Goal: Transaction & Acquisition: Book appointment/travel/reservation

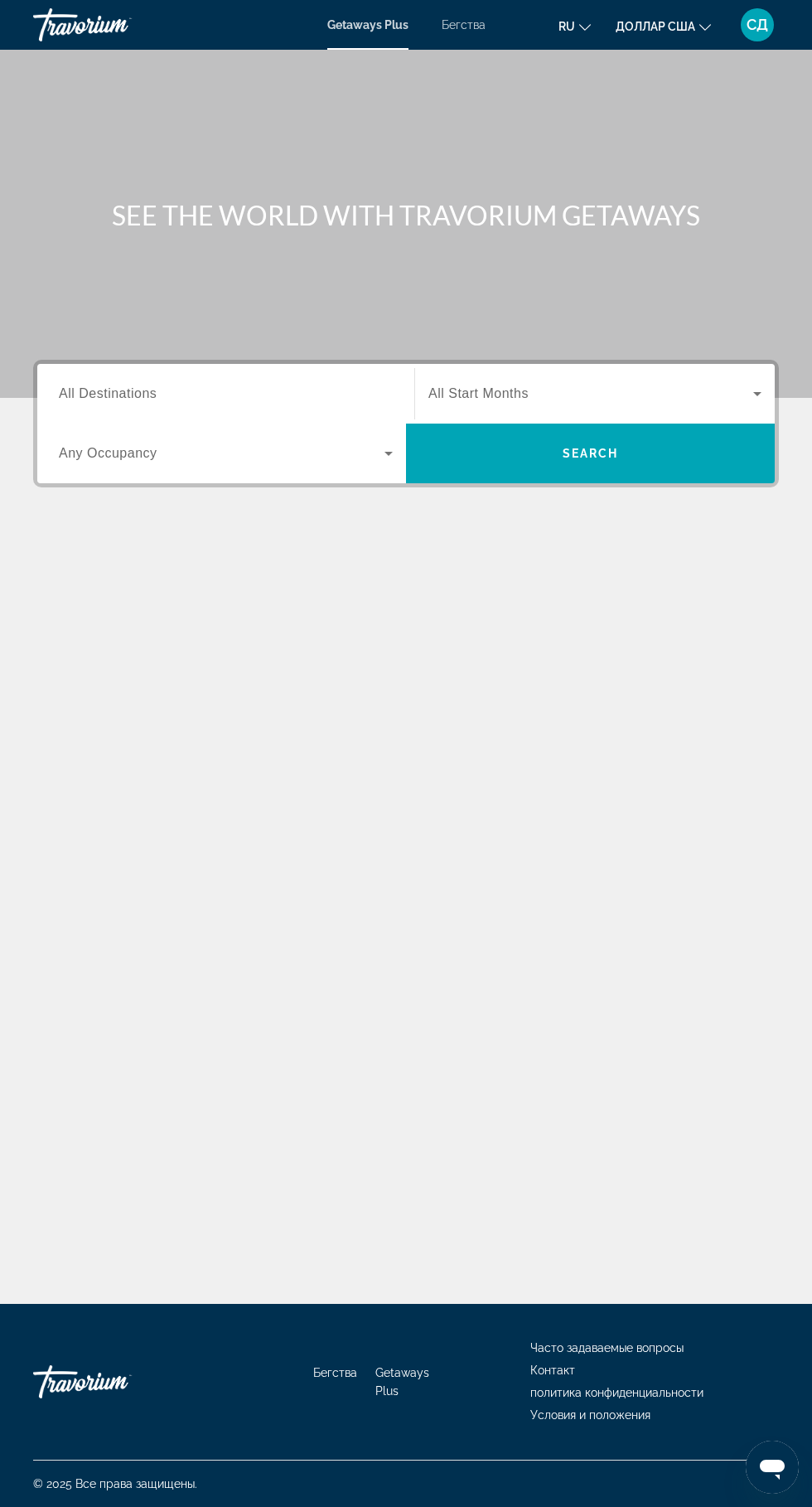
click at [233, 394] on input "Destination All Destinations" at bounding box center [225, 395] width 334 height 20
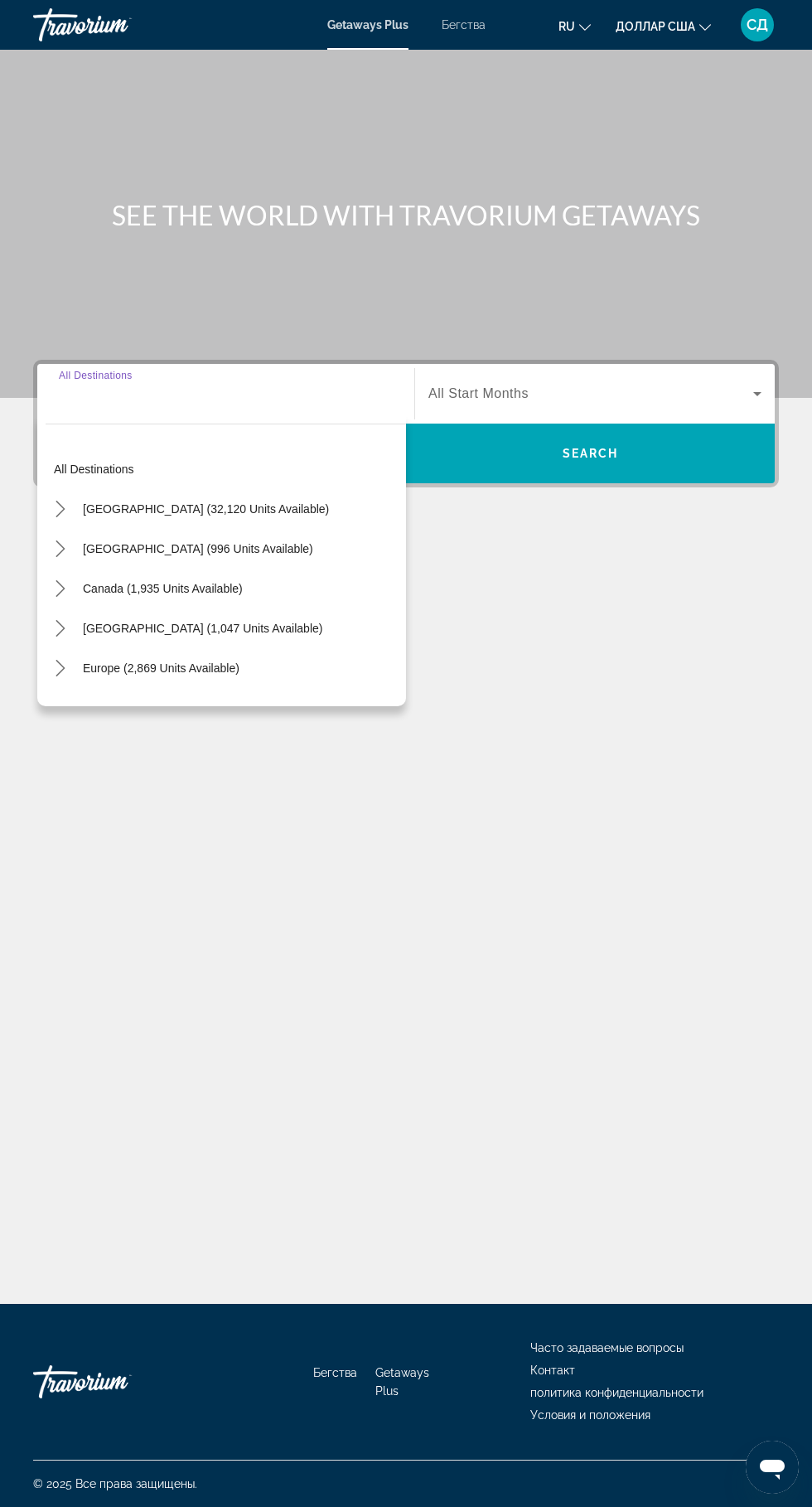
scroll to position [126, 0]
click at [55, 660] on icon "Toggle Europe (2,869 units available) submenu" at bounding box center [60, 668] width 16 height 16
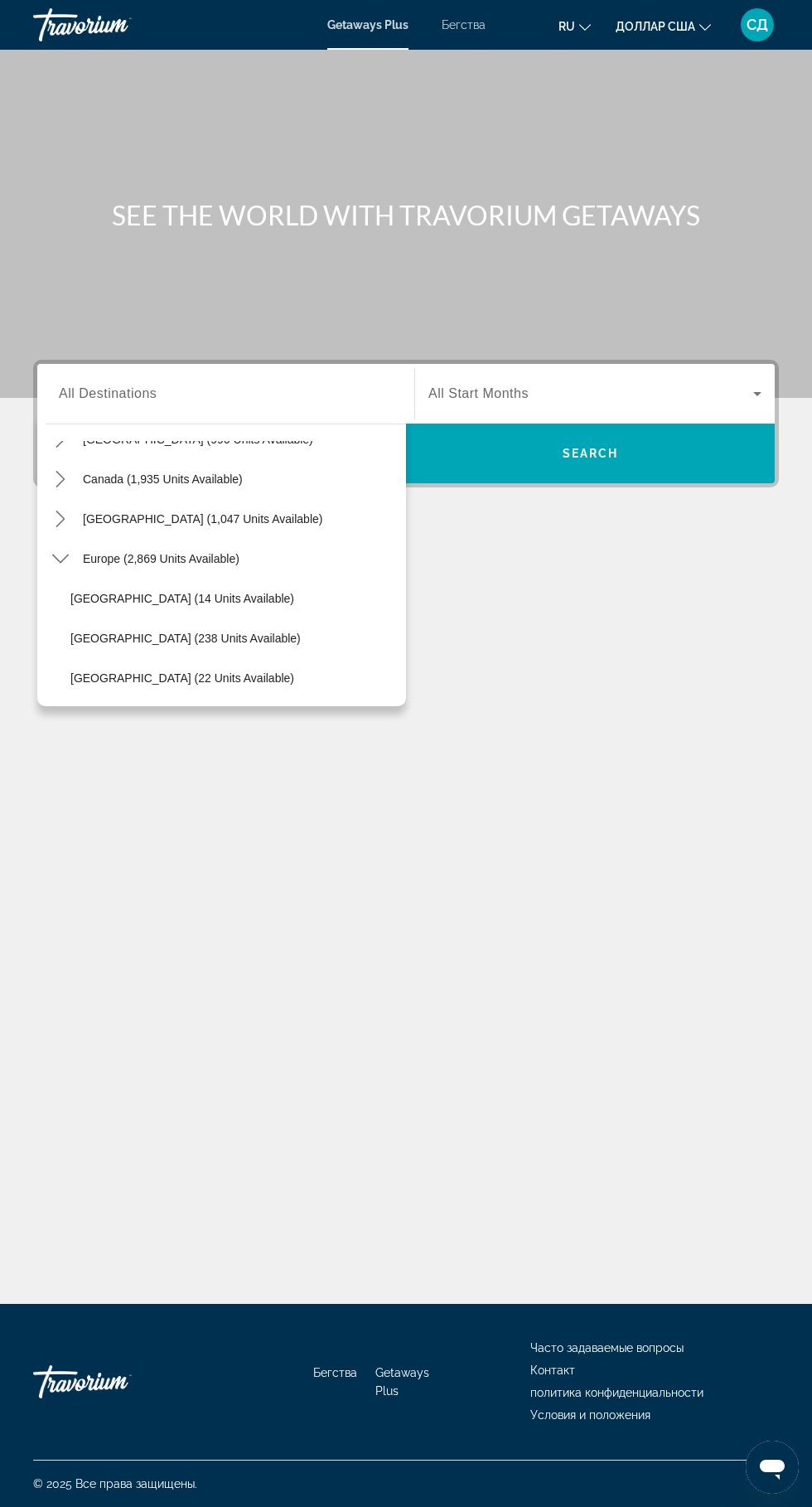
scroll to position [161, 0]
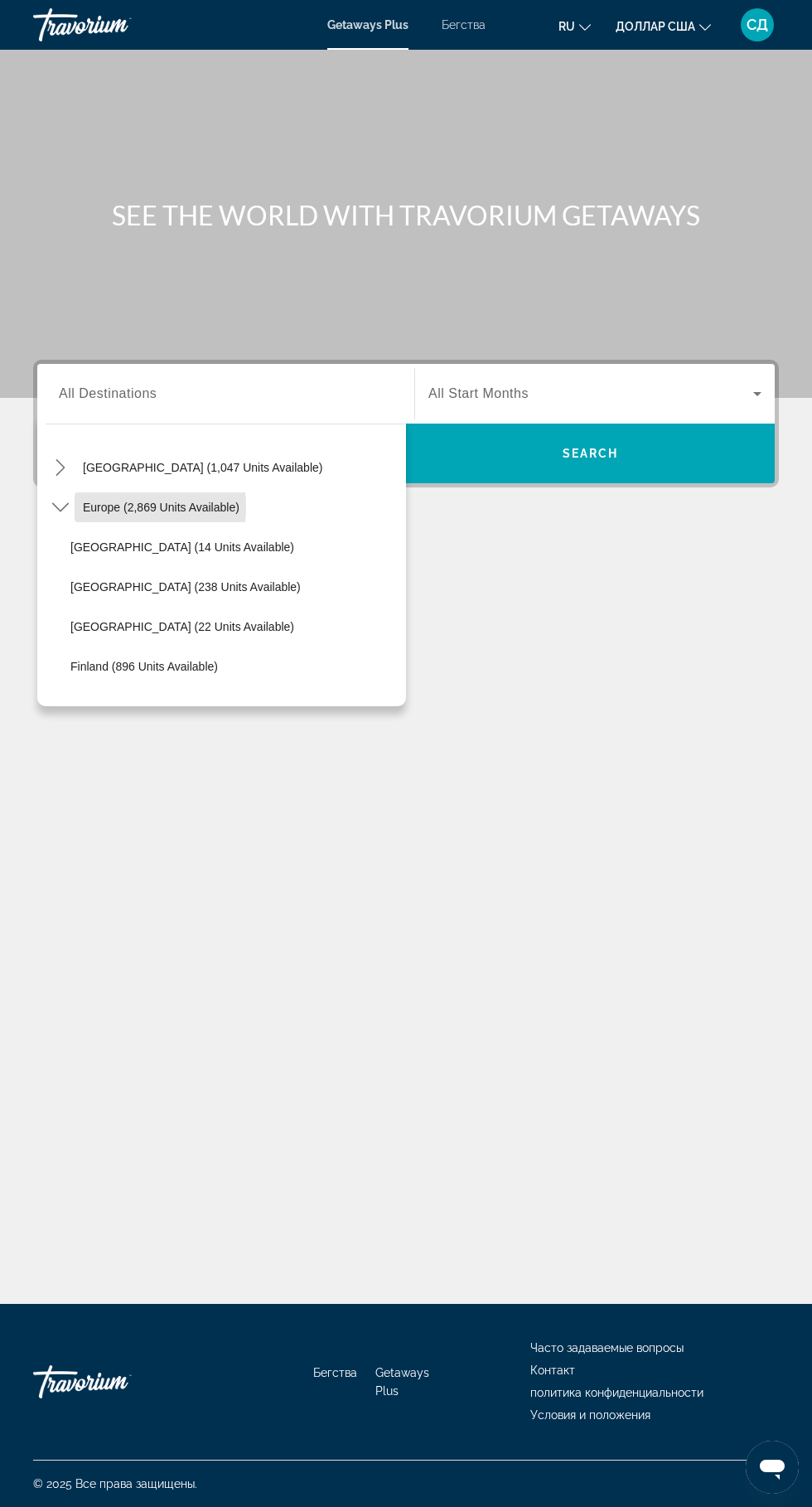
click at [81, 487] on span "Select destination: Europe (2,869 units available)" at bounding box center [161, 508] width 173 height 40
type input "**********"
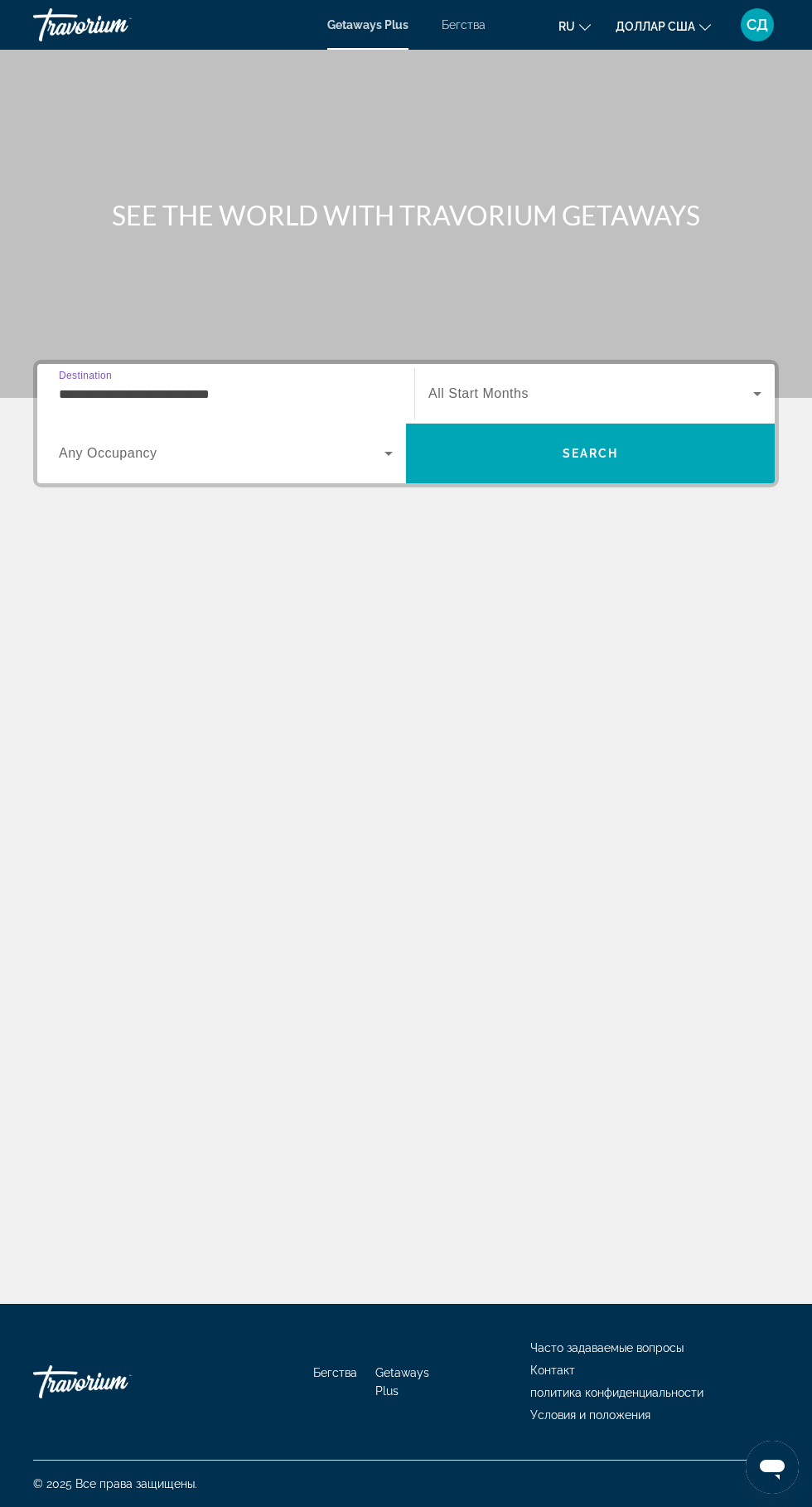
scroll to position [8, 0]
click at [112, 386] on input "**********" at bounding box center [225, 395] width 334 height 20
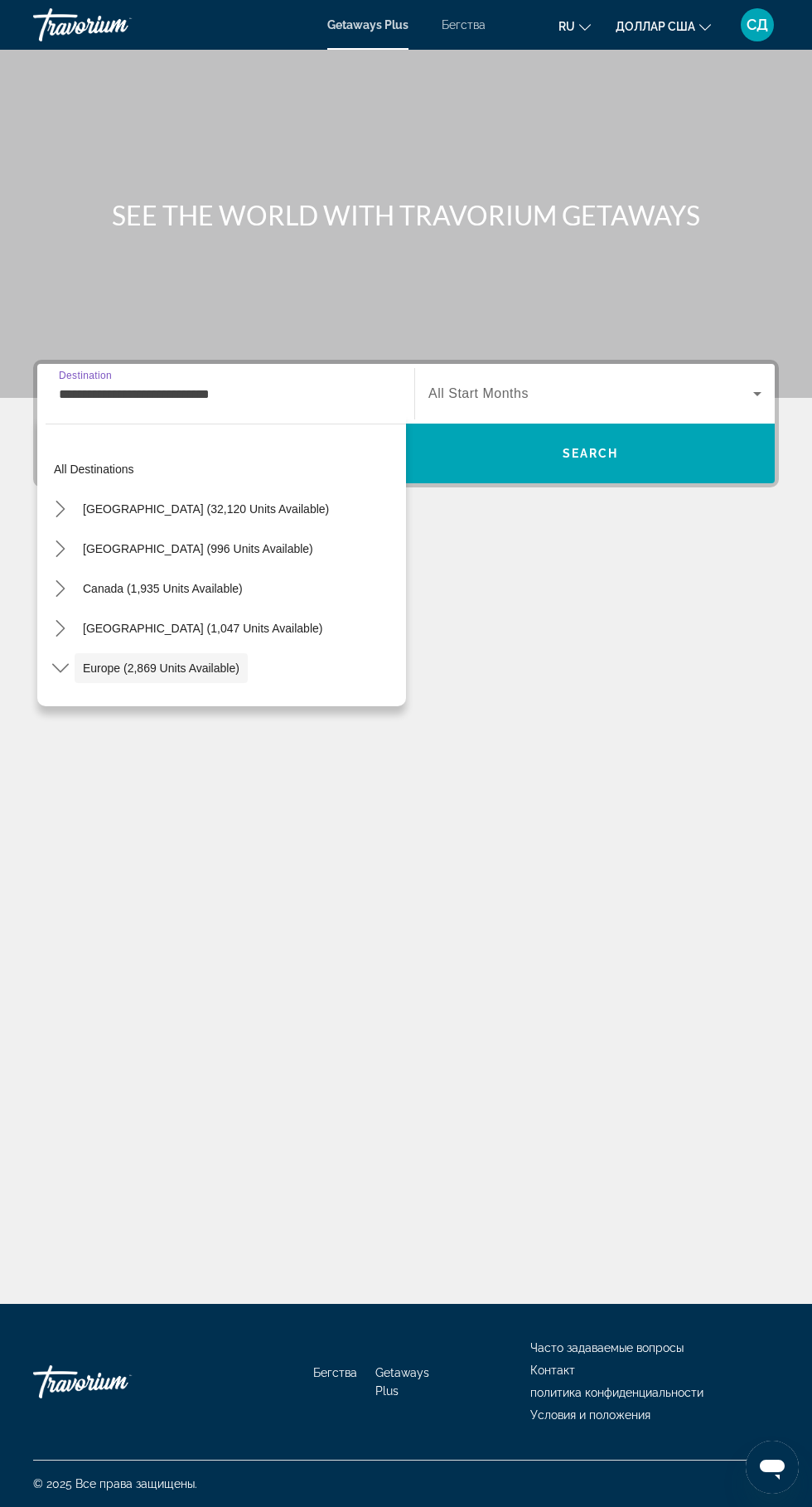
scroll to position [99, 0]
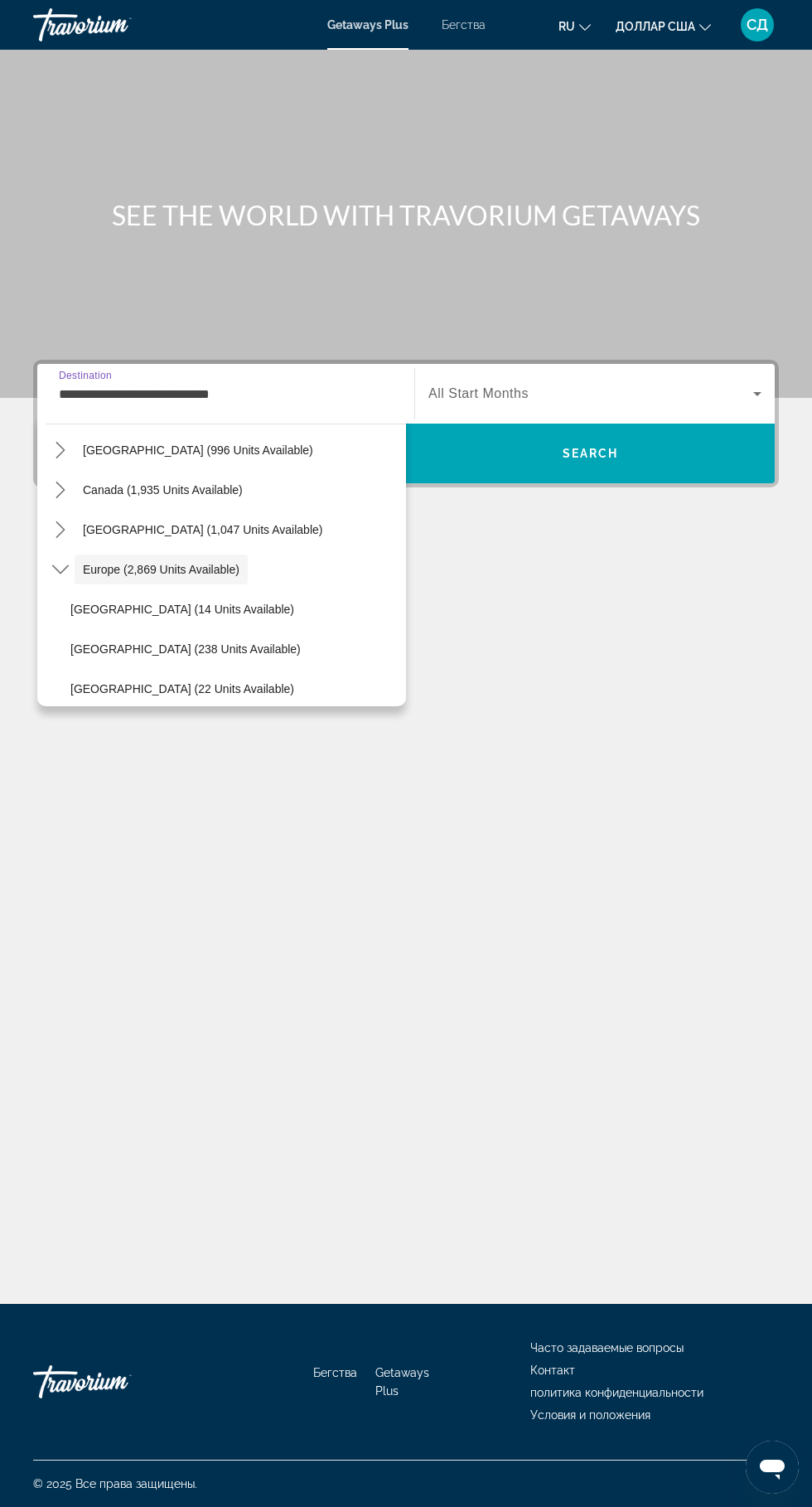
click at [59, 569] on icon "Toggle Europe (2,869 units available) submenu" at bounding box center [60, 570] width 16 height 16
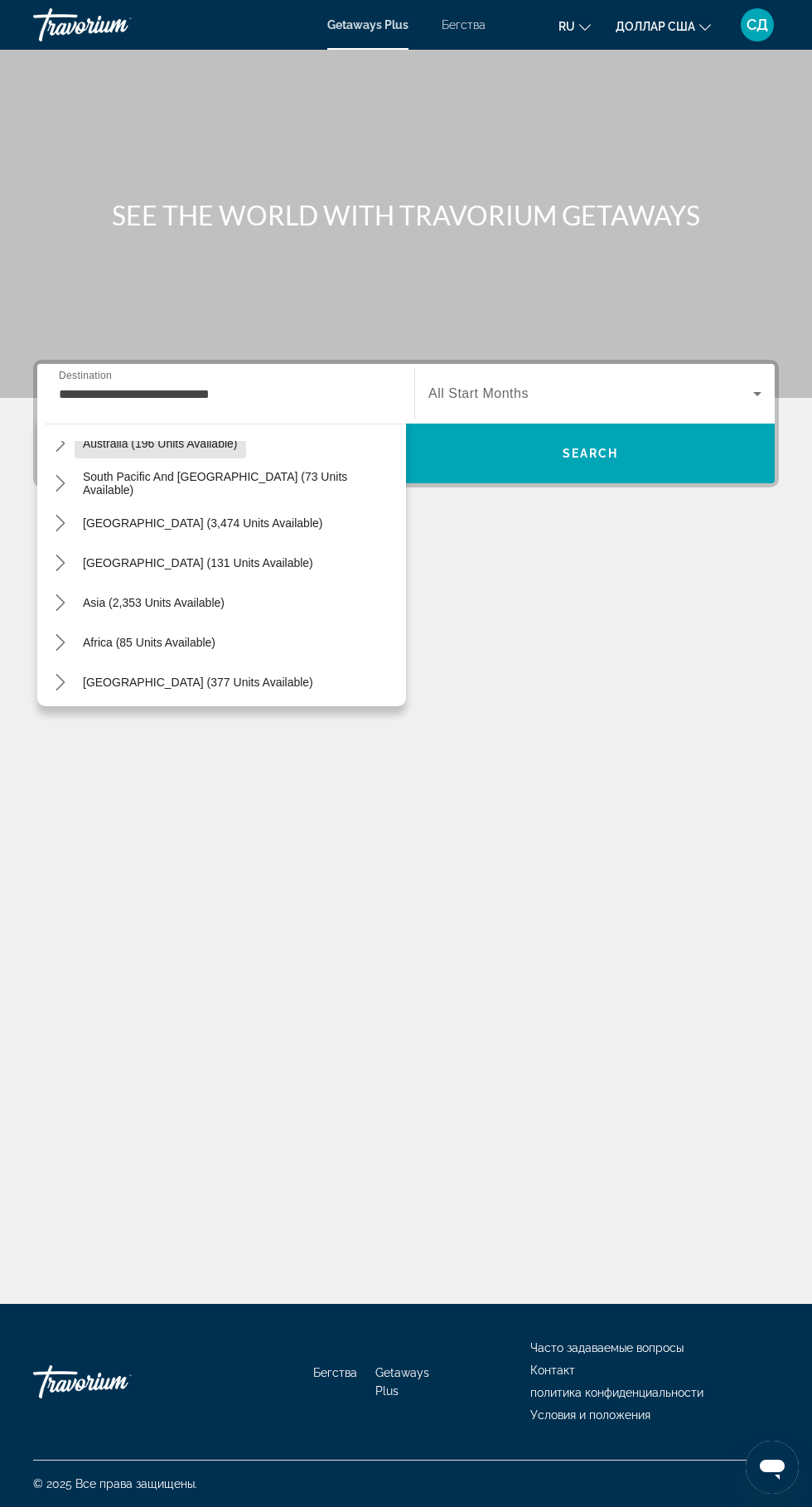
scroll to position [269, 0]
click at [59, 637] on icon "Toggle Africa (85 units available) submenu" at bounding box center [60, 638] width 16 height 16
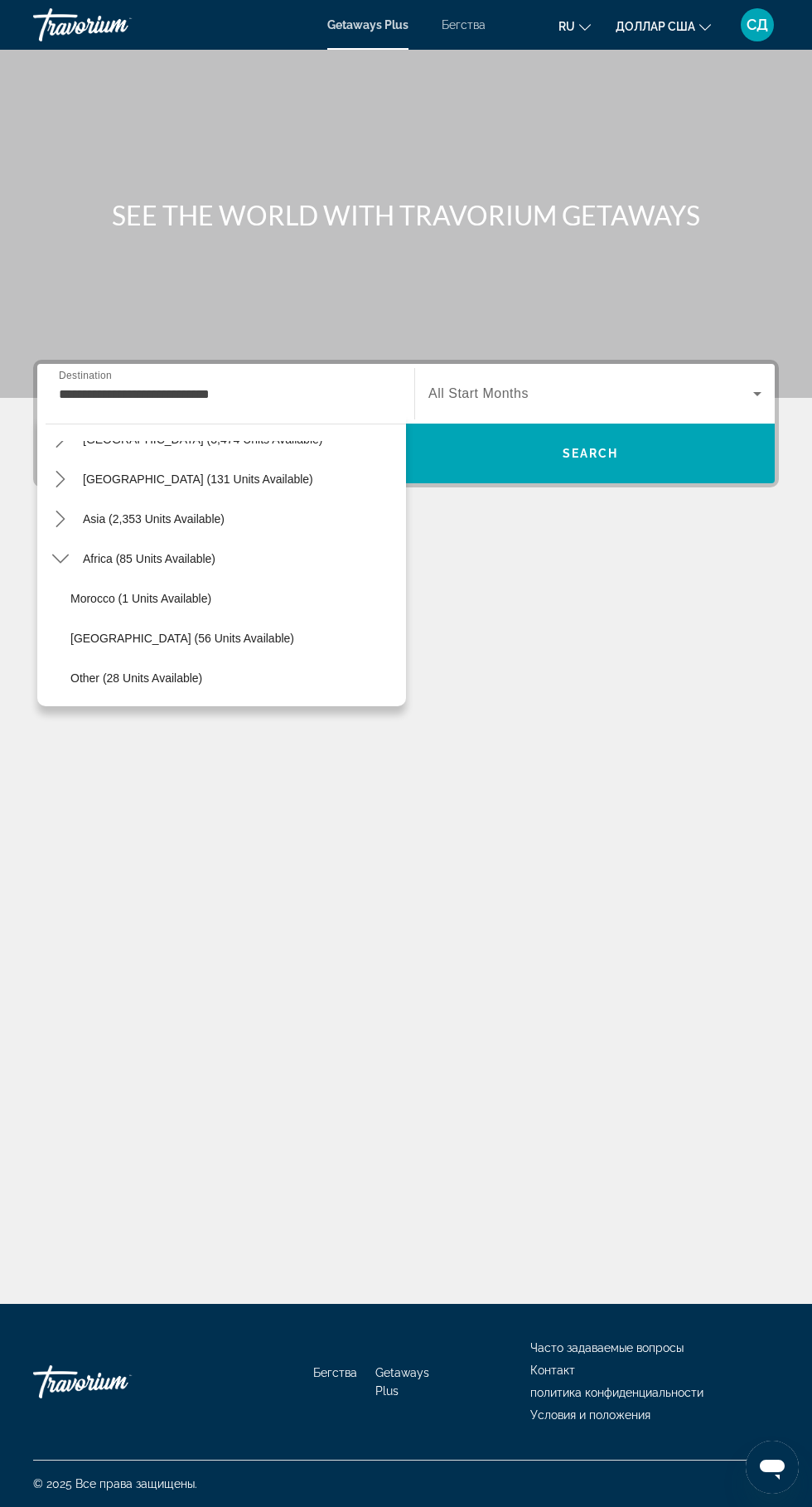
scroll to position [388, 0]
click at [59, 518] on icon "Toggle Africa (85 units available) submenu" at bounding box center [60, 518] width 16 height 16
click at [64, 592] on icon "Toggle Asia (2,353 units available) submenu" at bounding box center [60, 598] width 16 height 16
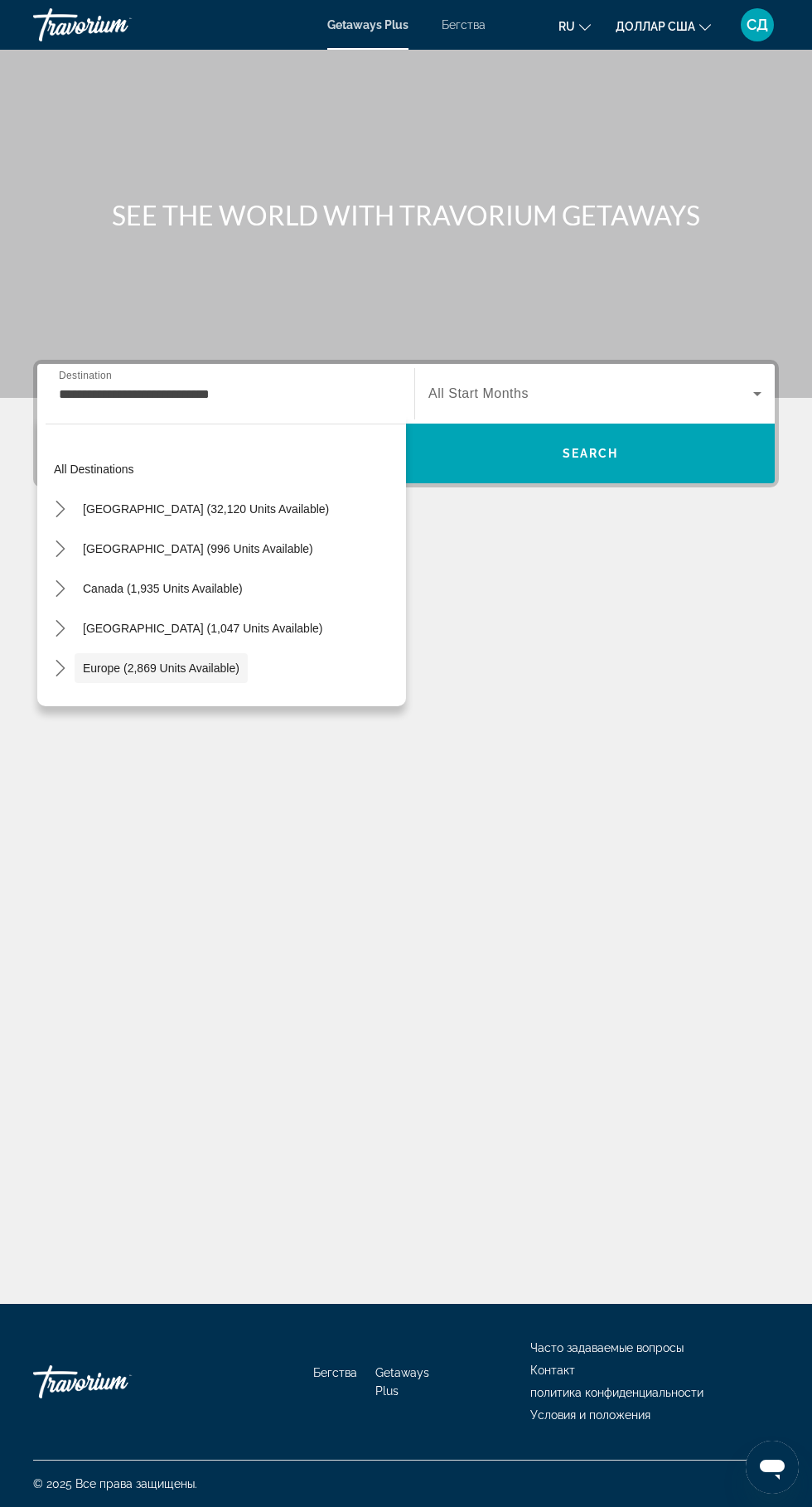
click at [87, 379] on span "Destination" at bounding box center [85, 375] width 53 height 11
click at [87, 385] on input "**********" at bounding box center [225, 395] width 334 height 20
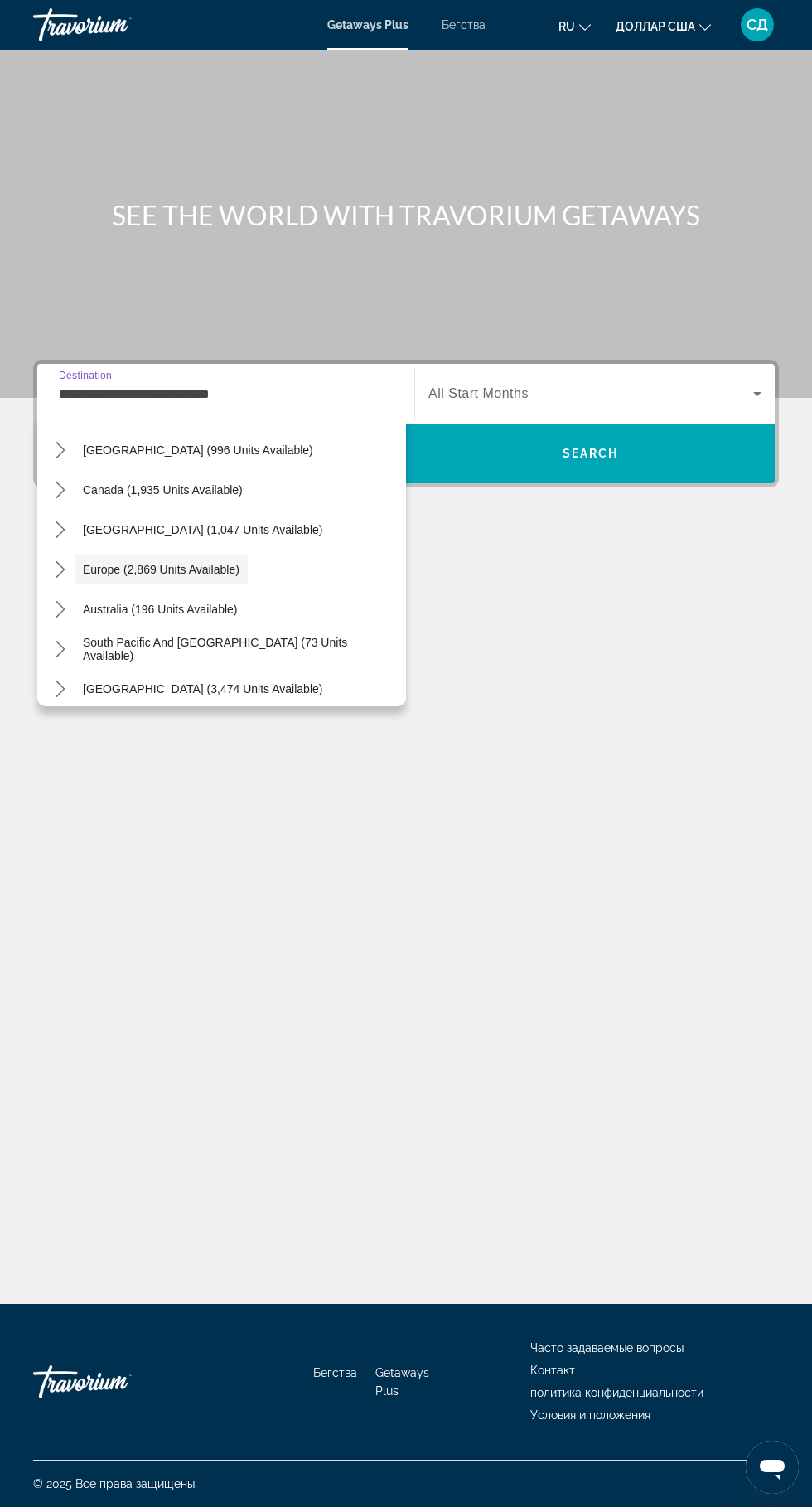
click at [185, 928] on div "**********" at bounding box center [406, 677] width 812 height 1255
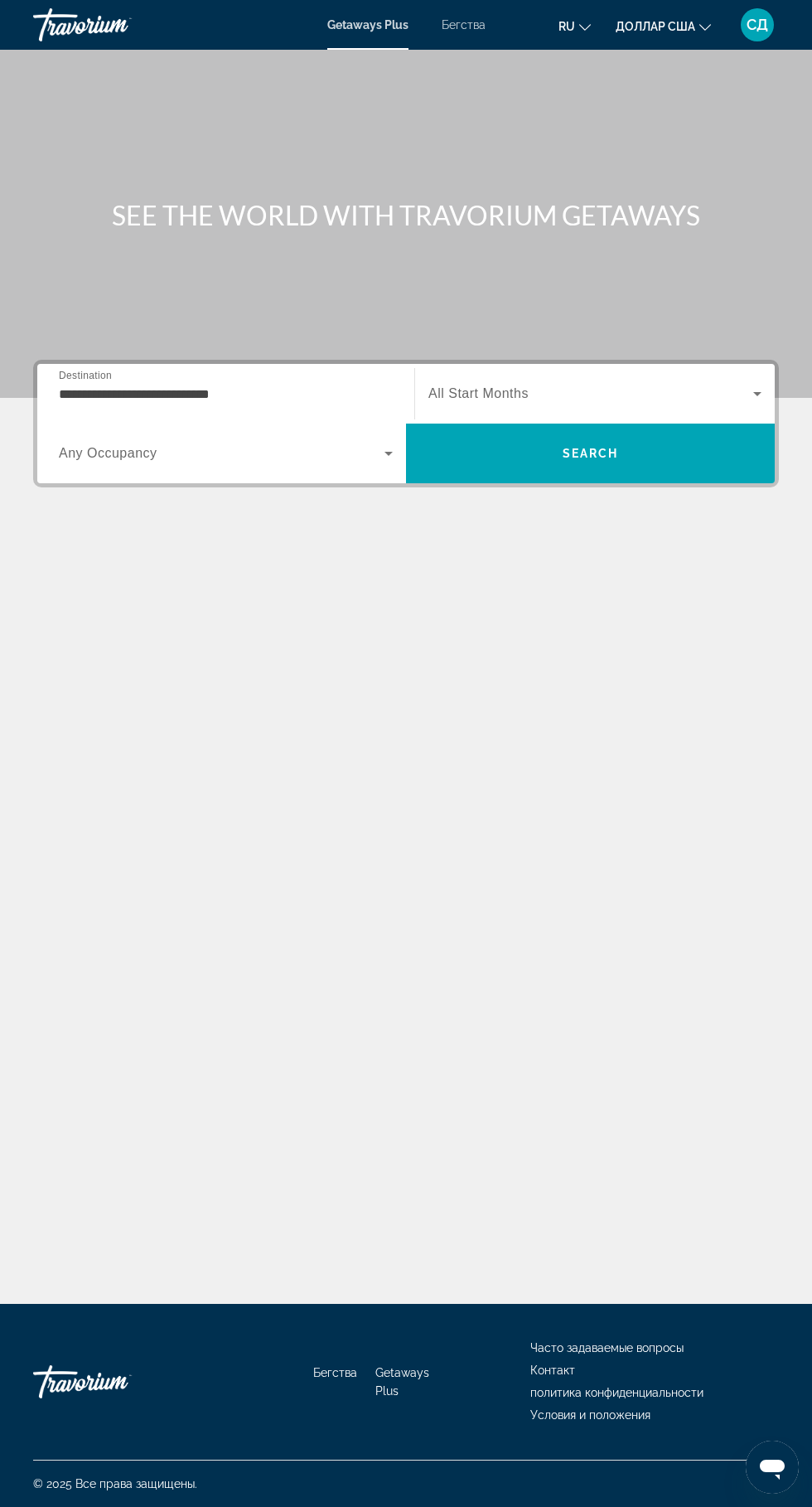
click at [501, 394] on span "All Start Months" at bounding box center [479, 392] width 101 height 14
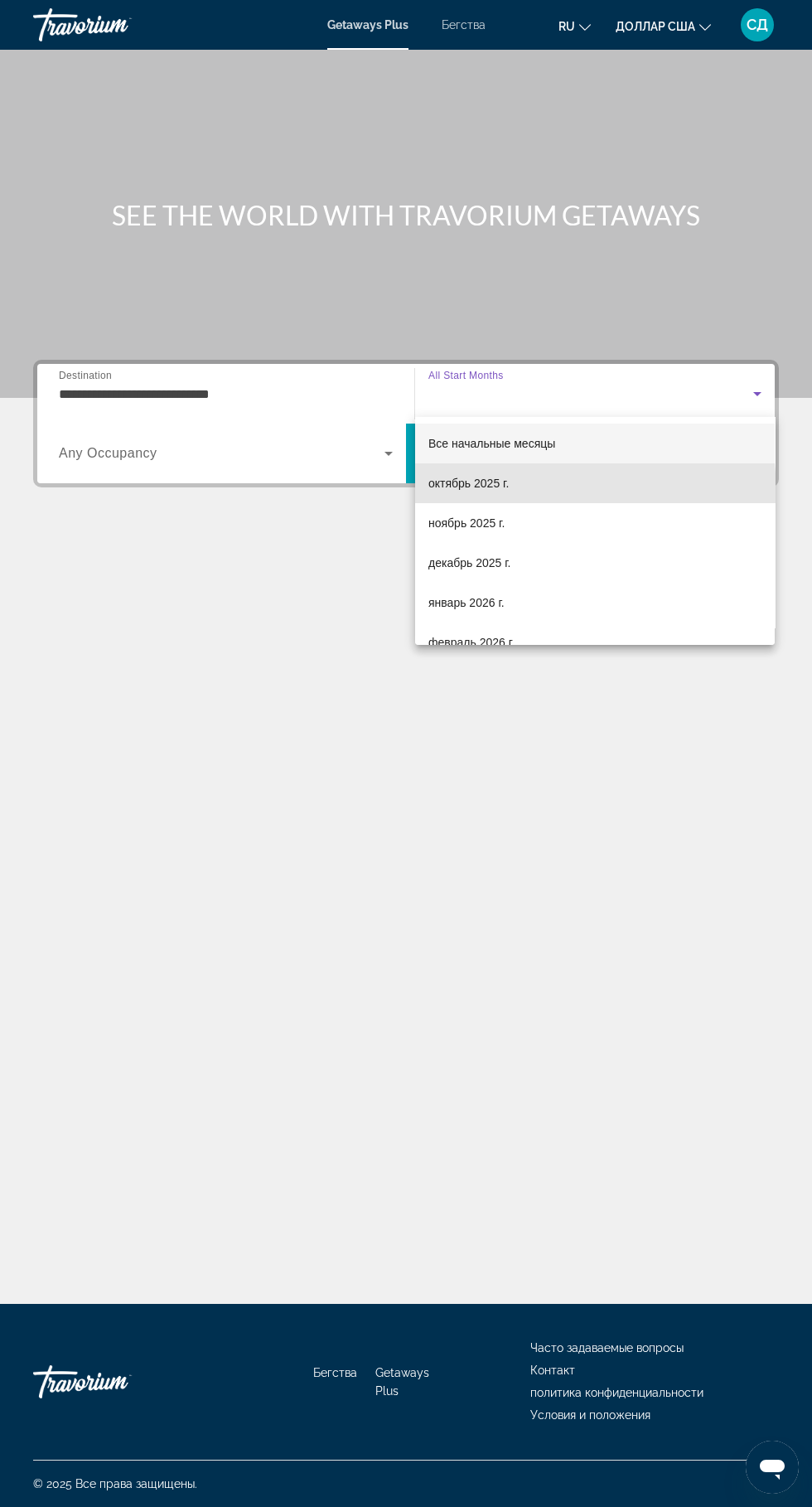
click at [457, 484] on font "октябрь 2025 г." at bounding box center [469, 483] width 80 height 14
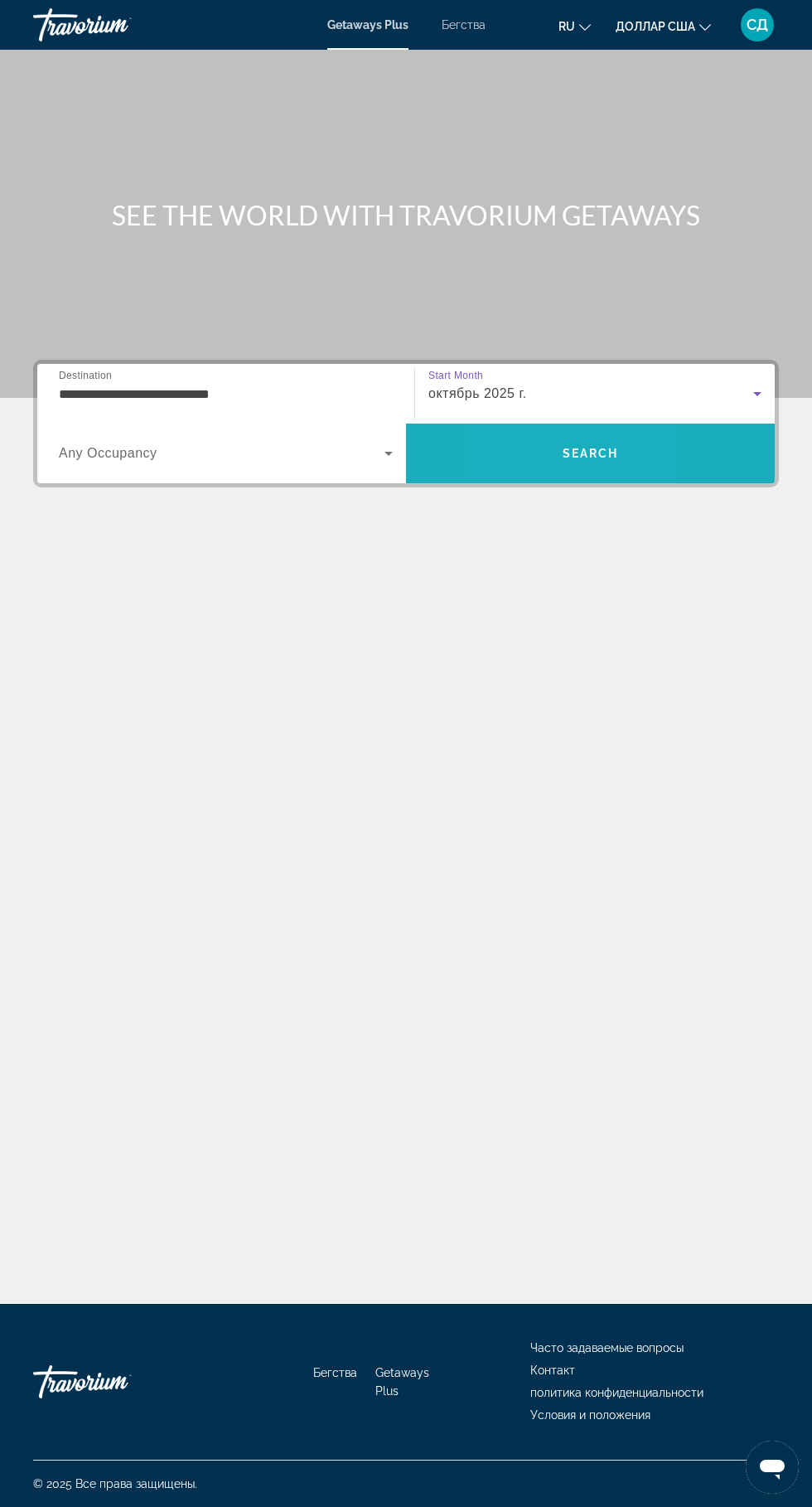
click at [516, 454] on span "Поиск" at bounding box center [590, 454] width 369 height 40
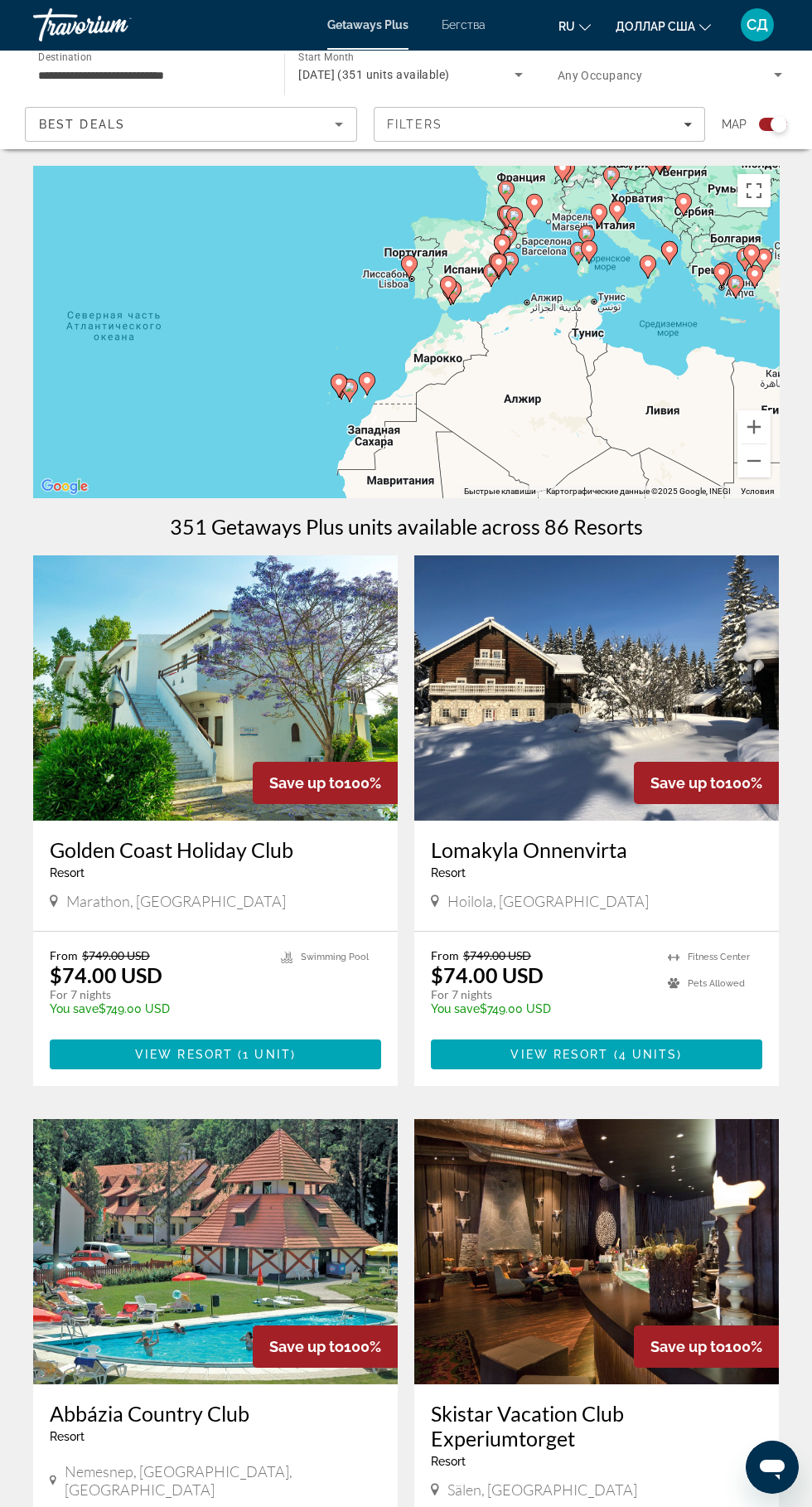
click at [773, 203] on div "Чтобы активировать перетаскивание с помощью клавиатуры, нажмите Alt + Ввод. Пос…" at bounding box center [406, 331] width 746 height 332
click at [758, 189] on button "Включить полноэкранный режим" at bounding box center [754, 190] width 33 height 33
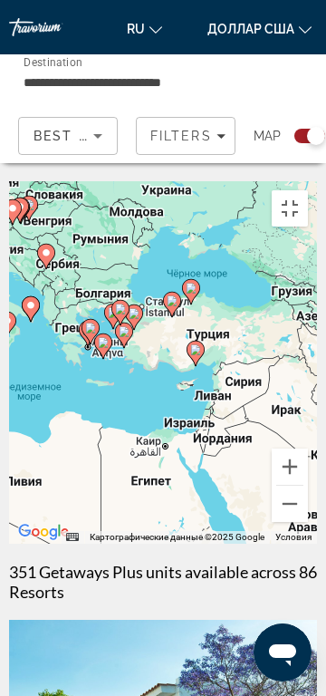
type input "**********"
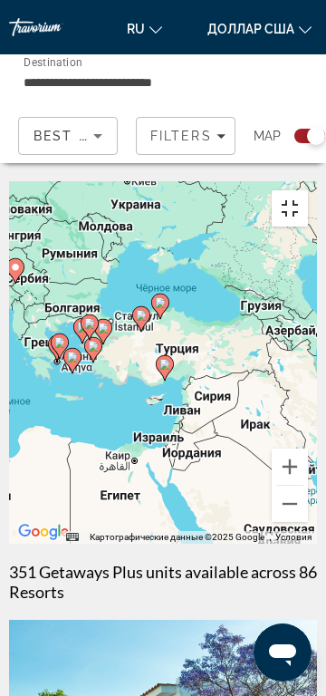
click at [300, 190] on button "Включить полноэкранный режим" at bounding box center [290, 208] width 36 height 36
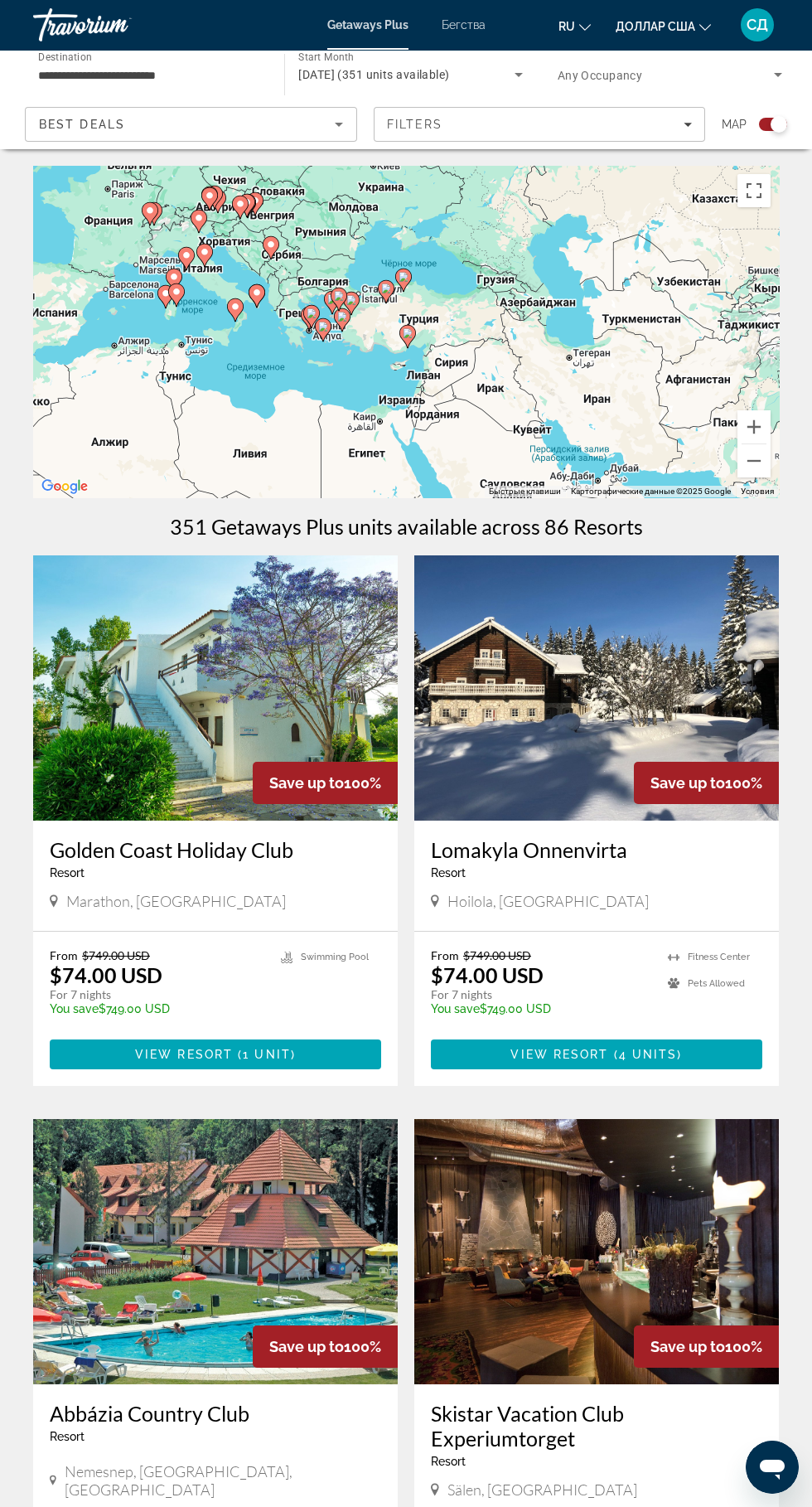
click at [338, 129] on icon "Sort by" at bounding box center [339, 124] width 20 height 20
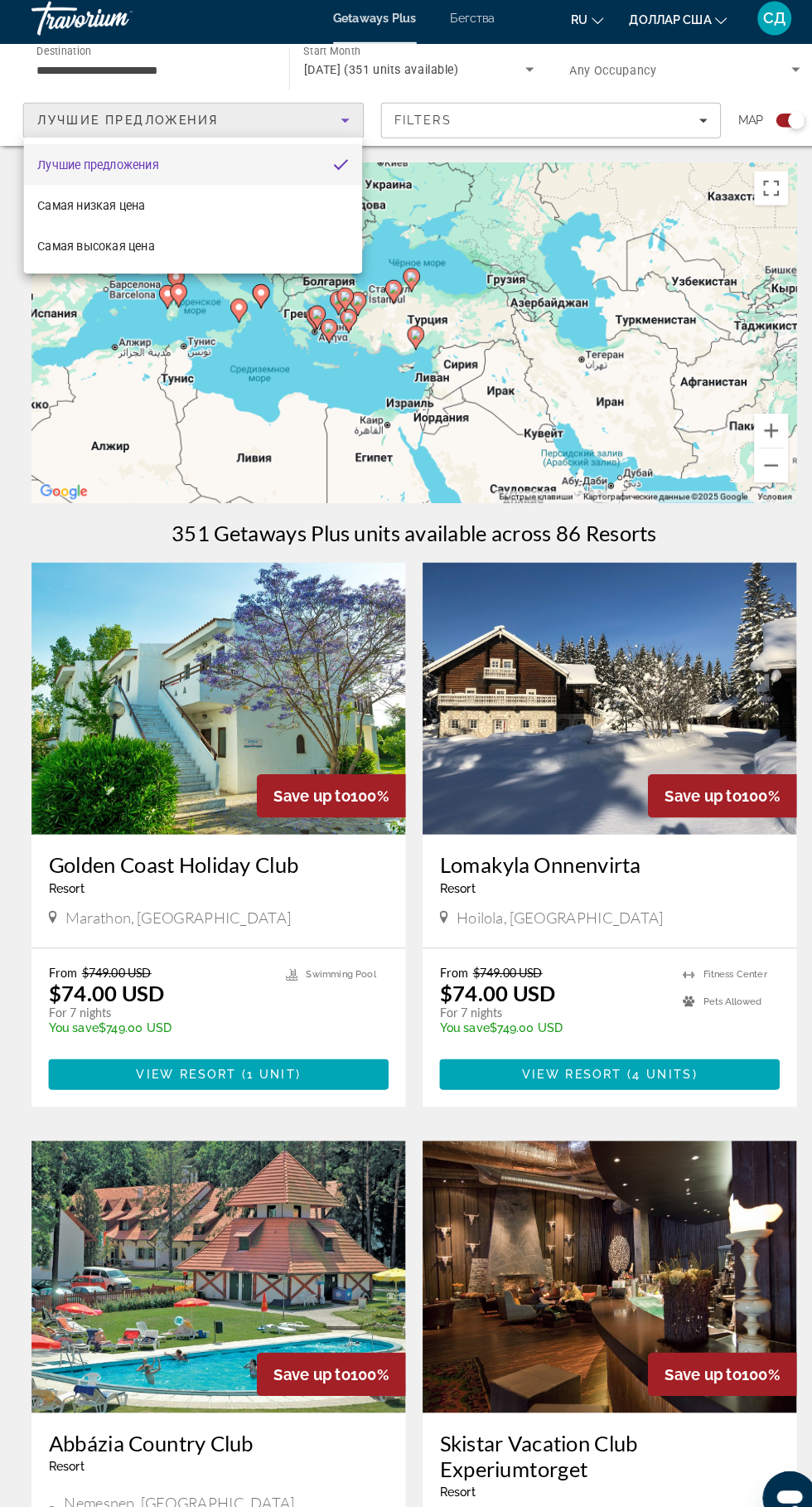
click at [356, 112] on div at bounding box center [406, 754] width 812 height 1507
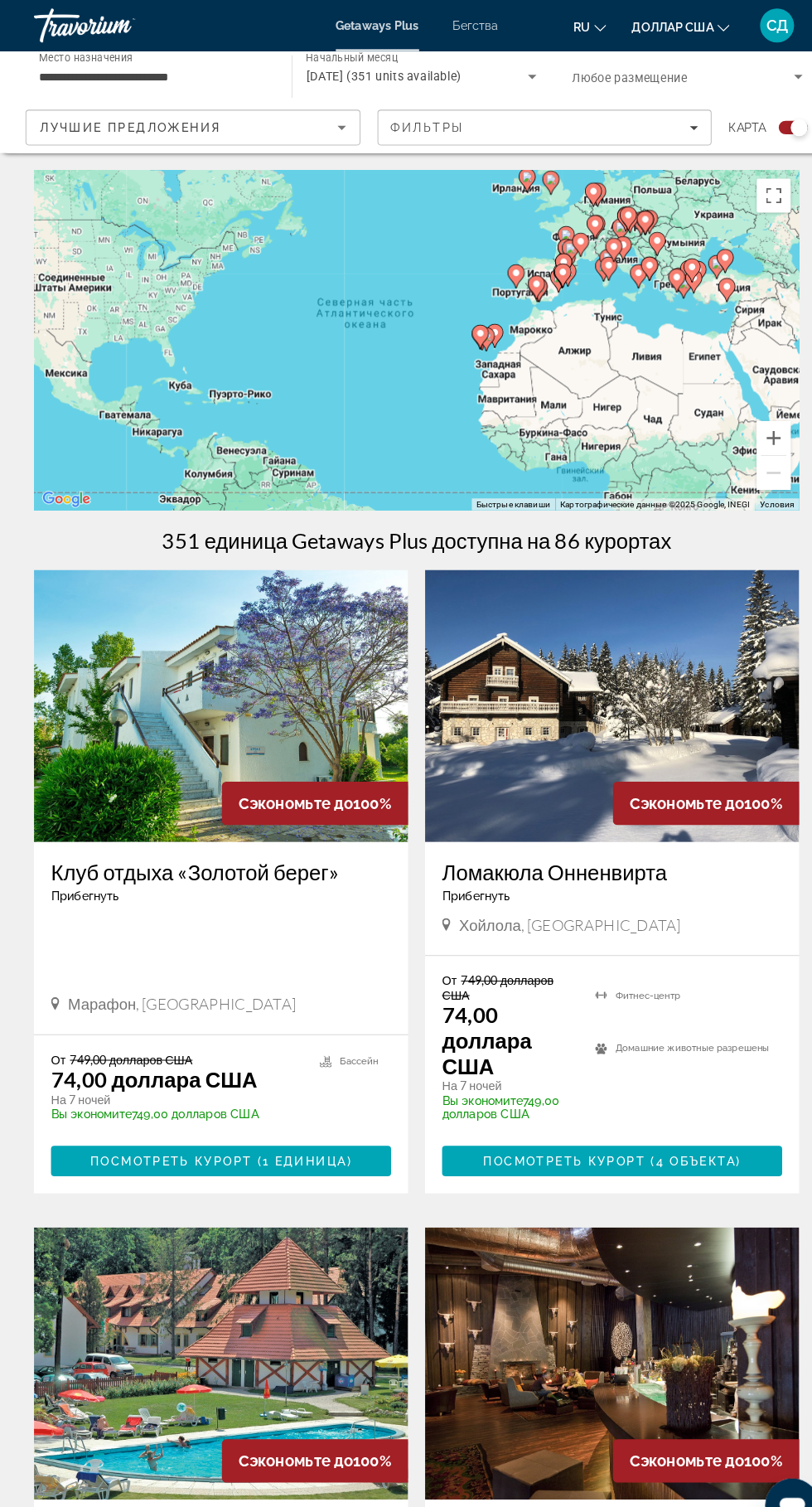
click at [81, 57] on font "Место назначения" at bounding box center [84, 56] width 91 height 12
click at [81, 66] on input "**********" at bounding box center [151, 76] width 225 height 20
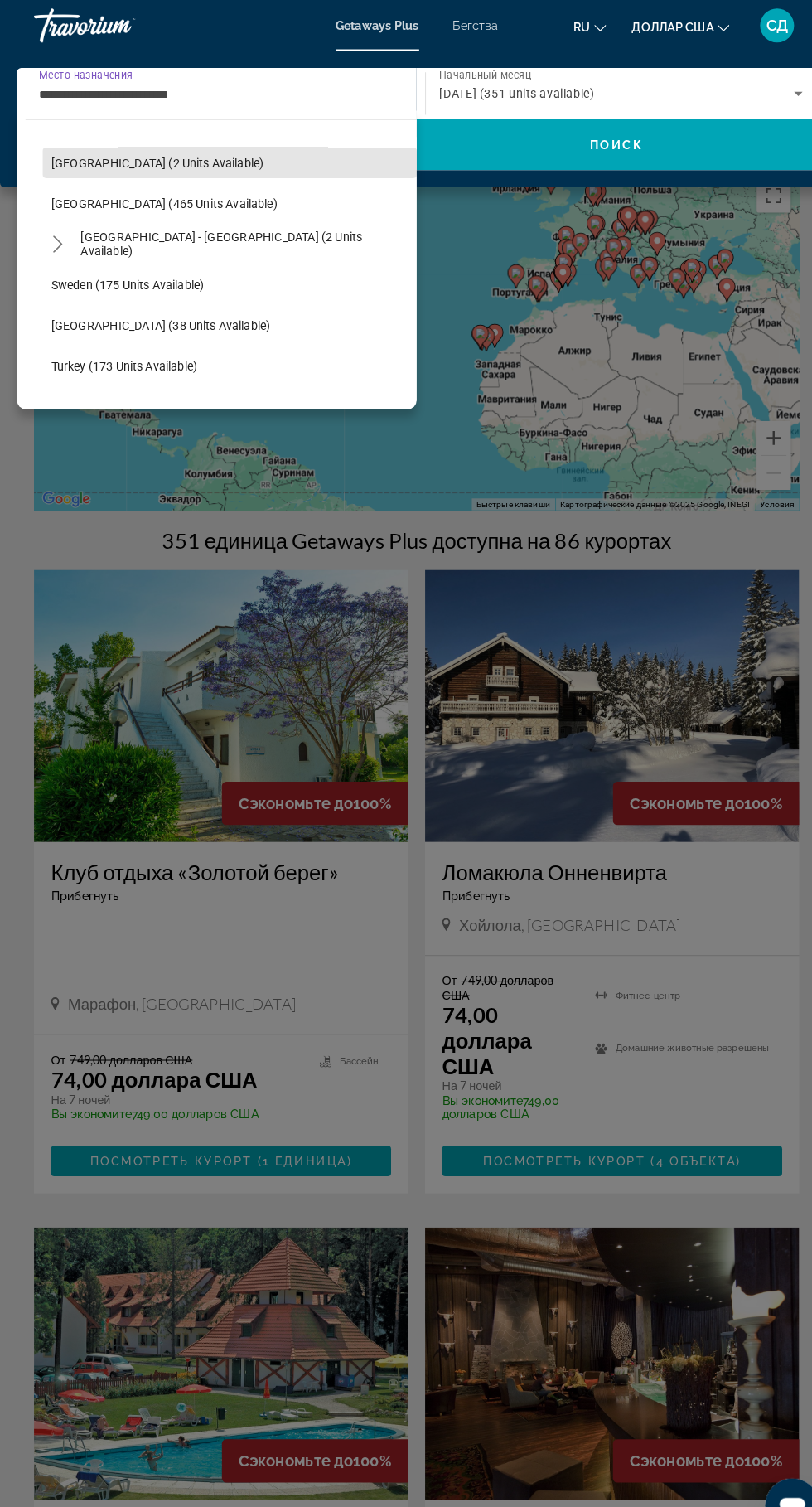
scroll to position [724, 0]
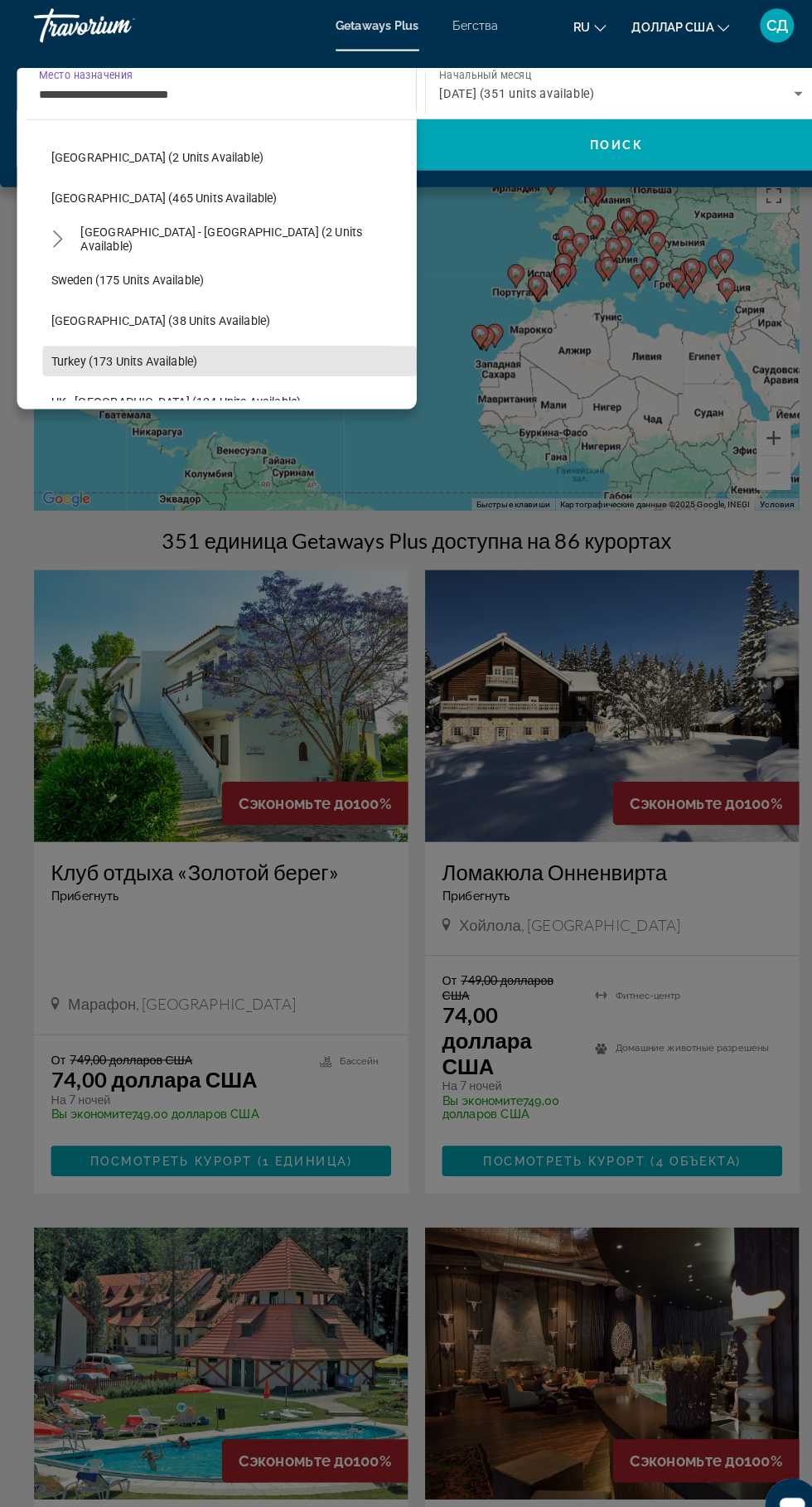
click at [84, 347] on span "Turkey (173 units available)" at bounding box center [121, 352] width 143 height 14
type input "**********"
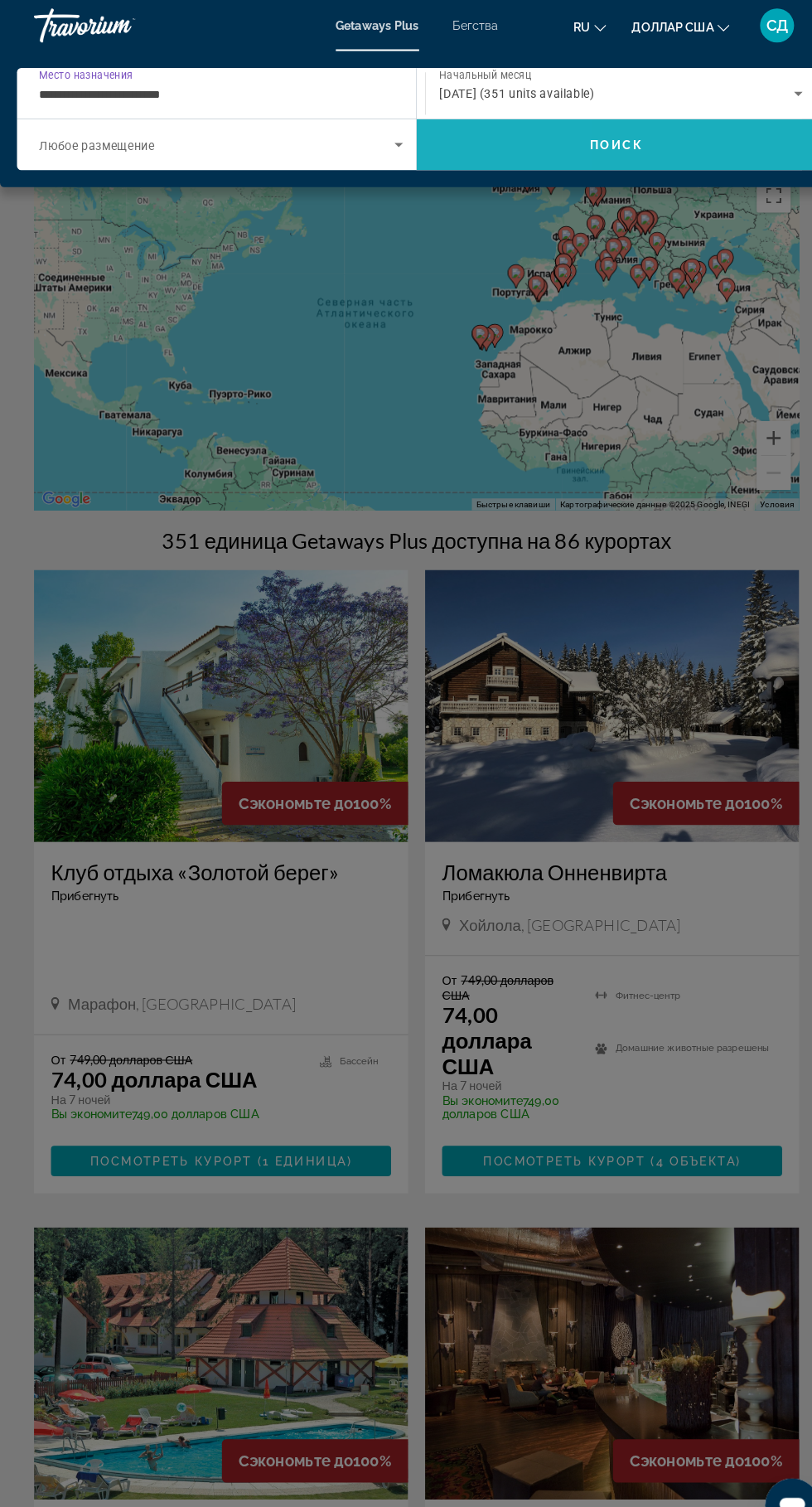
click at [482, 149] on span "Поиск" at bounding box center [601, 141] width 390 height 40
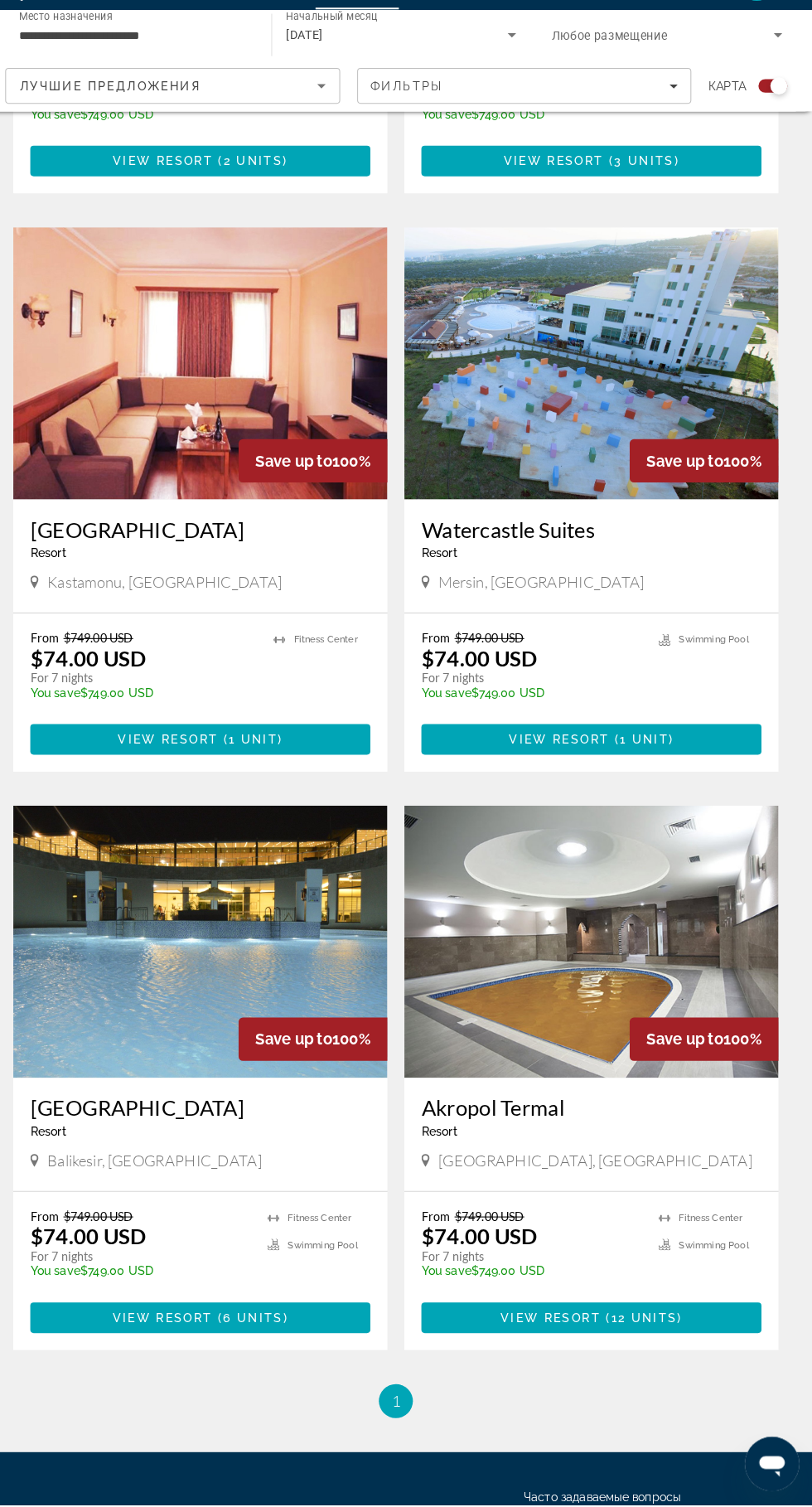
scroll to position [865, 0]
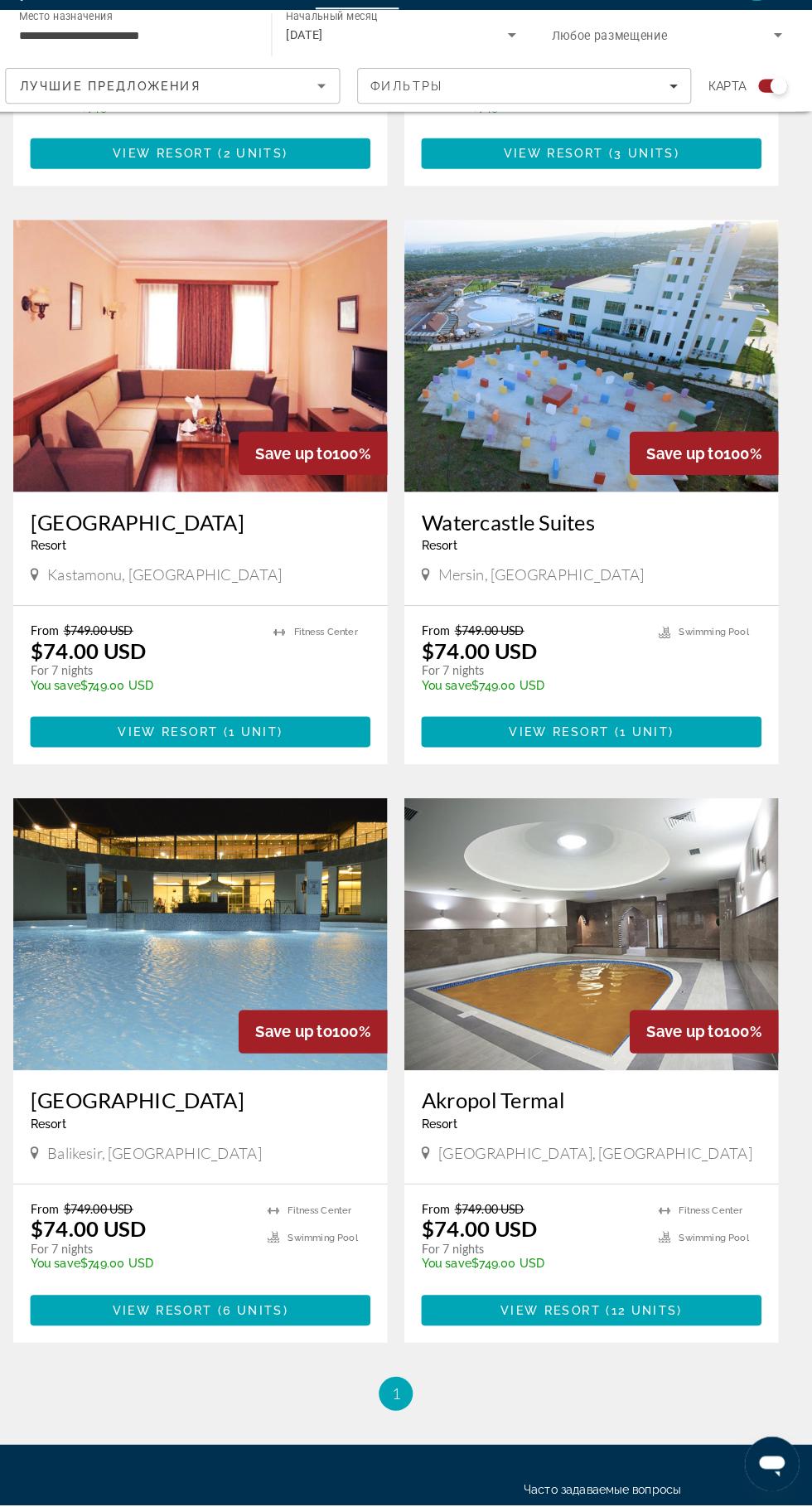
click at [553, 924] on img "Основное содержание" at bounding box center [596, 951] width 365 height 265
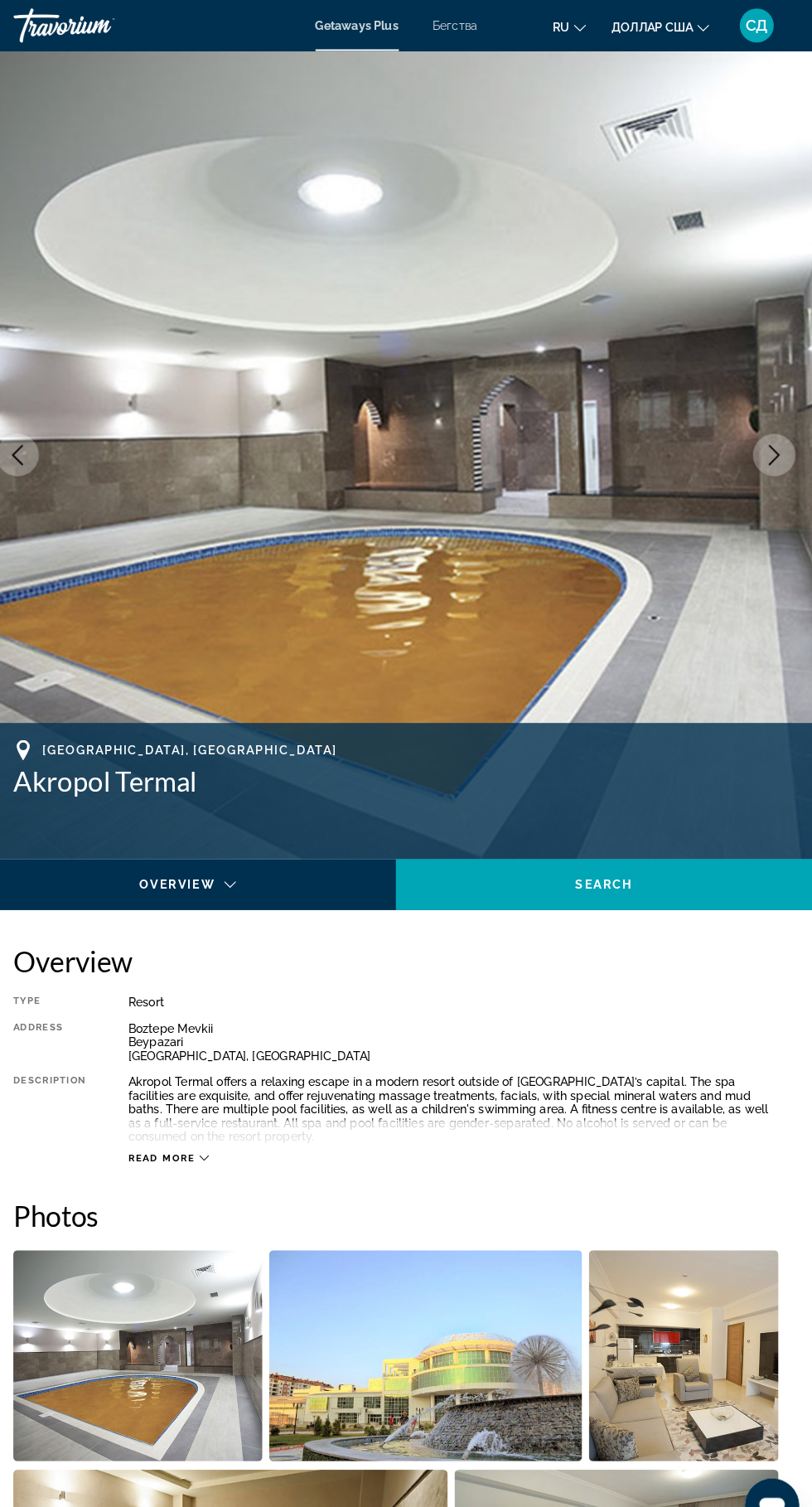
click at [773, 472] on img "Основное содержание" at bounding box center [406, 443] width 812 height 787
click at [770, 433] on button "Next image" at bounding box center [775, 443] width 41 height 41
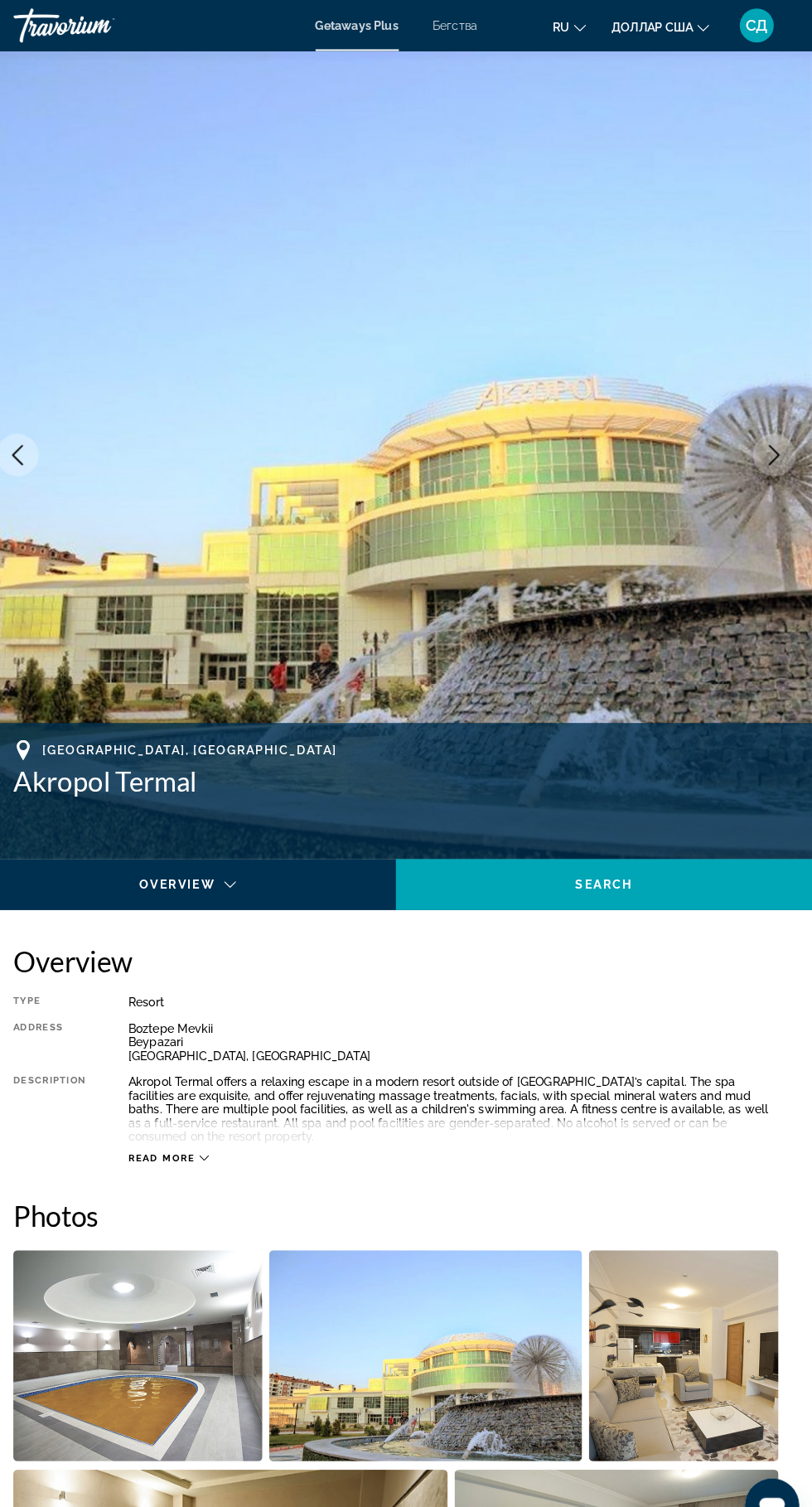
click at [784, 429] on button "Next image" at bounding box center [775, 443] width 41 height 41
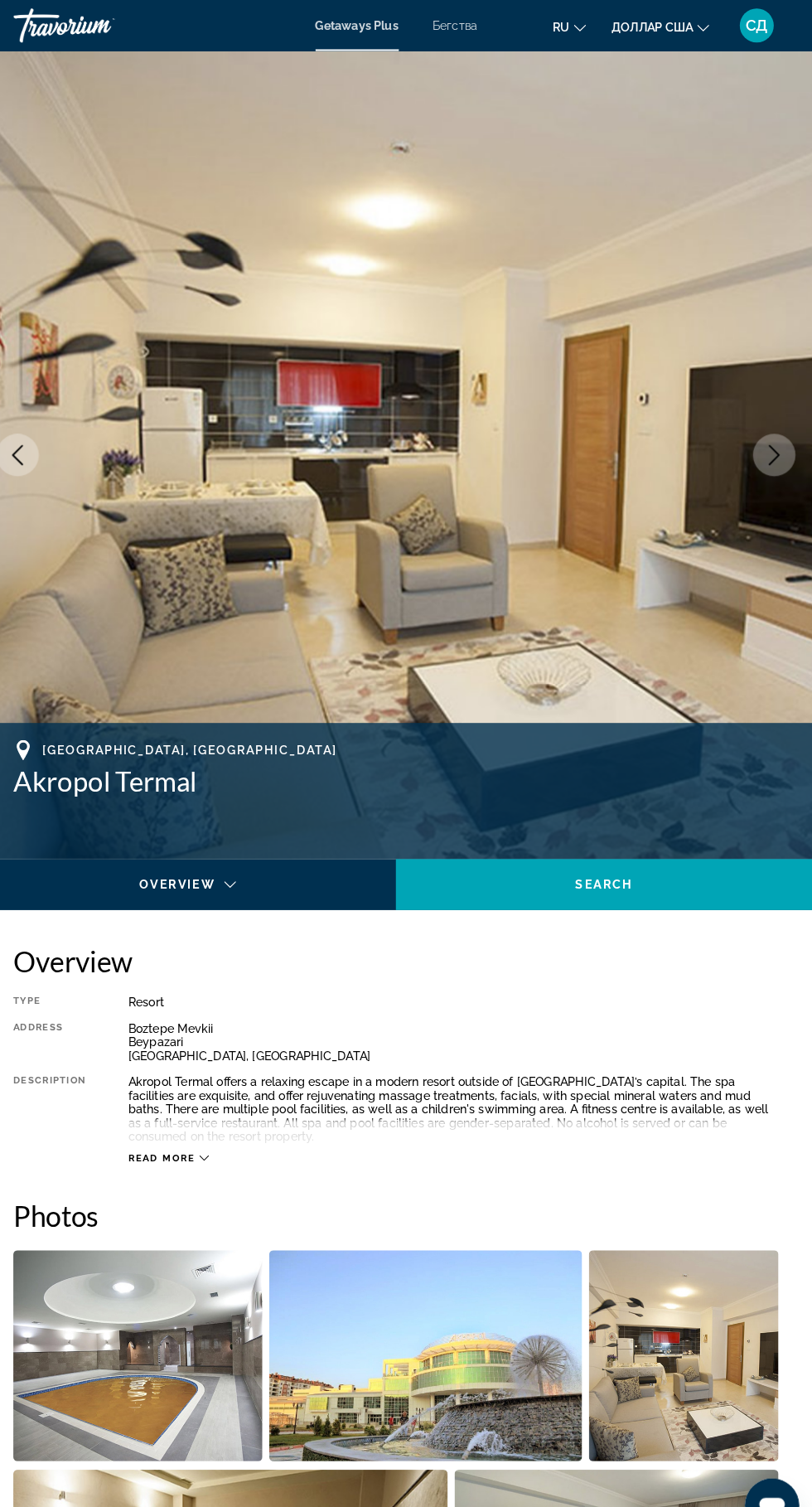
click at [776, 442] on icon "Next image" at bounding box center [775, 444] width 20 height 20
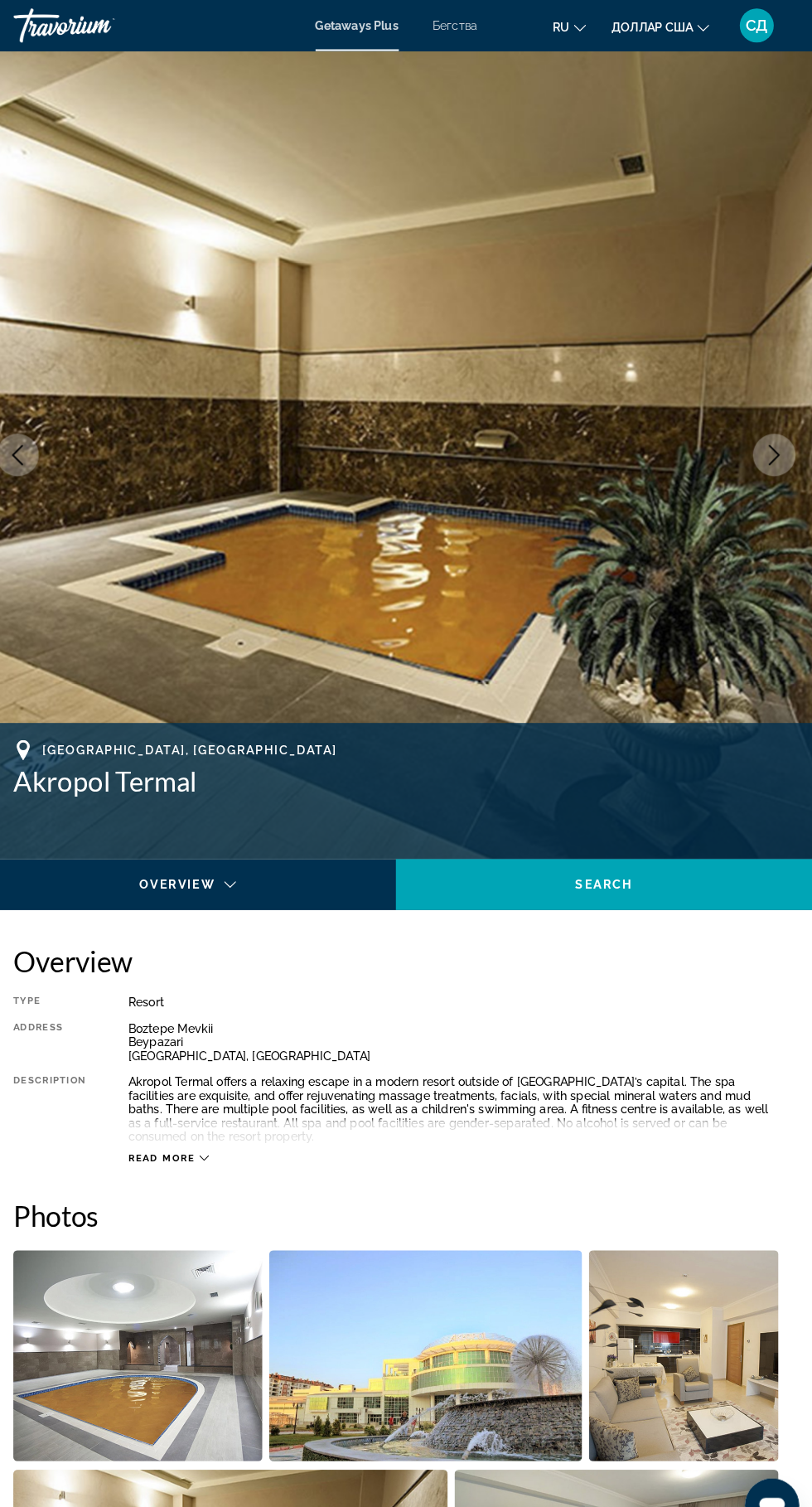
click at [776, 443] on icon "Next image" at bounding box center [775, 444] width 20 height 20
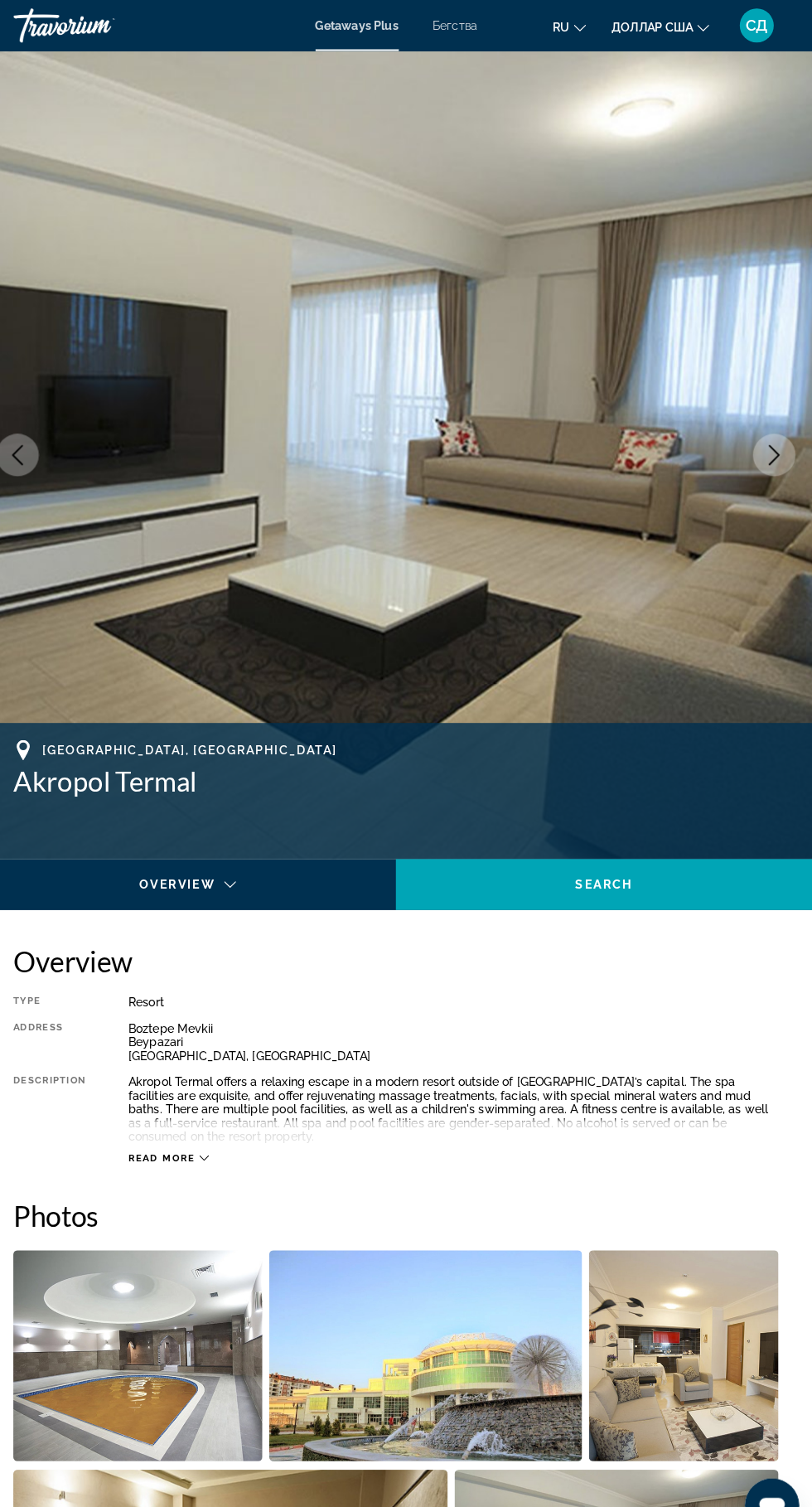
click at [778, 442] on icon "Next image" at bounding box center [775, 444] width 11 height 20
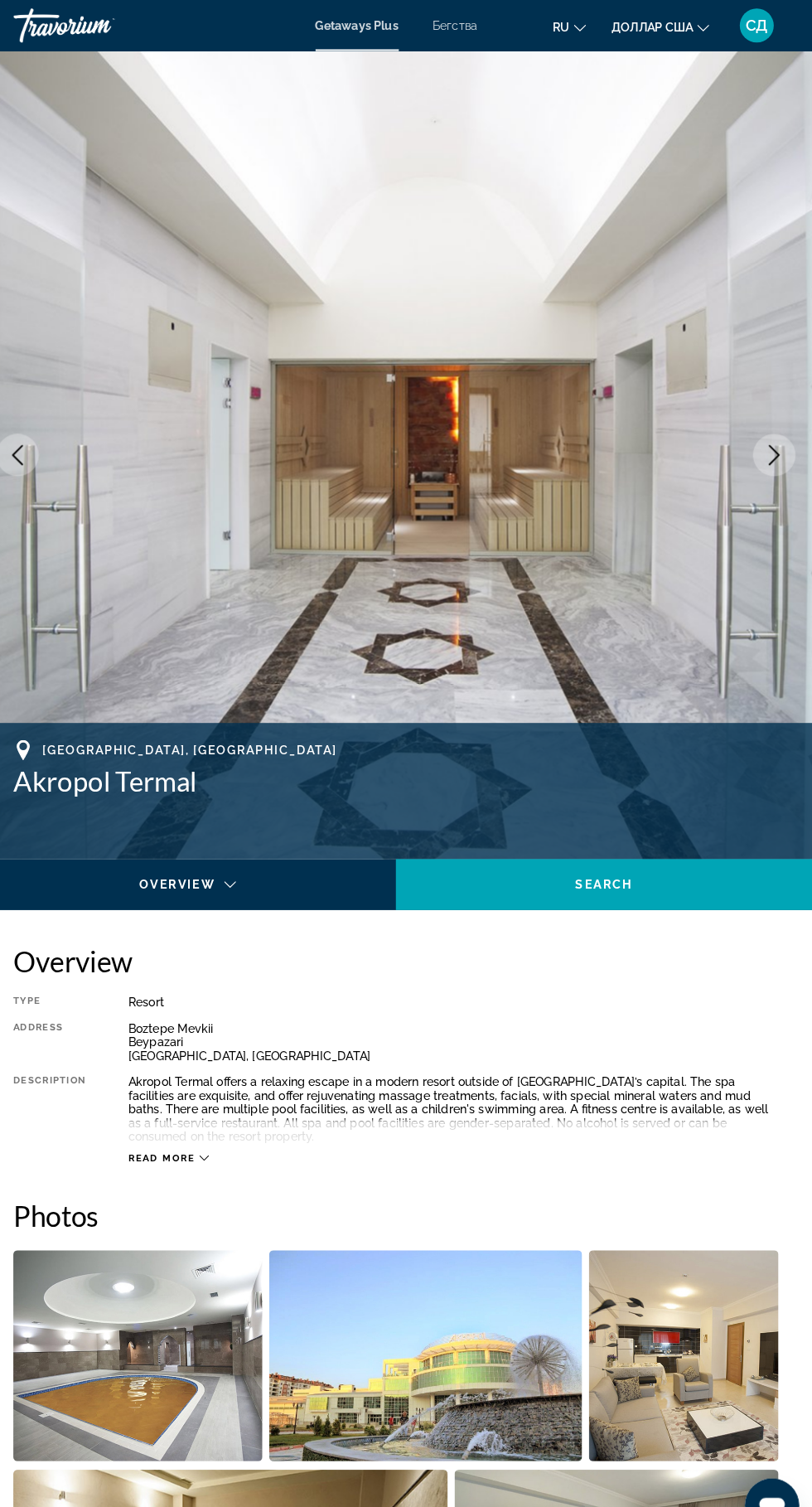
click at [776, 442] on icon "Next image" at bounding box center [775, 444] width 20 height 20
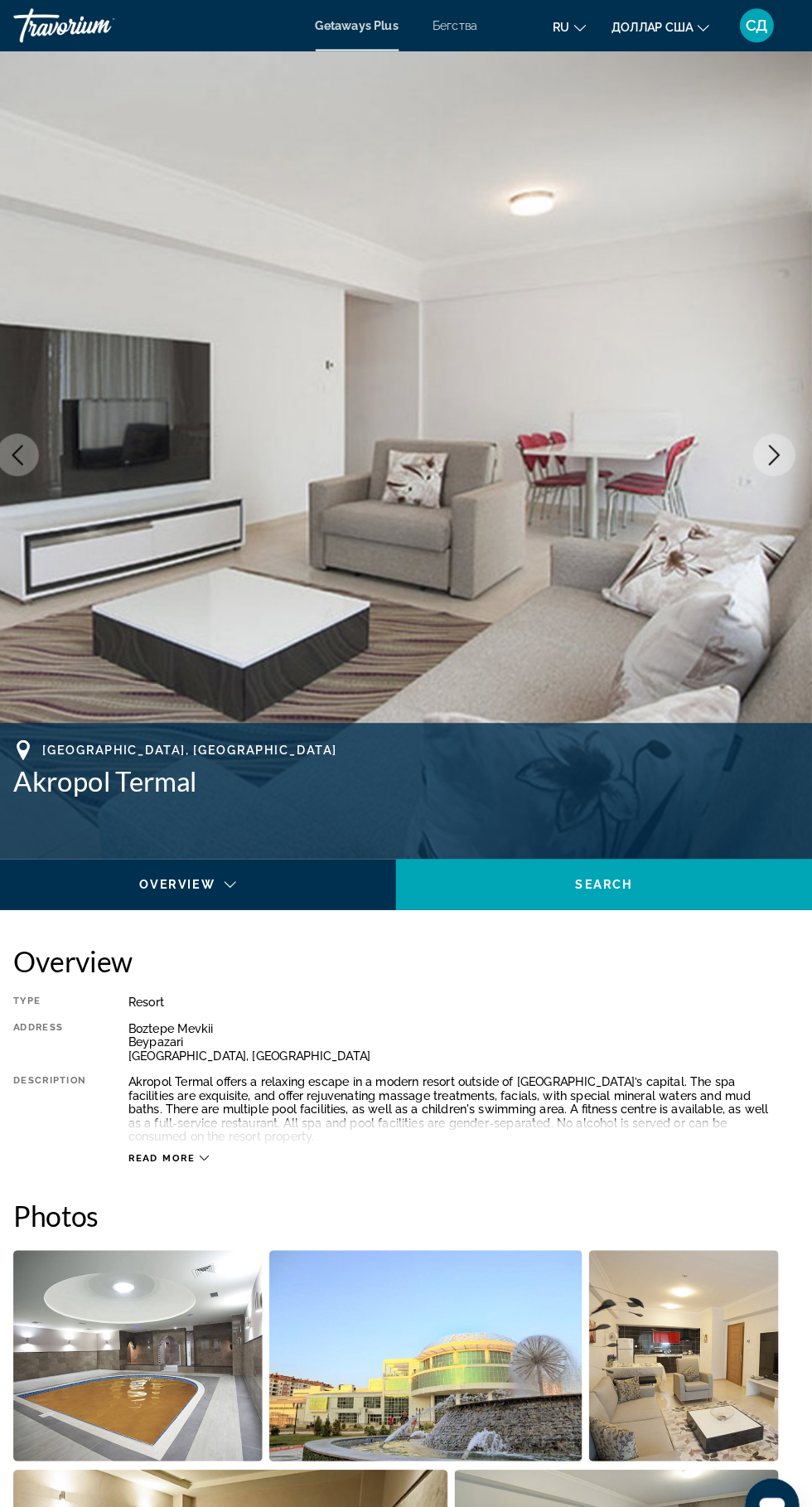
click at [776, 442] on icon "Next image" at bounding box center [775, 444] width 20 height 20
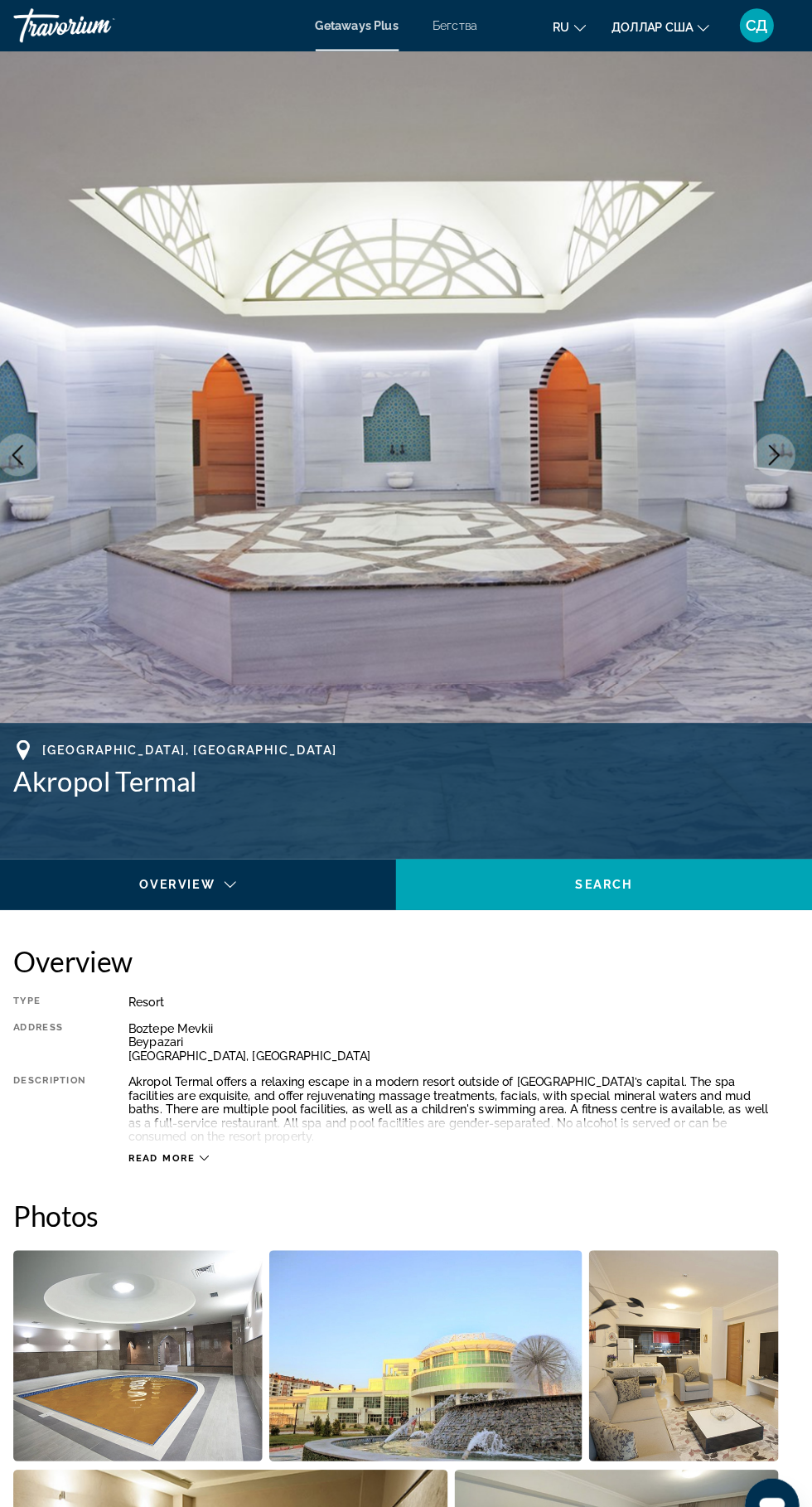
click at [793, 446] on button "Next image" at bounding box center [775, 443] width 41 height 41
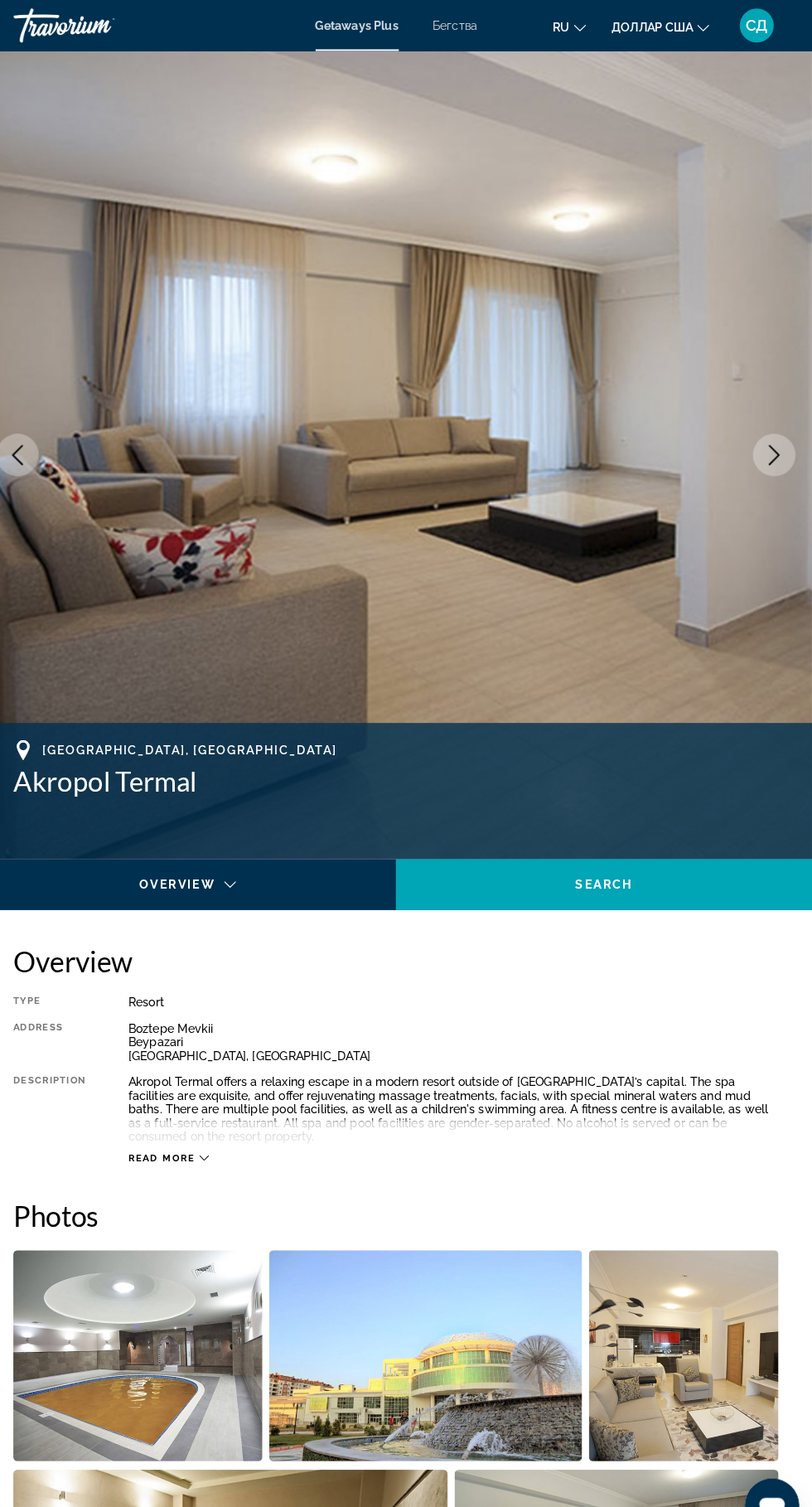
click at [793, 445] on button "Next image" at bounding box center [775, 443] width 41 height 41
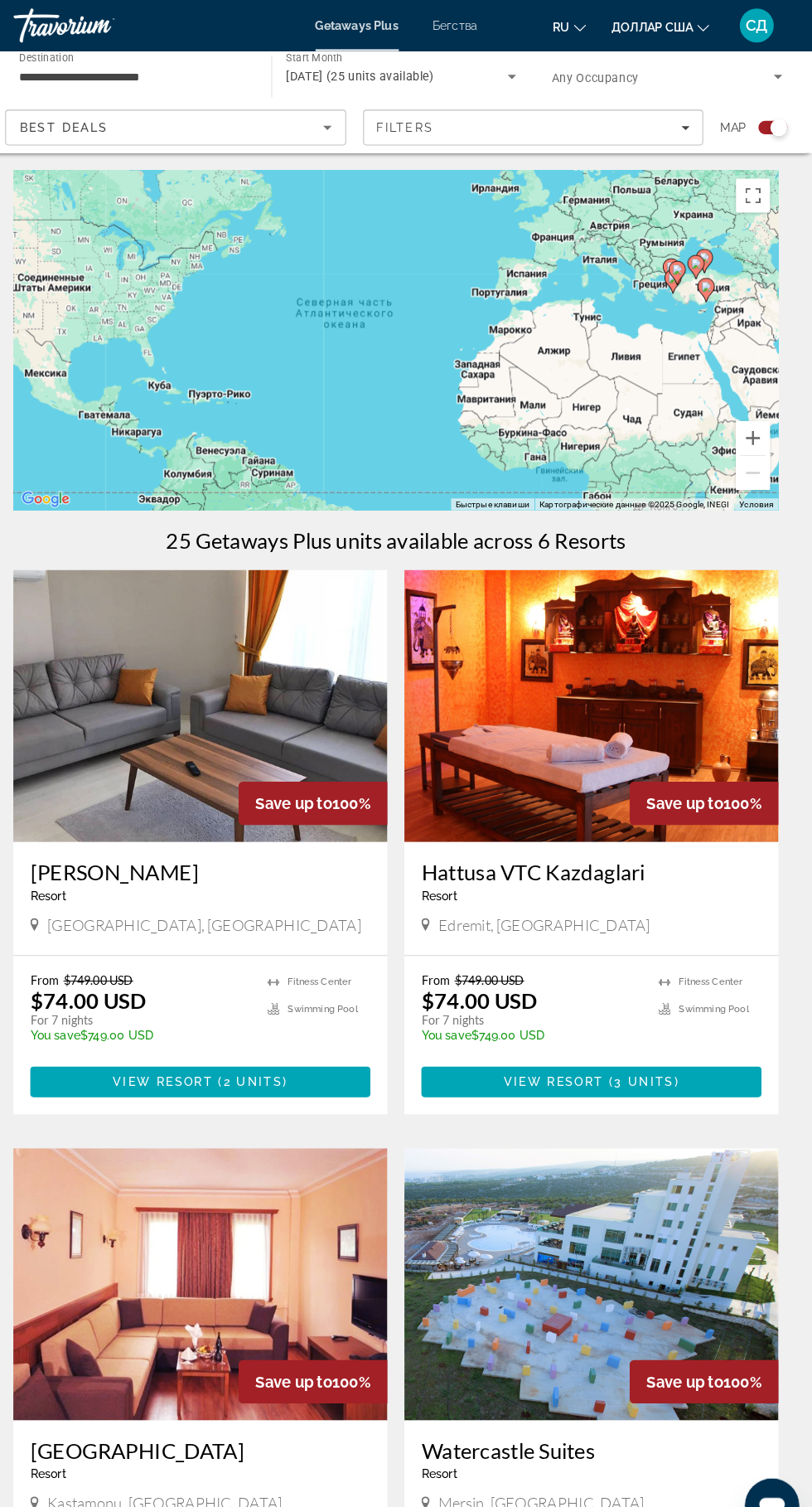
click at [374, 74] on span "[DATE] (25 units available)" at bounding box center [370, 74] width 144 height 14
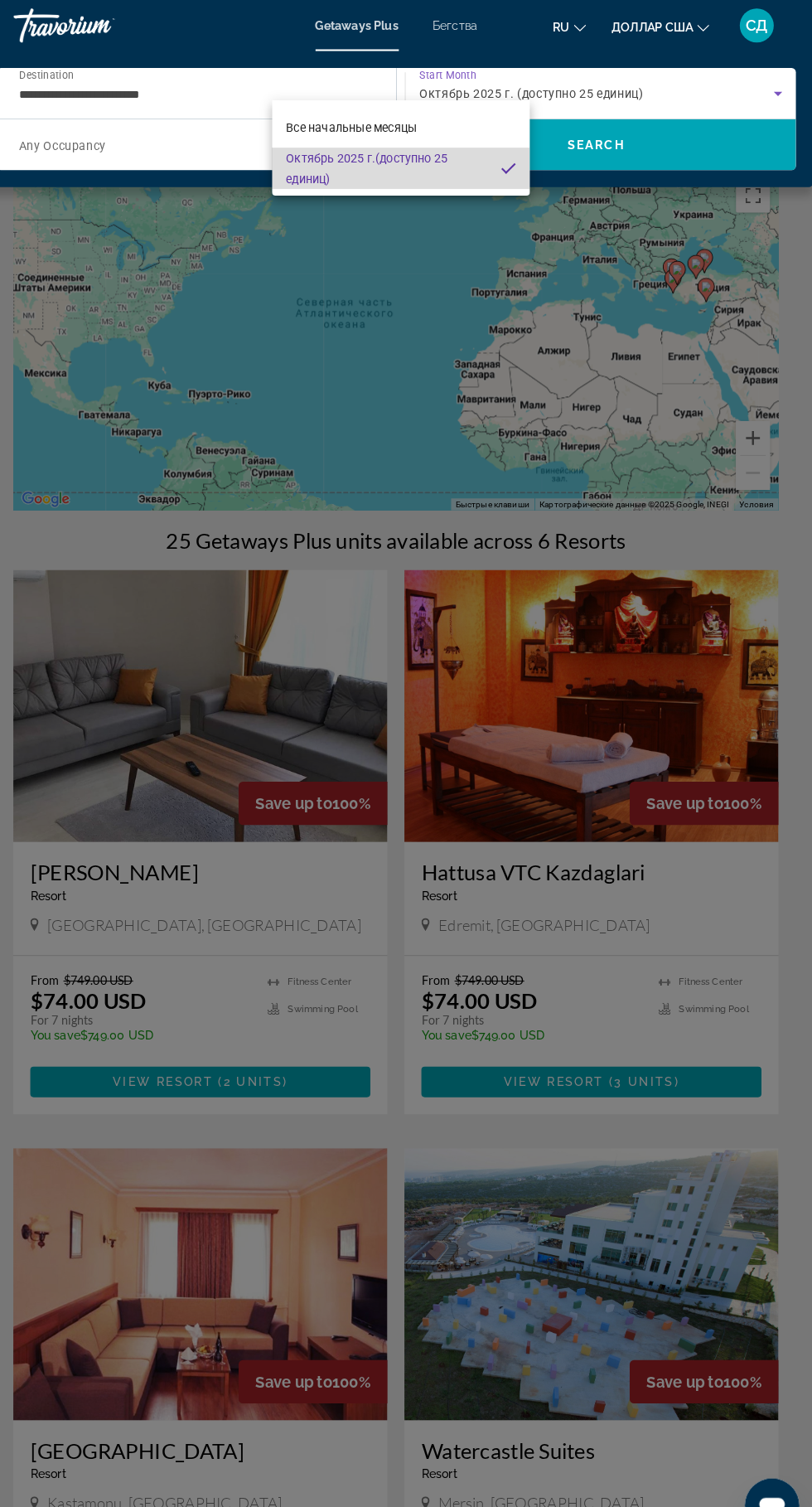
click at [477, 158] on span "Октябрь 2025 г. (доступно 25 единиц)" at bounding box center [396, 165] width 196 height 40
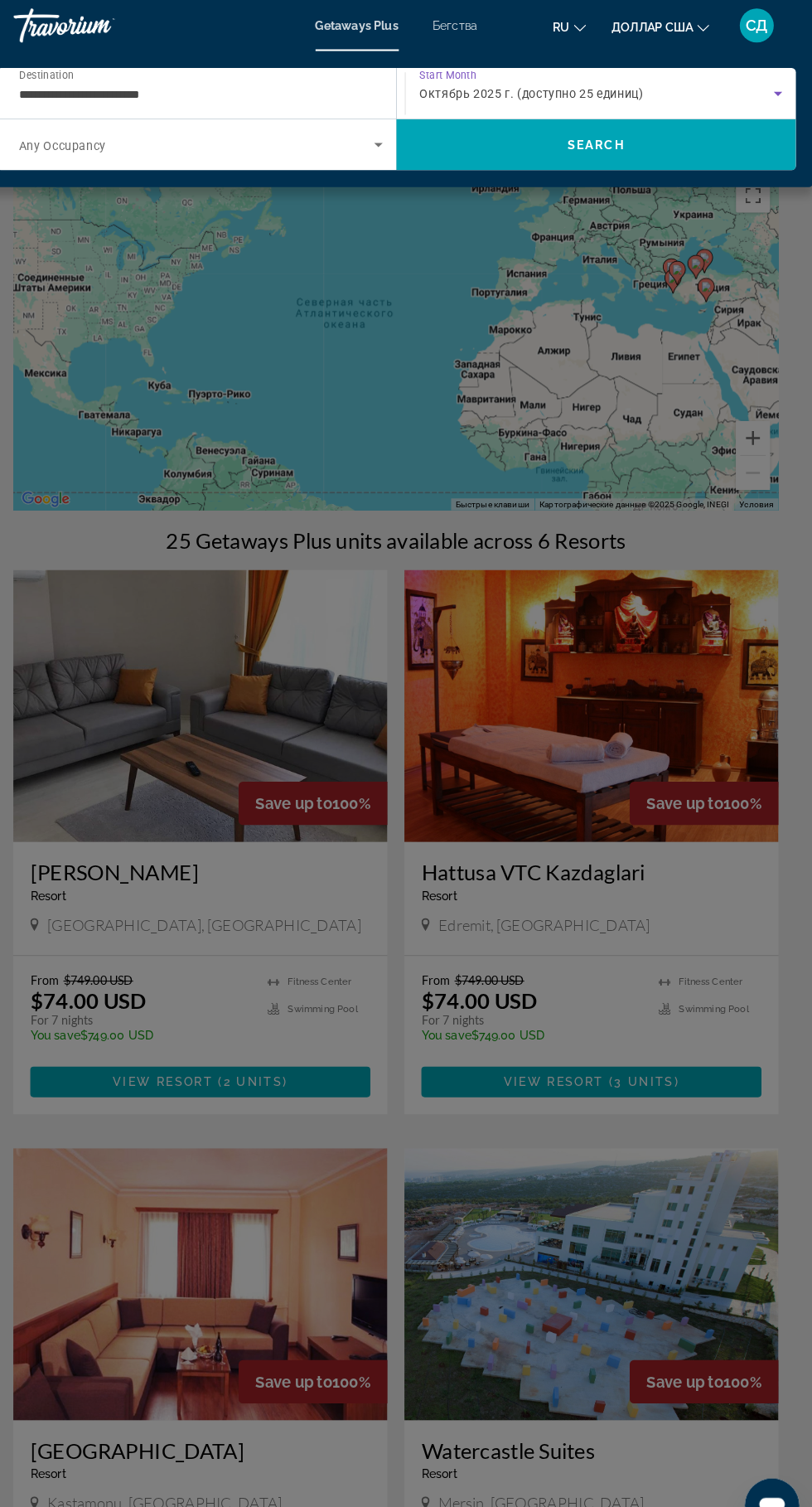
click at [791, 81] on div "Start Month All Start Months Октябрь 2025 г. (доступно 25 единиц)" at bounding box center [605, 91] width 380 height 47
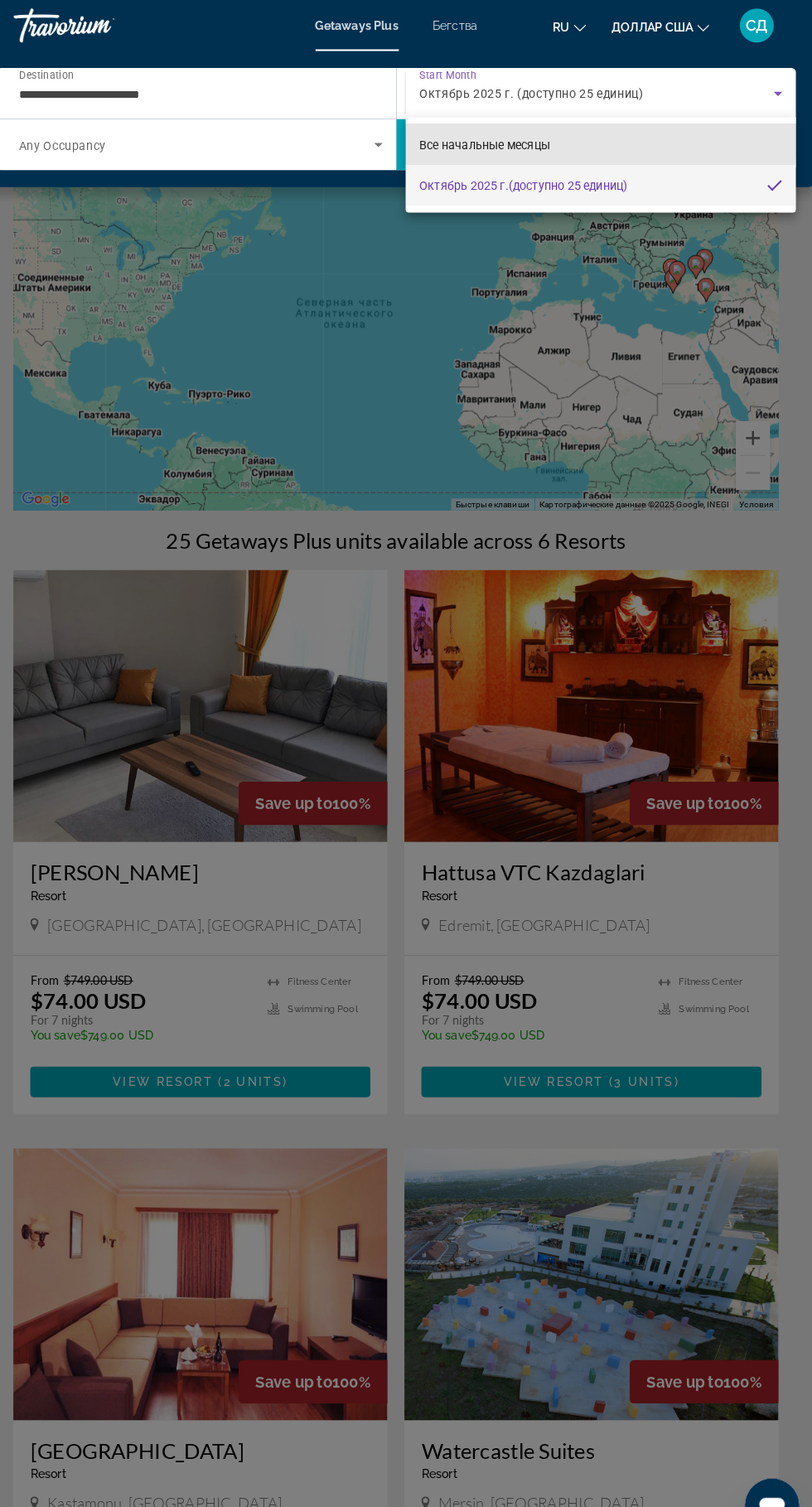
click at [490, 128] on mat-option "Все начальные месяцы" at bounding box center [605, 141] width 380 height 40
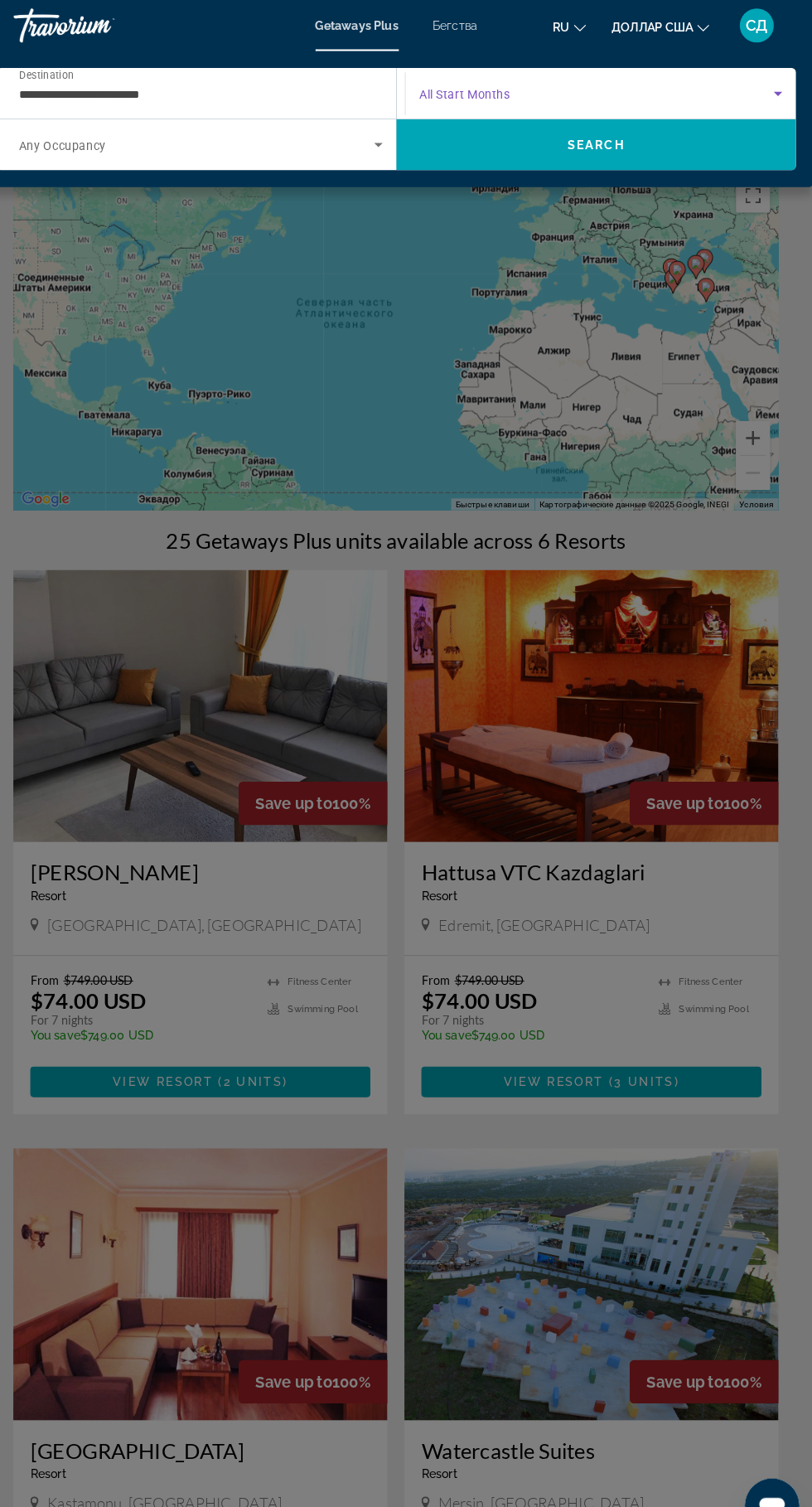
click at [778, 91] on icon "Search widget" at bounding box center [778, 91] width 8 height 5
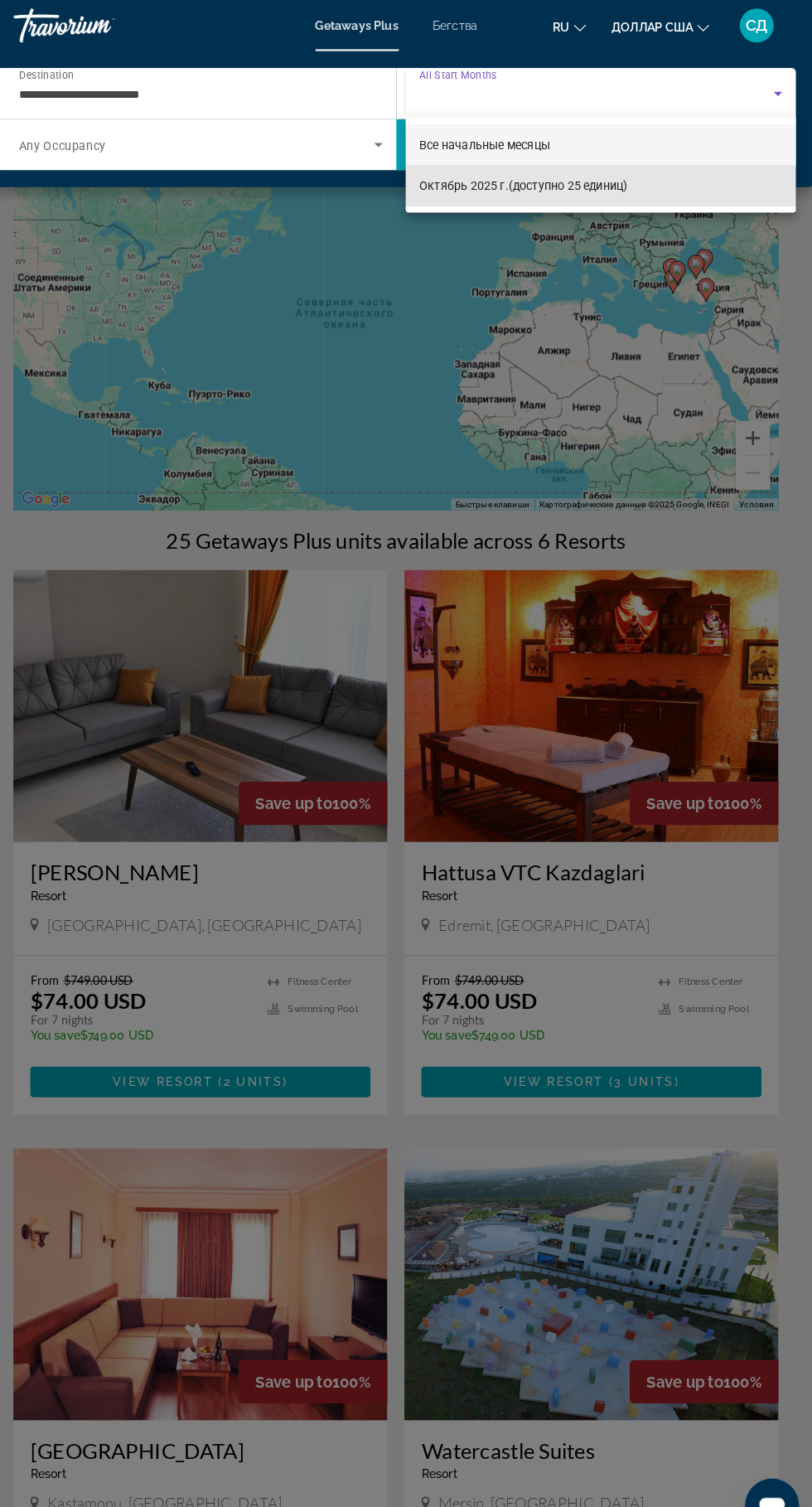
click at [497, 198] on mat-option "Октябрь 2025 г. (доступно 25 единиц)" at bounding box center [605, 181] width 380 height 40
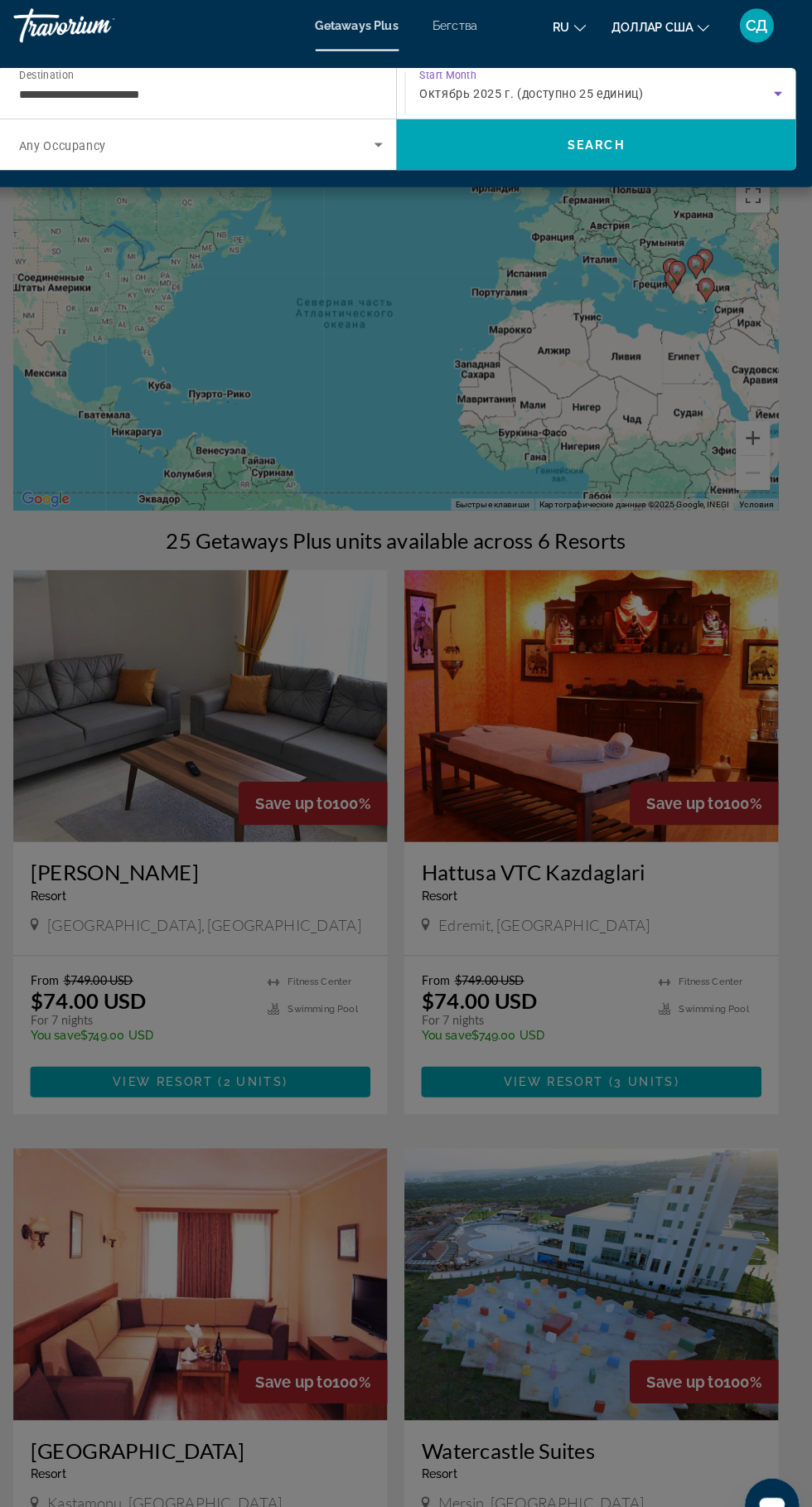
click at [775, 92] on icon "Search widget" at bounding box center [778, 91] width 20 height 20
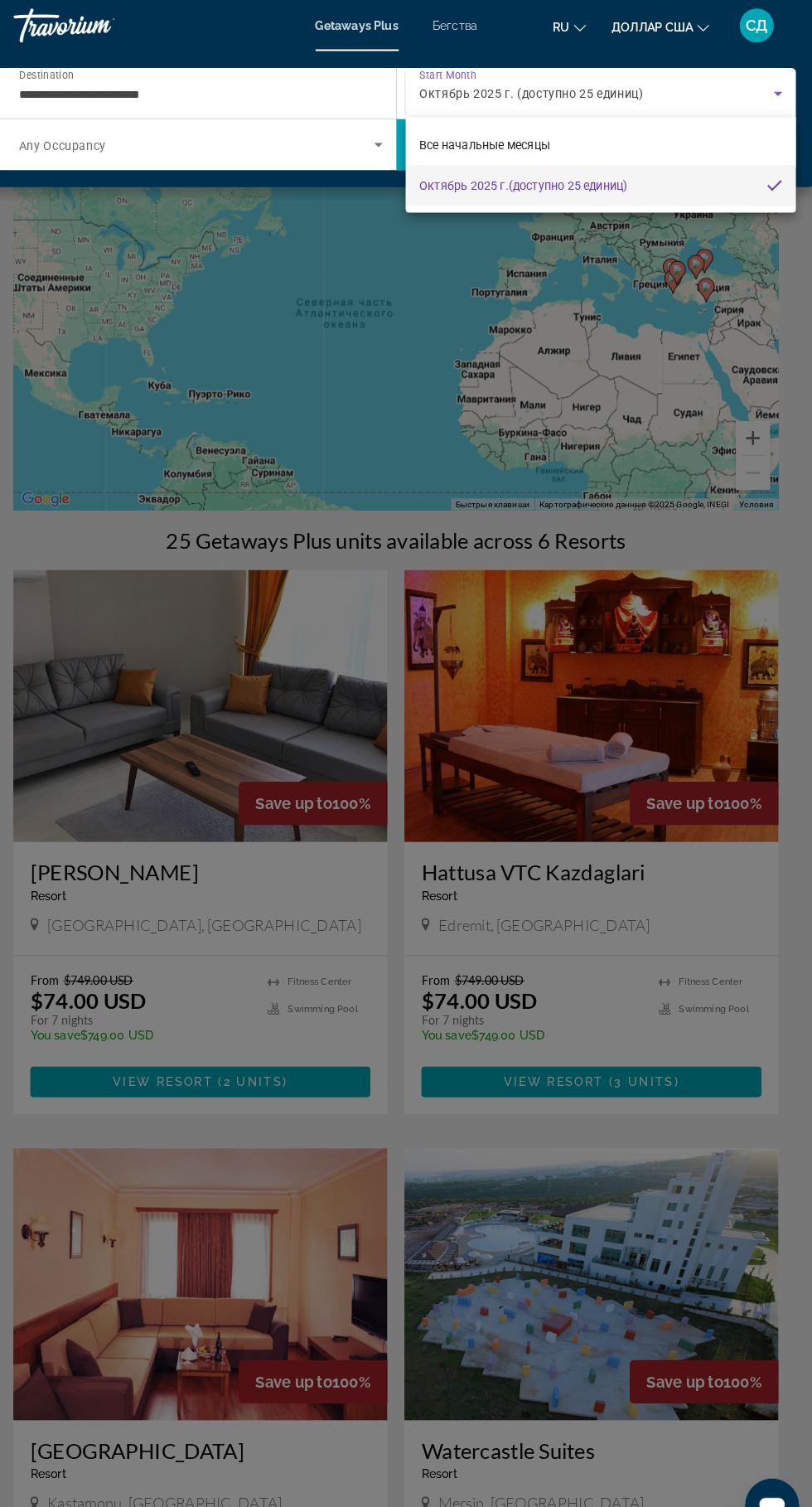
click at [465, 27] on div at bounding box center [406, 754] width 812 height 1507
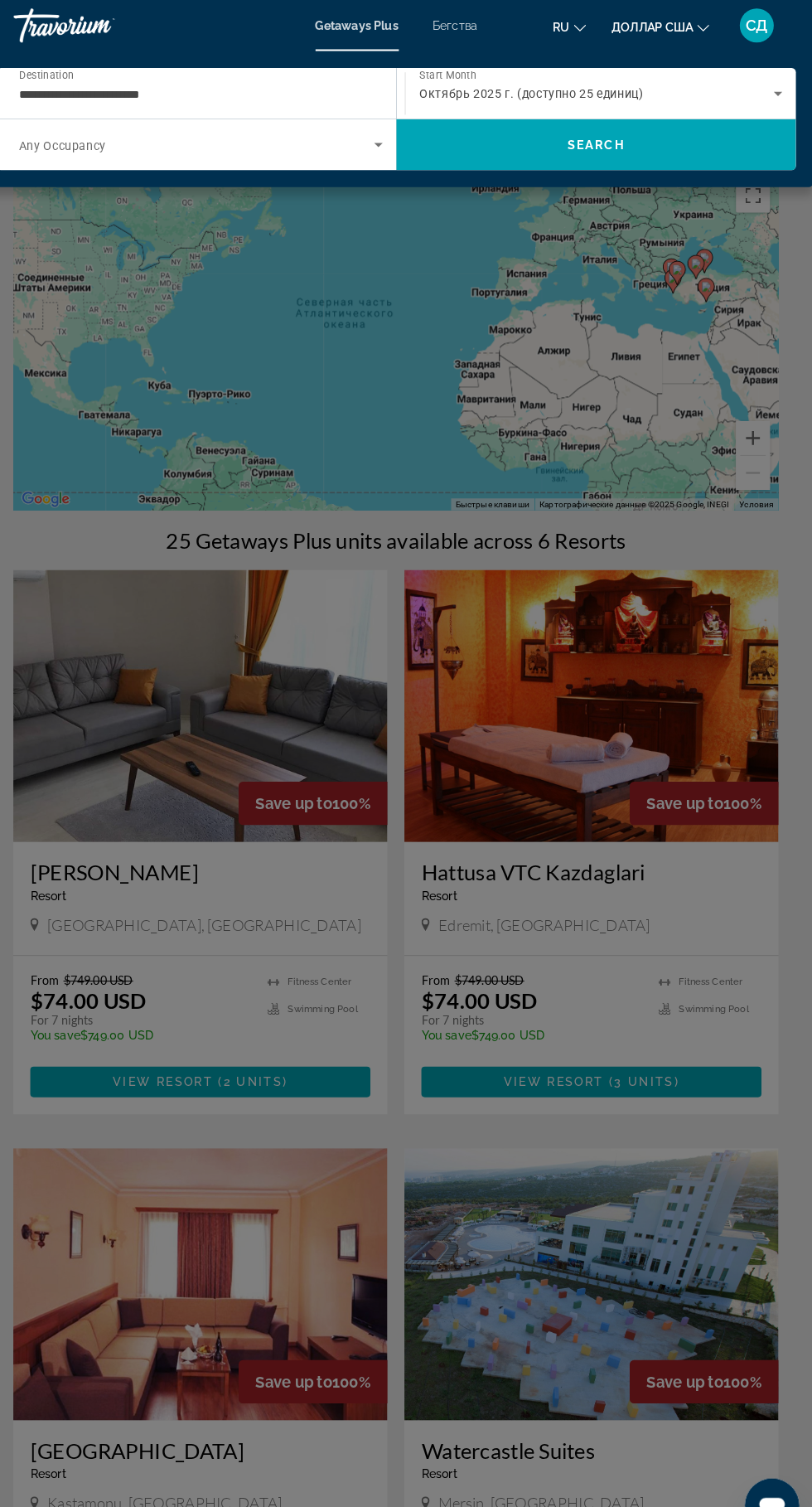
click at [465, 28] on font "Бегства" at bounding box center [464, 25] width 44 height 14
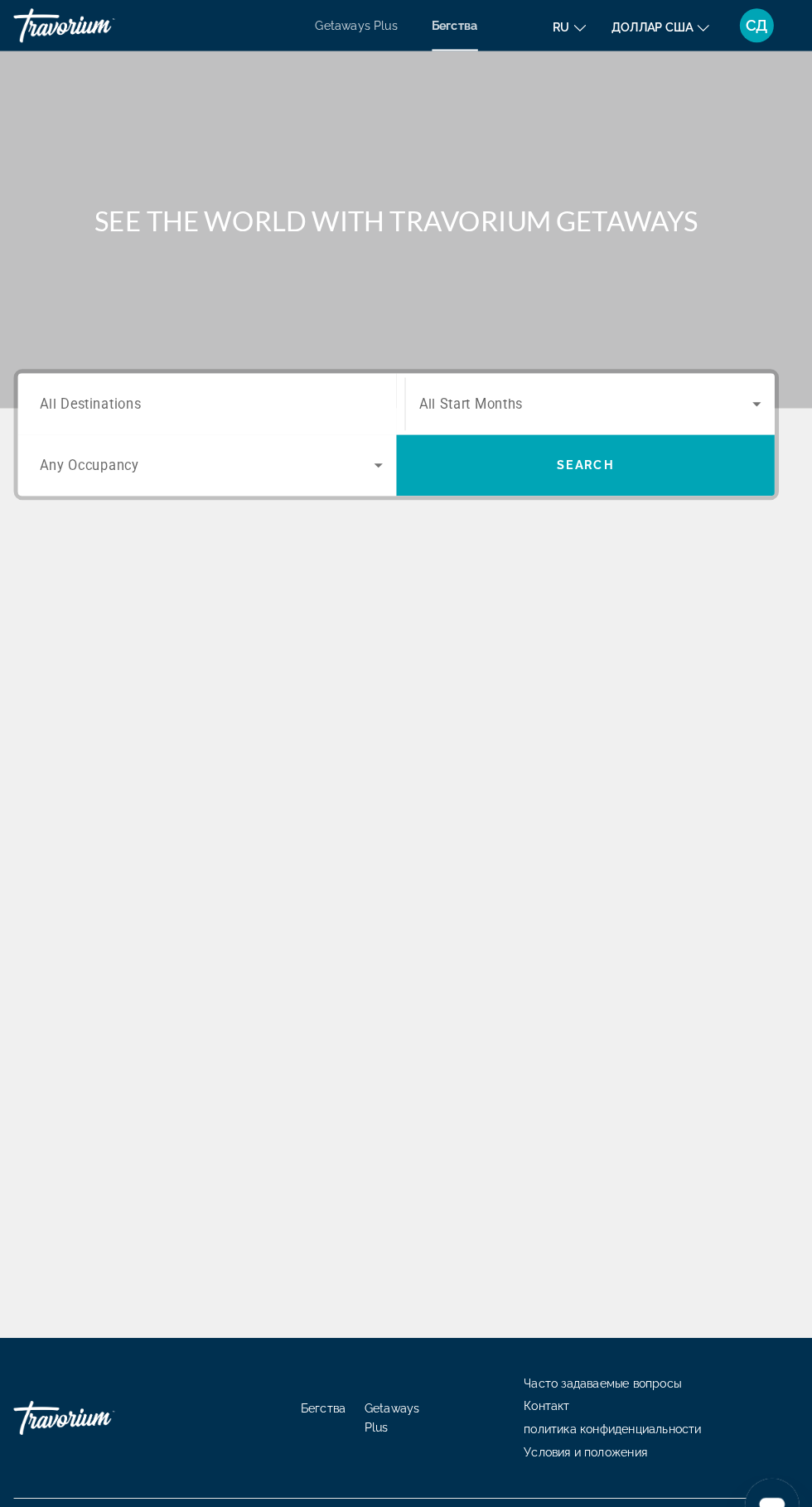
click at [109, 401] on span "All Destinations" at bounding box center [108, 393] width 99 height 16
click at [109, 401] on input "Destination All Destinations" at bounding box center [225, 395] width 334 height 20
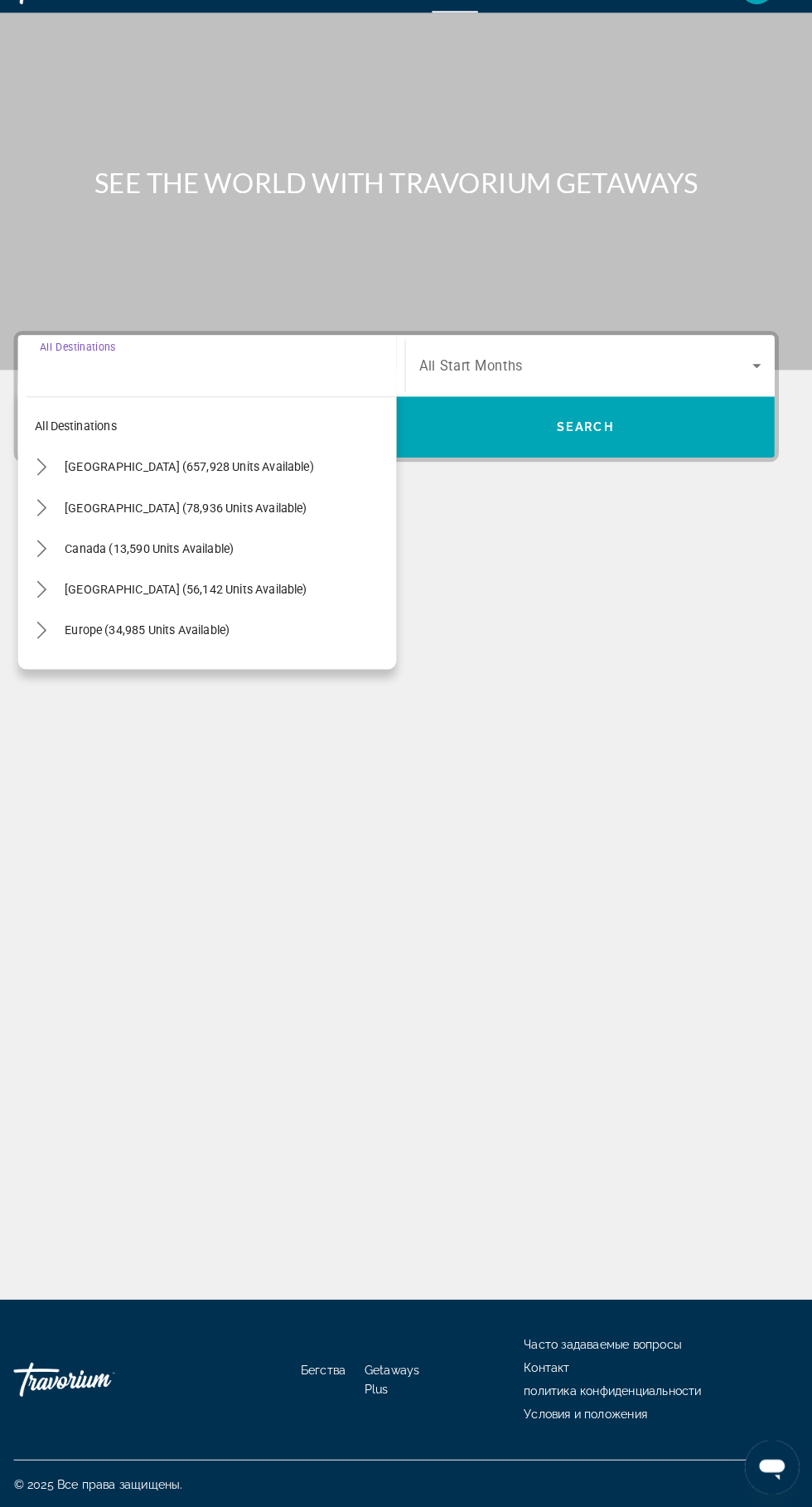
scroll to position [126, 0]
click at [59, 643] on icon "Toggle Europe (34,985 units available) submenu" at bounding box center [60, 651] width 16 height 16
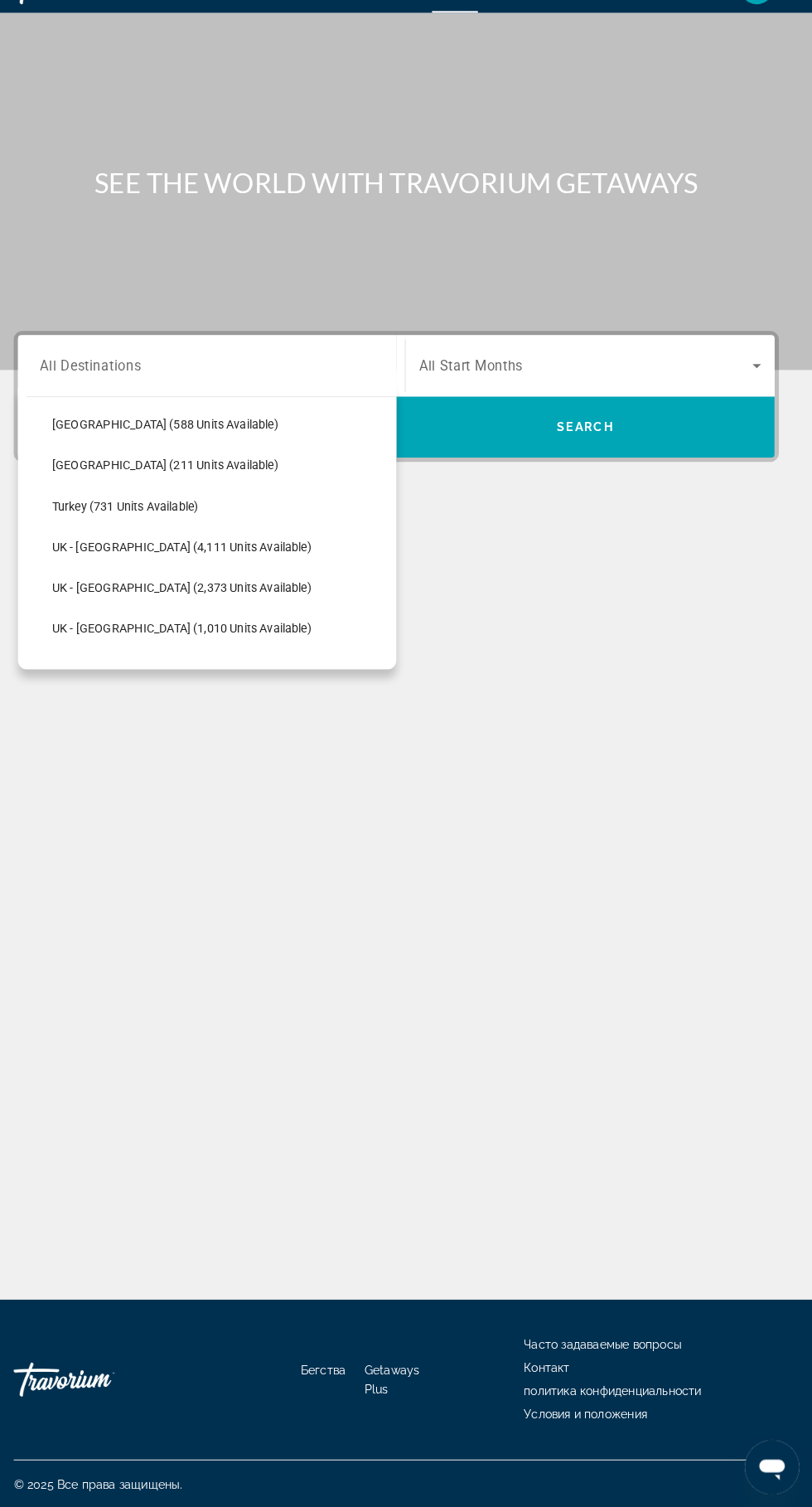
scroll to position [946, 0]
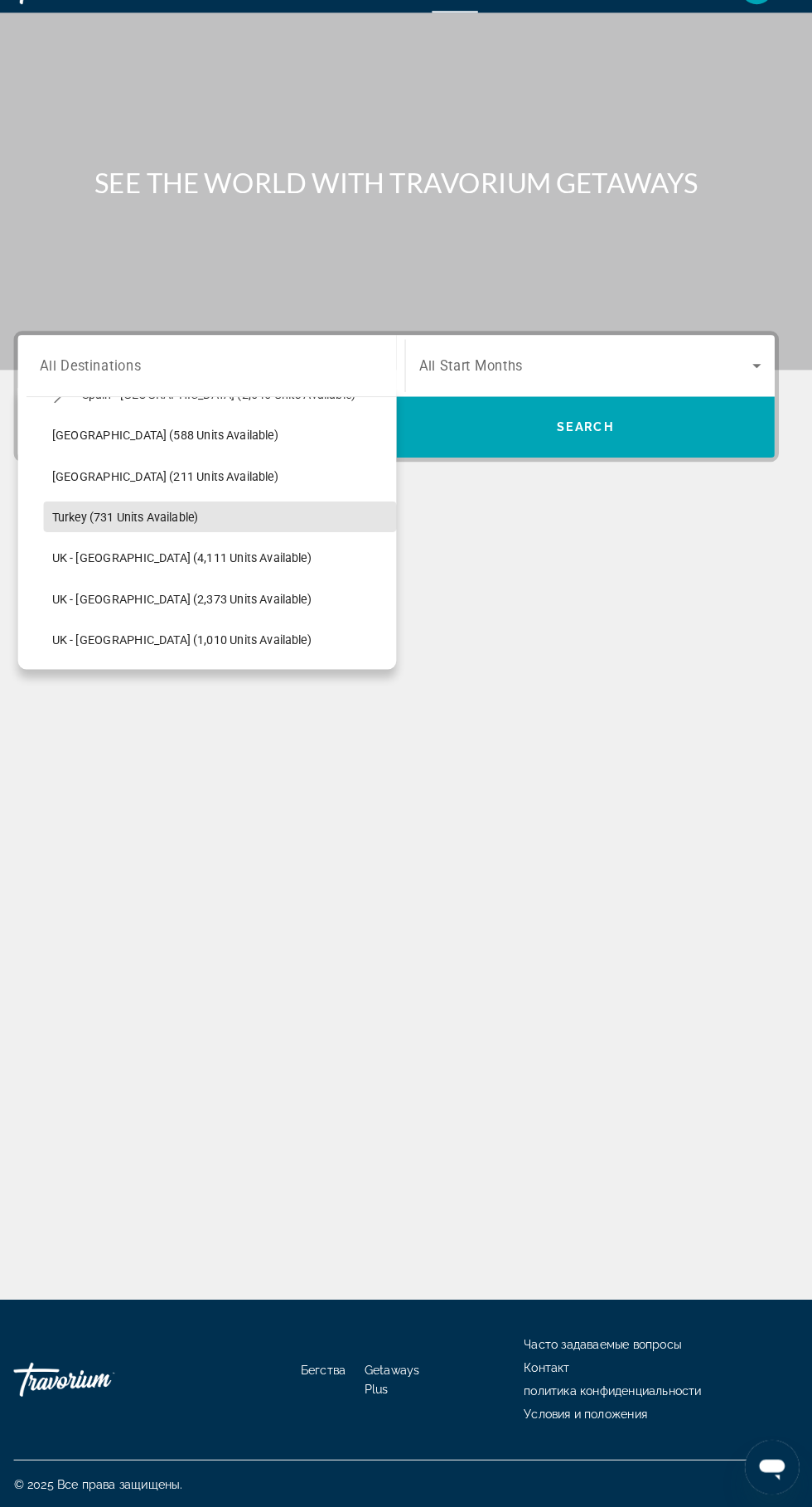
click at [97, 535] on span "Turkey (731 units available)" at bounding box center [142, 541] width 143 height 14
type input "**********"
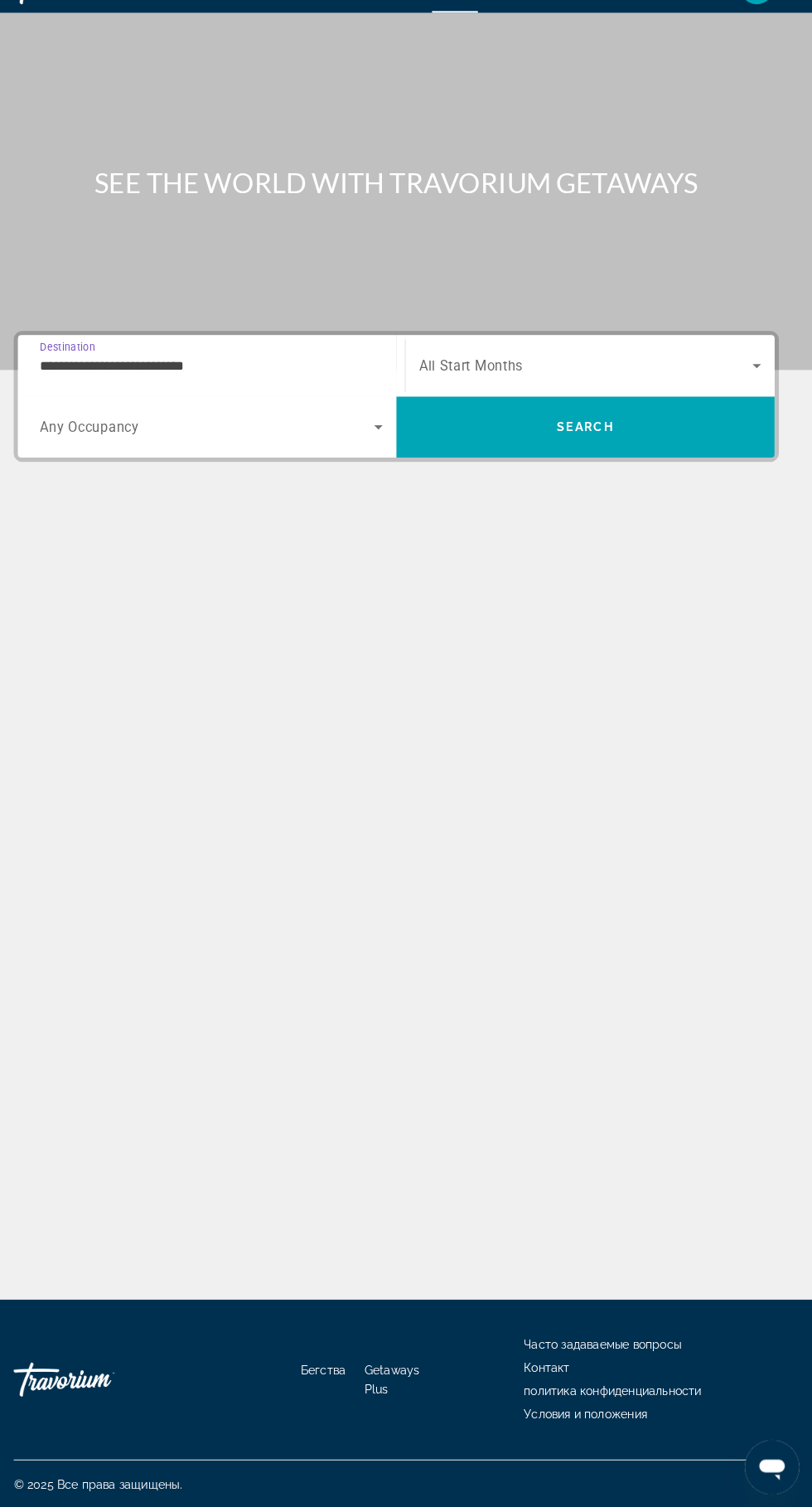
click at [504, 386] on span "All Start Months" at bounding box center [479, 393] width 102 height 16
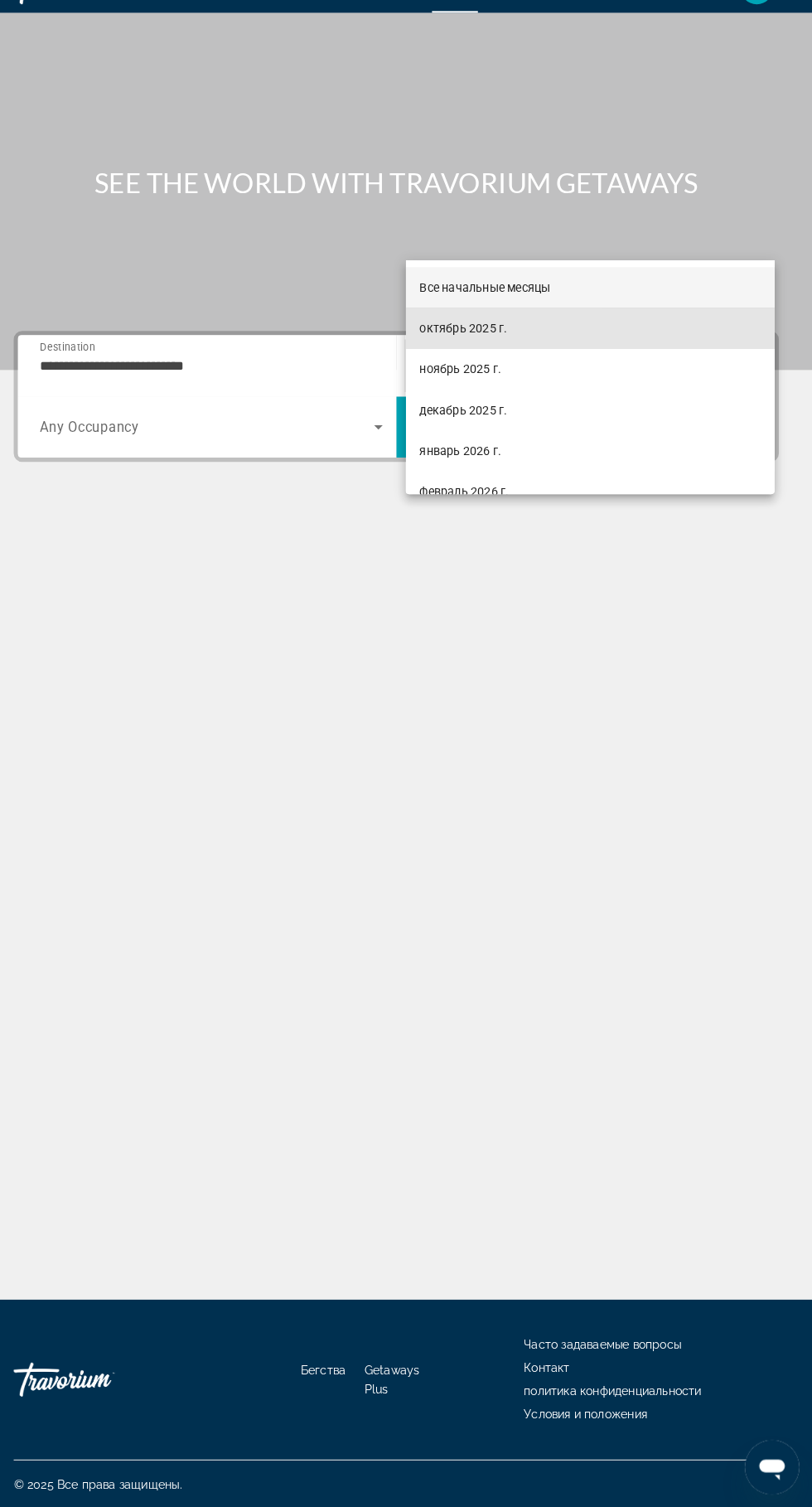
click at [486, 359] on font "октябрь 2025 г." at bounding box center [471, 357] width 85 height 14
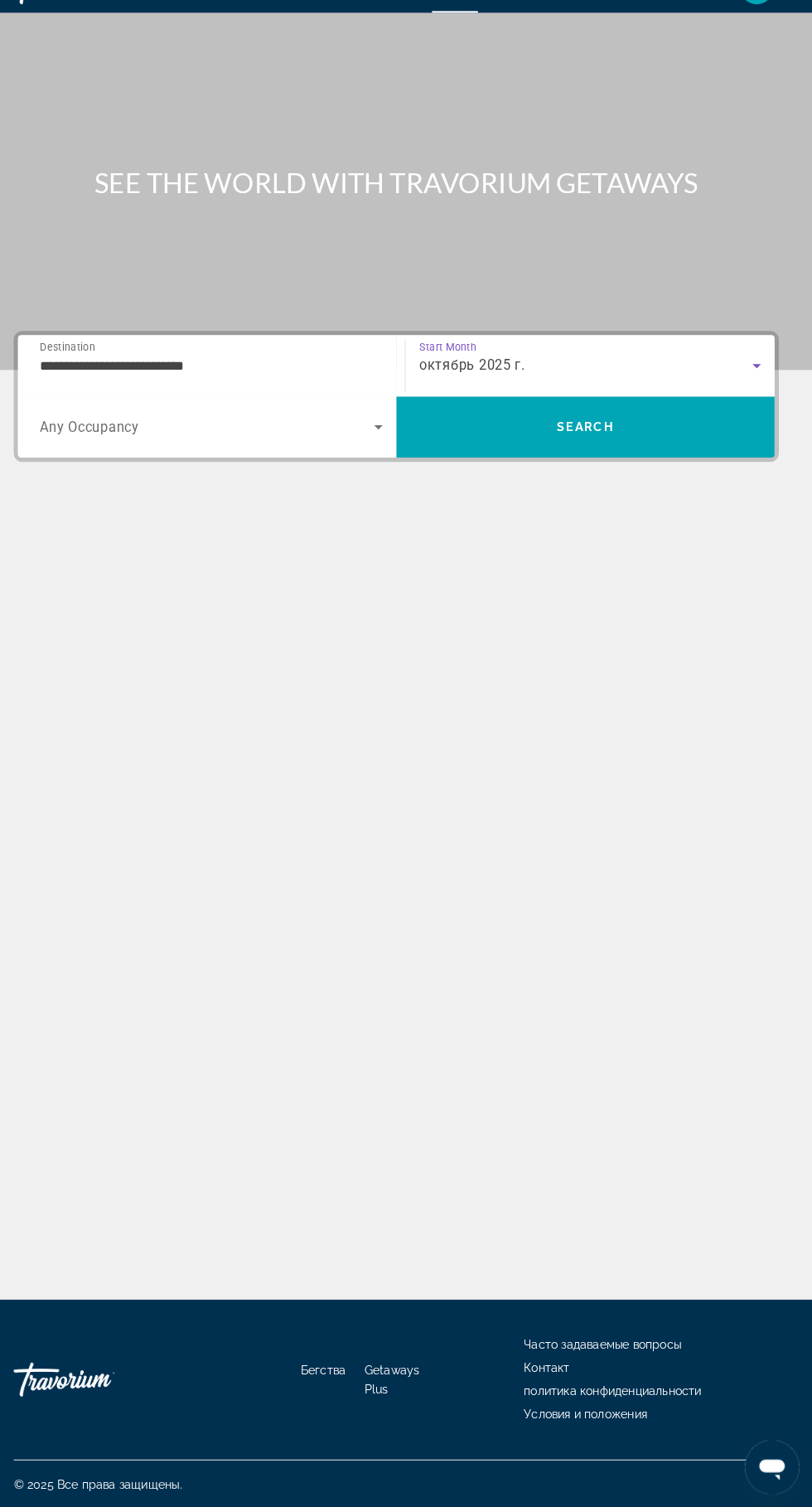
click at [486, 433] on span "Search" at bounding box center [590, 454] width 369 height 40
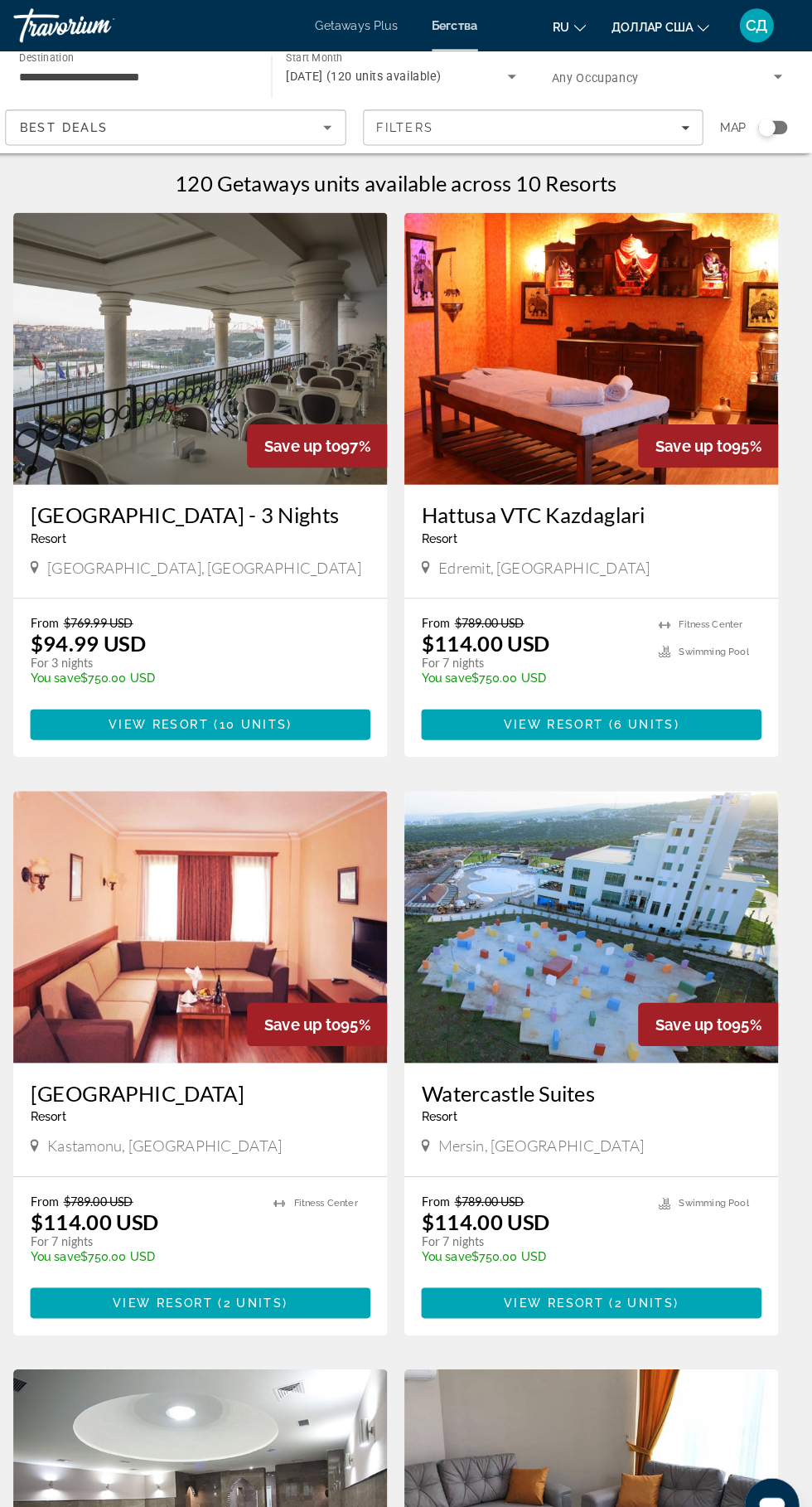
click at [518, 75] on icon "Search widget" at bounding box center [518, 75] width 8 height 5
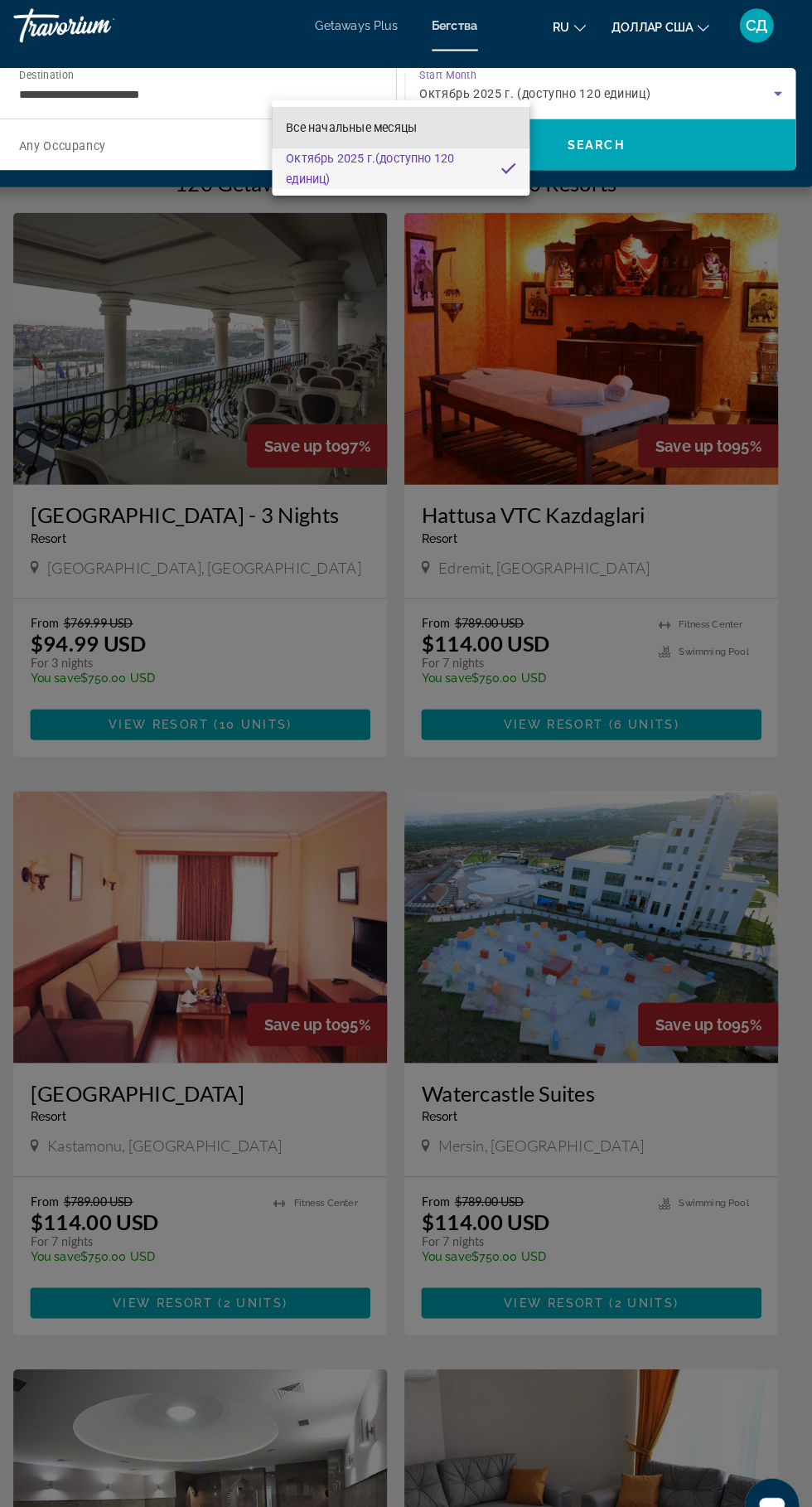
click at [323, 121] on font "Все начальные месяцы" at bounding box center [362, 124] width 128 height 14
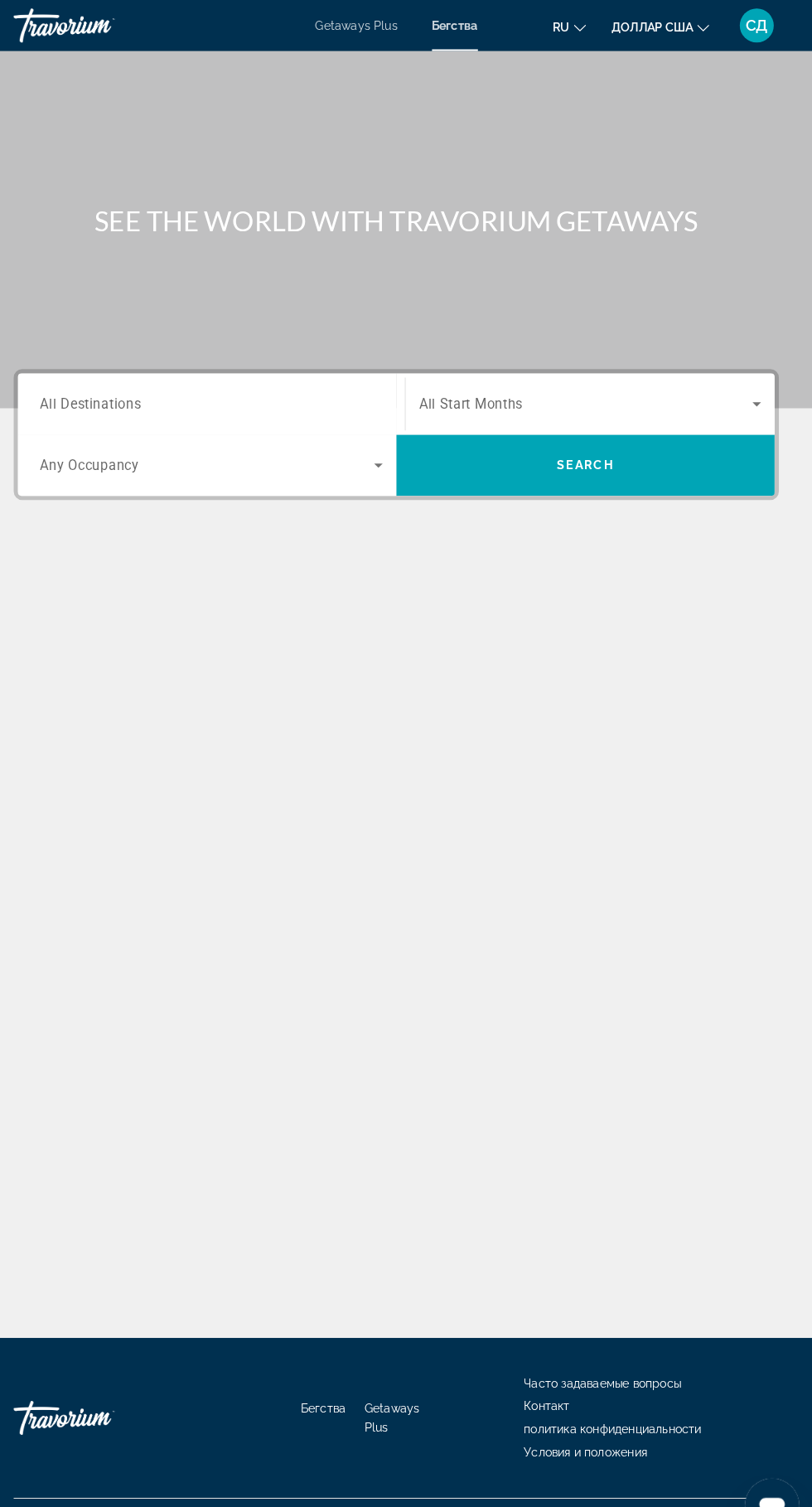
click at [110, 394] on span "All Destinations" at bounding box center [108, 393] width 99 height 16
click at [110, 394] on input "Destination All Destinations" at bounding box center [225, 395] width 334 height 20
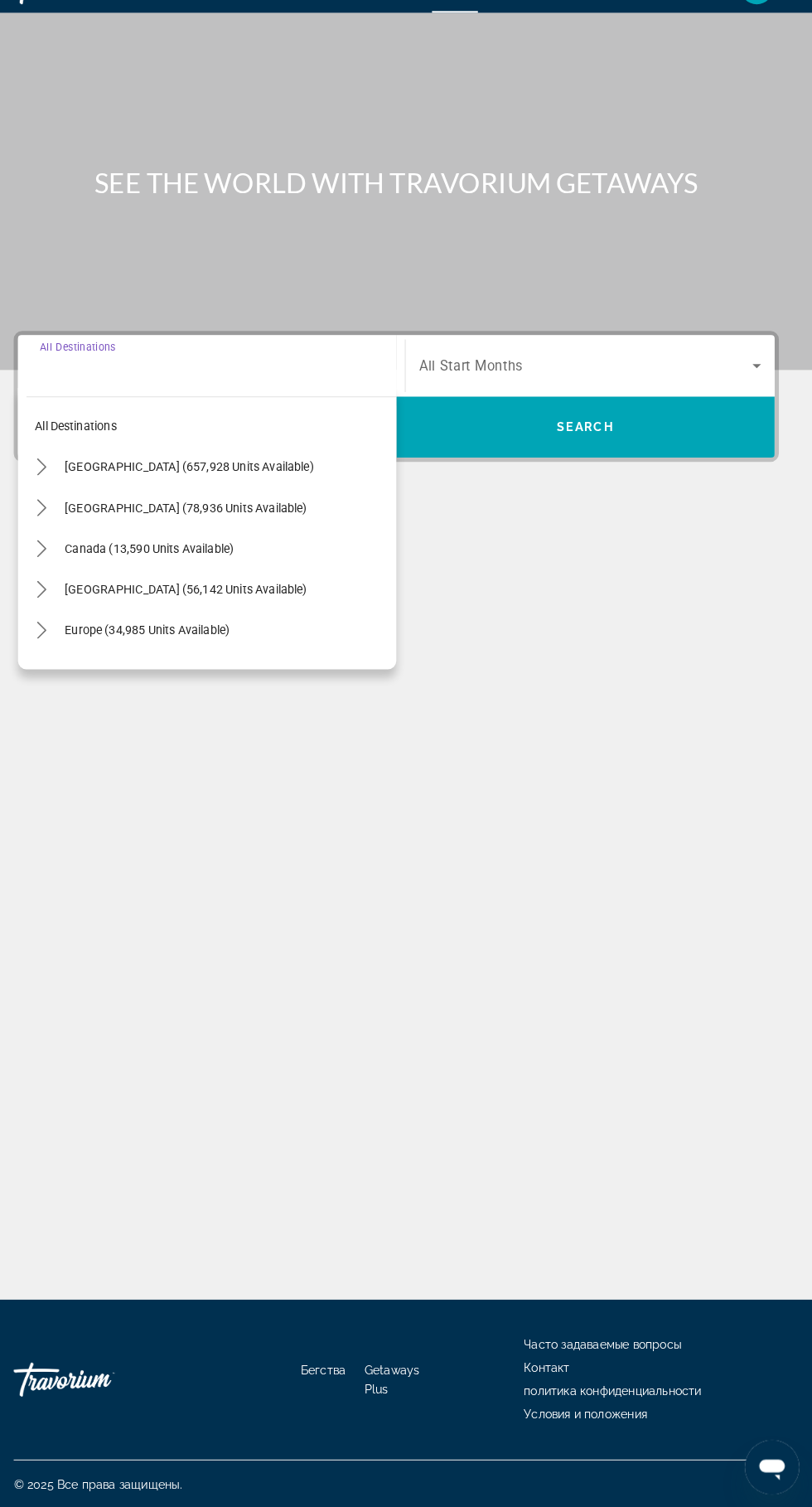
scroll to position [126, 0]
click at [67, 643] on icon "Toggle Europe (34,985 units available) submenu" at bounding box center [60, 651] width 16 height 16
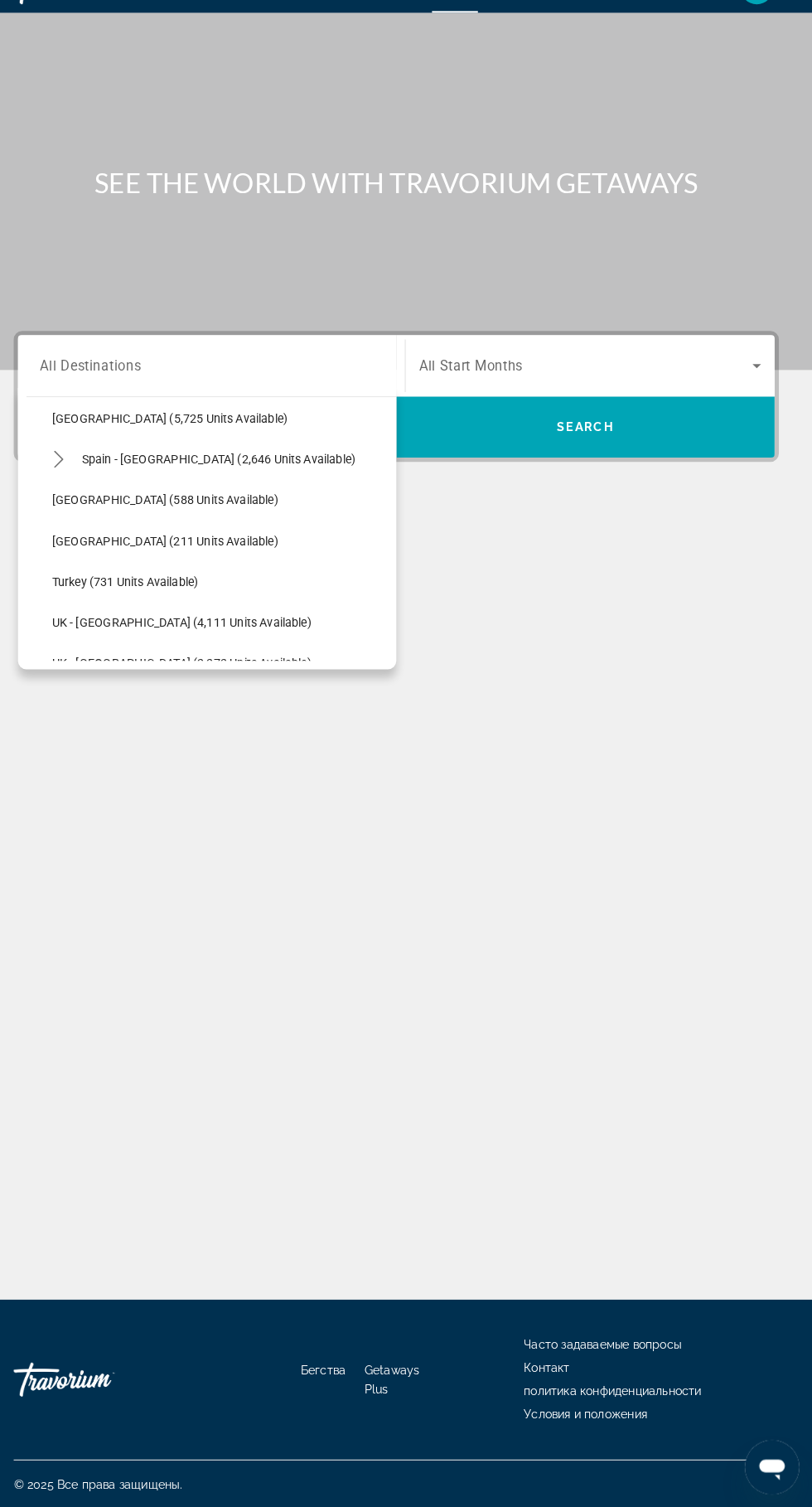
scroll to position [890, 0]
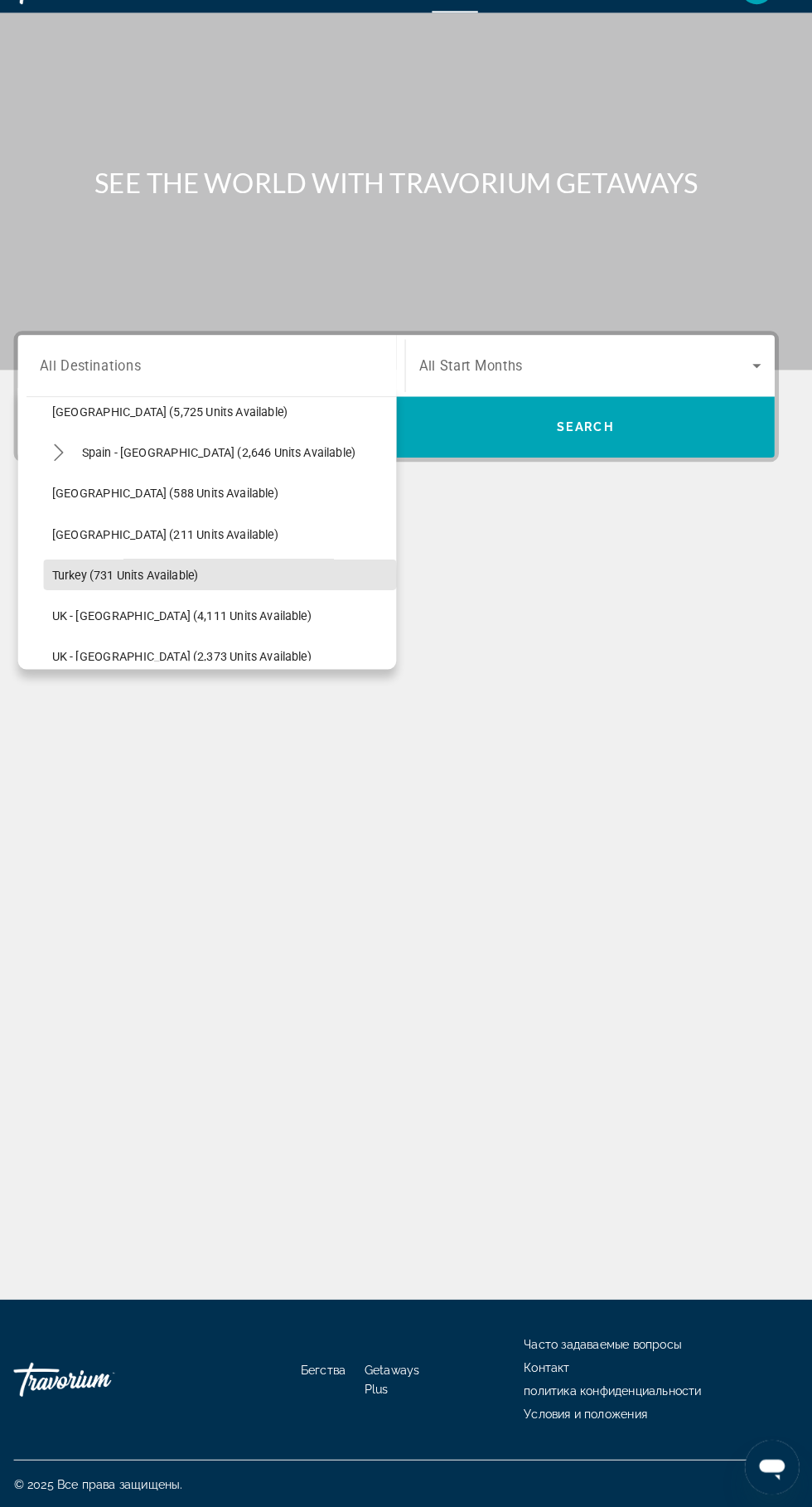
click at [68, 578] on span "Select destination: Turkey (731 units available)" at bounding box center [234, 598] width 344 height 40
type input "**********"
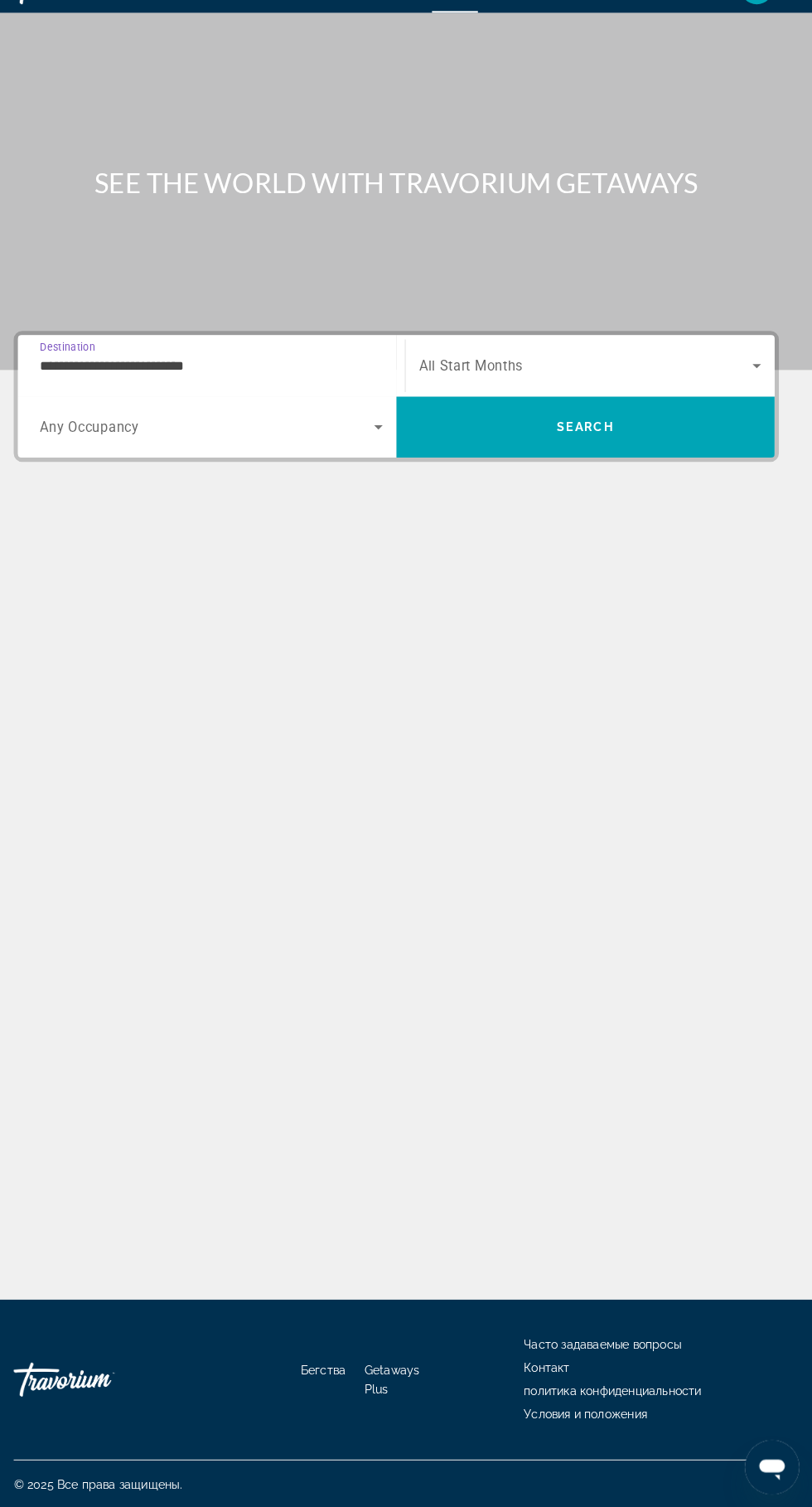
click at [475, 386] on span "All Start Months" at bounding box center [479, 393] width 102 height 16
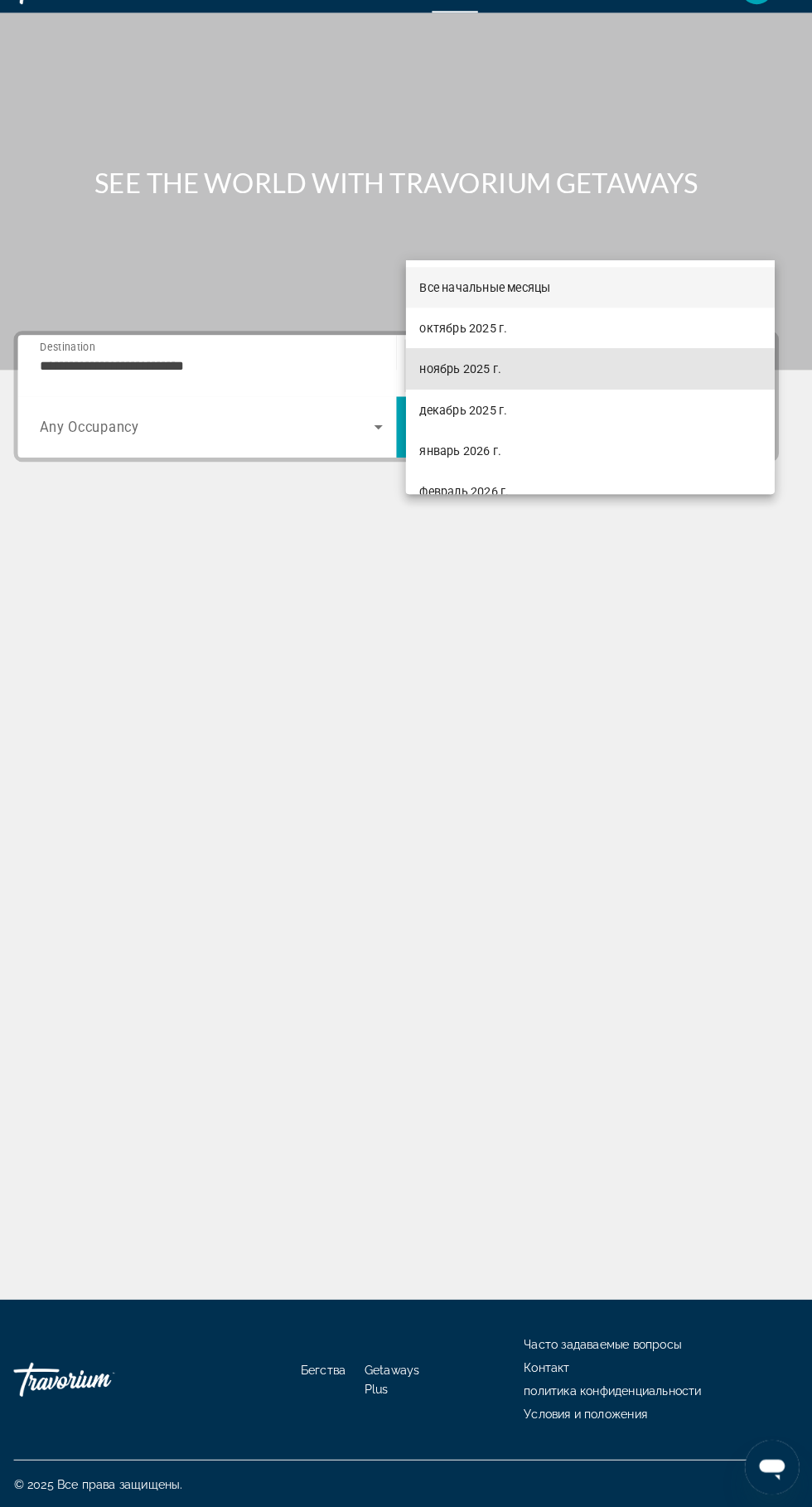
click at [431, 412] on mat-option "ноябрь 2025 г." at bounding box center [594, 397] width 359 height 40
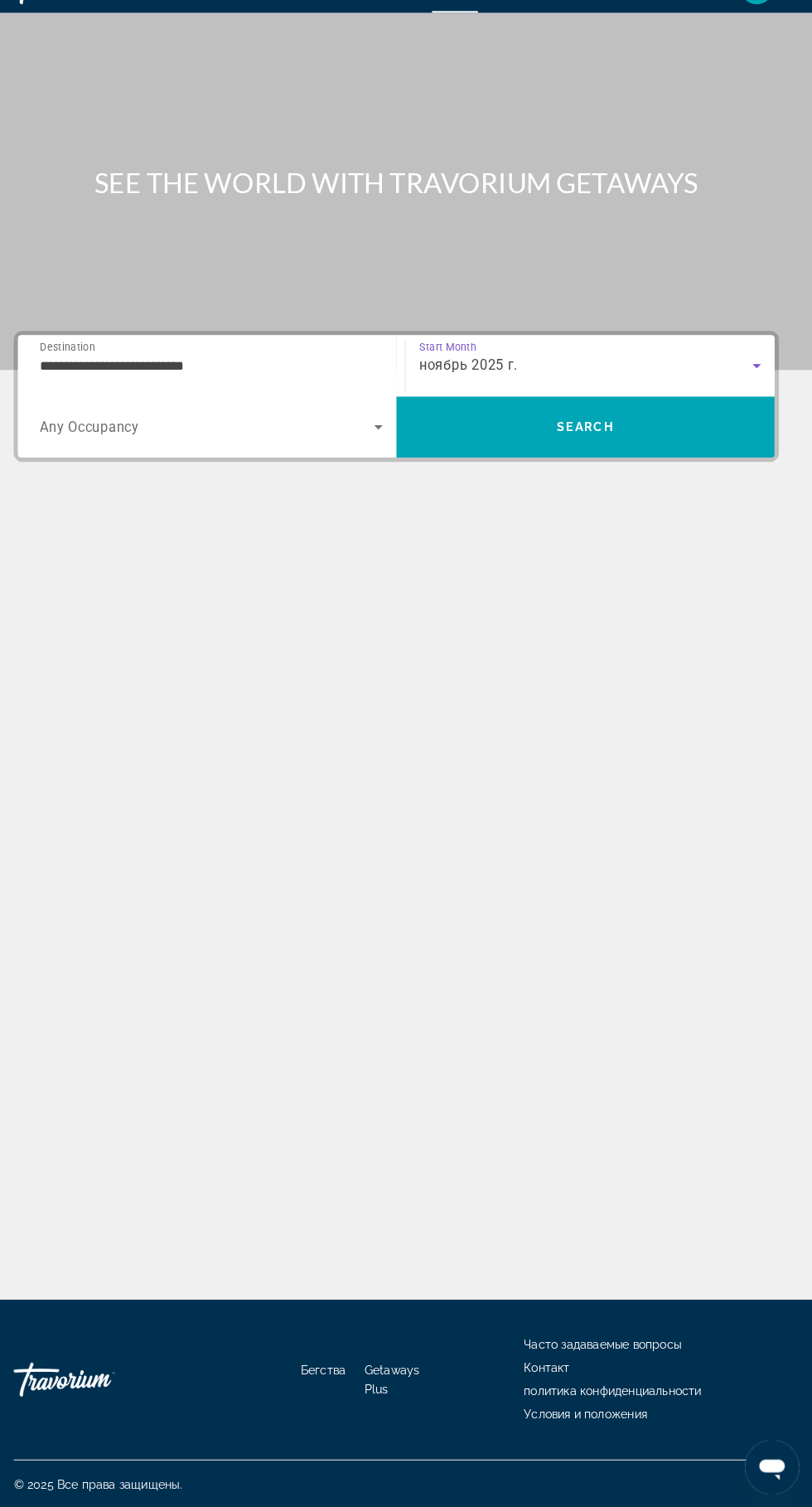
click at [366, 444] on span "Search widget" at bounding box center [221, 454] width 326 height 20
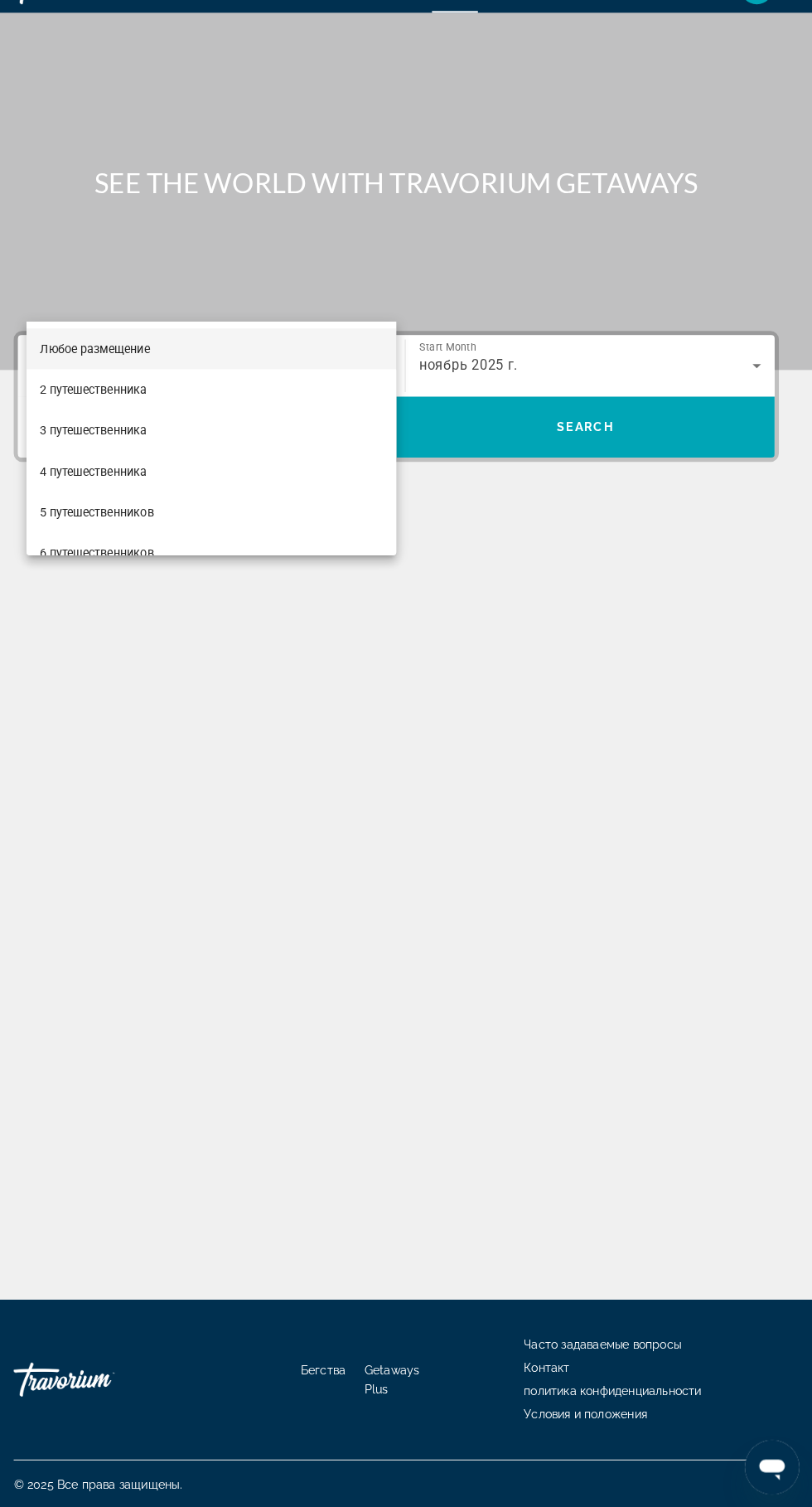
click at [540, 337] on div at bounding box center [406, 754] width 812 height 1507
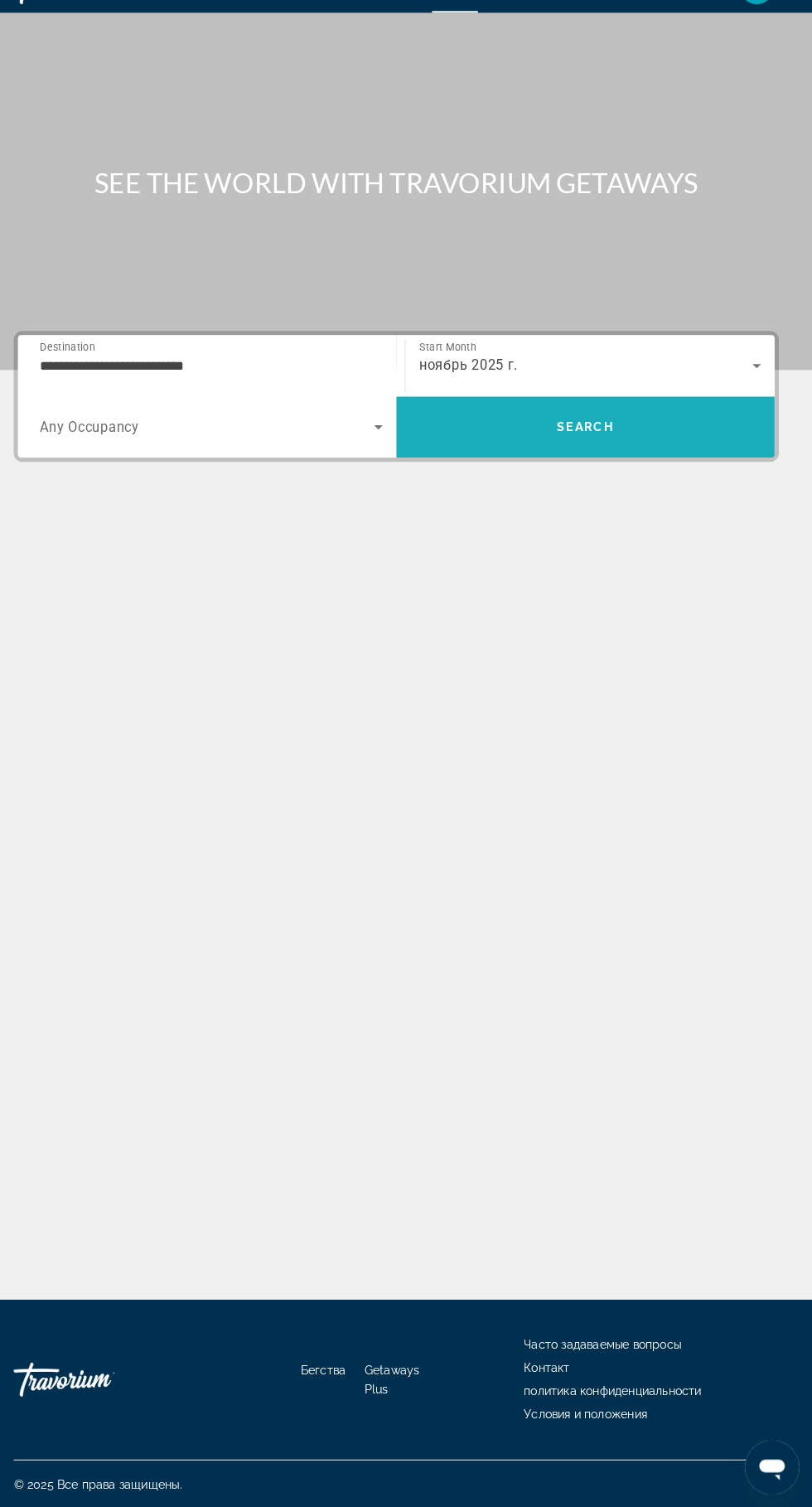
click at [563, 447] on span "Search" at bounding box center [592, 454] width 57 height 14
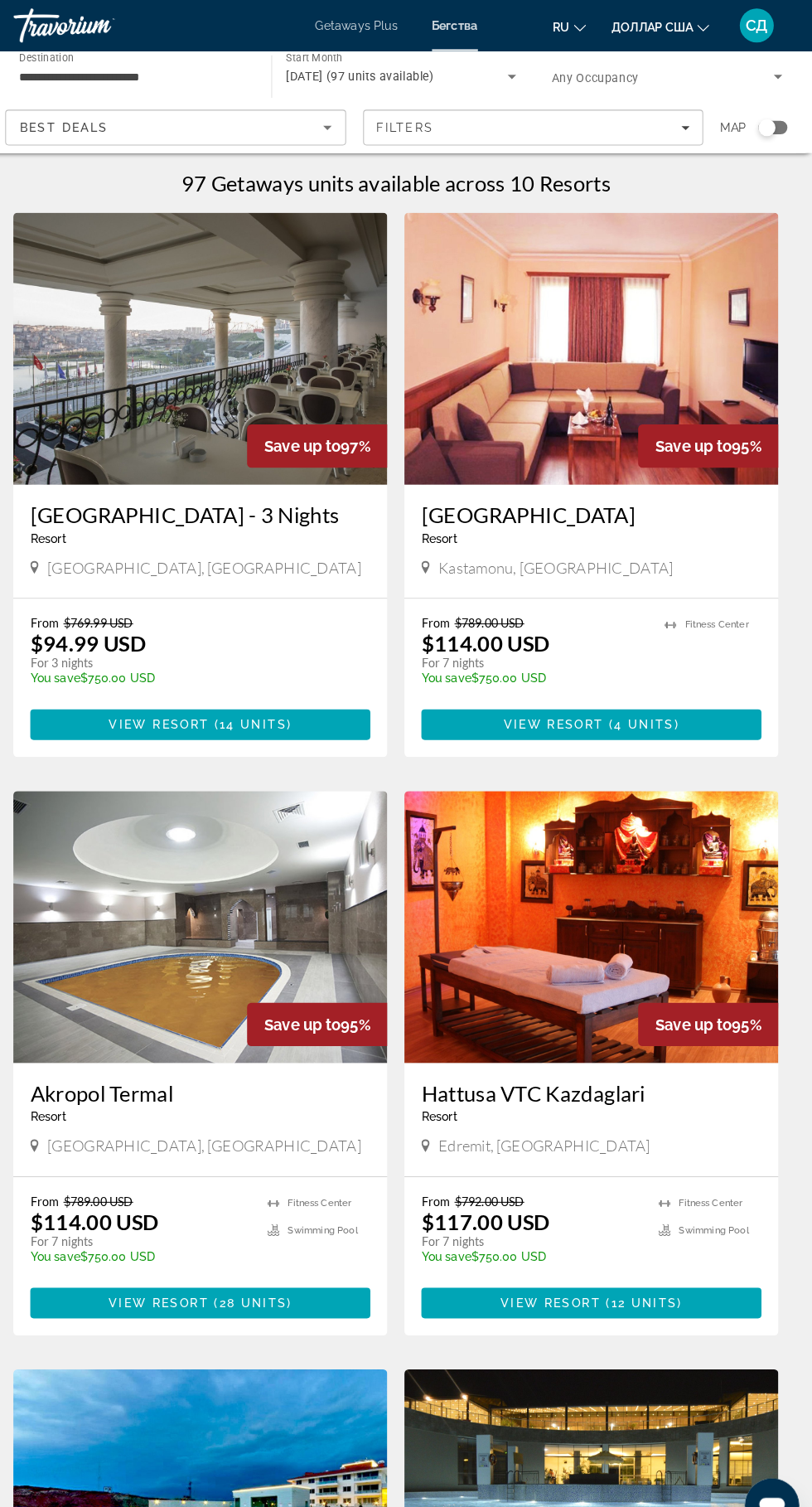
click at [177, 375] on img "Основное содержание" at bounding box center [215, 340] width 365 height 265
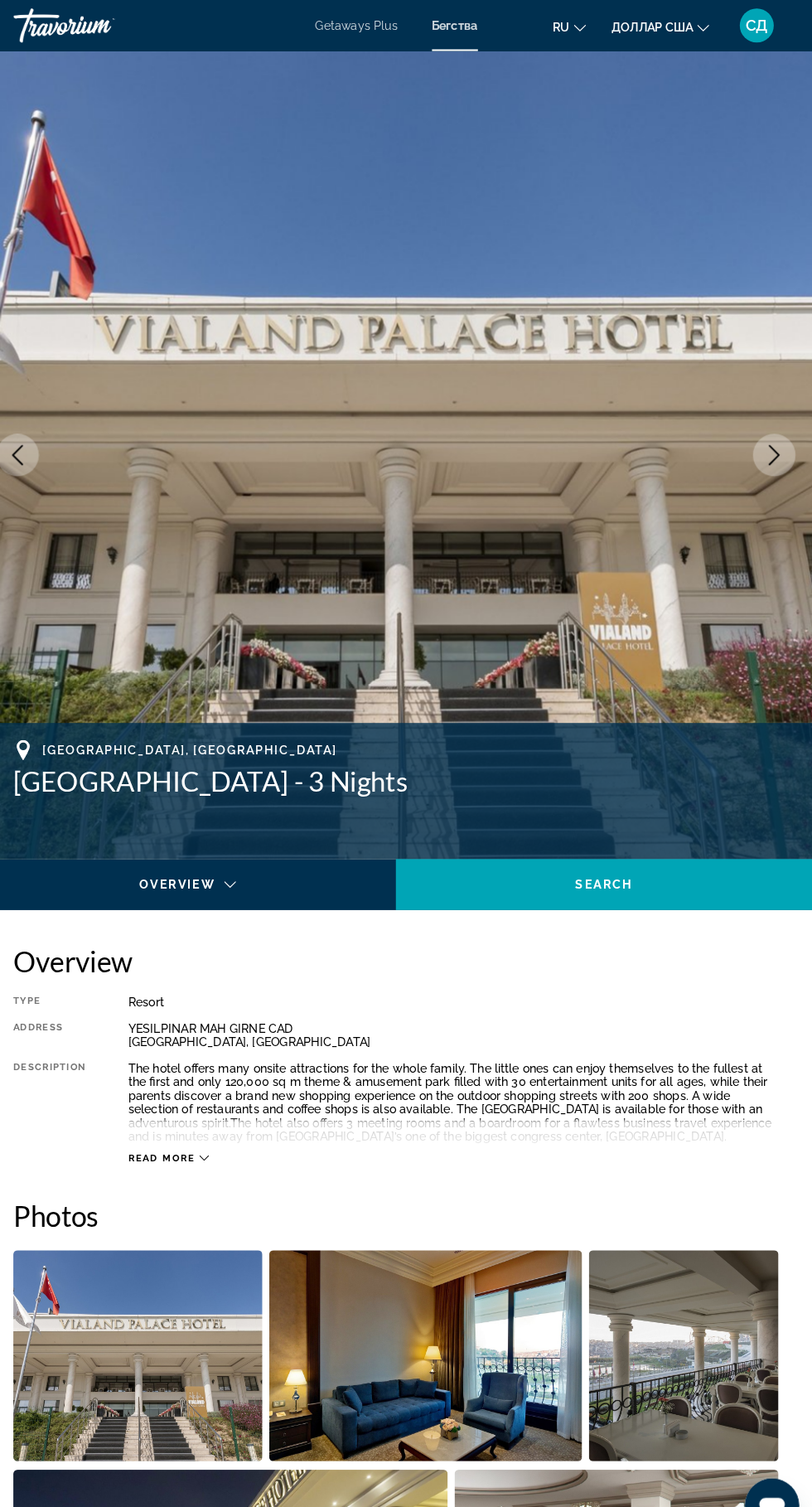
click at [760, 463] on img "Основное содержание" at bounding box center [406, 443] width 812 height 787
click at [770, 449] on icon "Next image" at bounding box center [775, 444] width 20 height 20
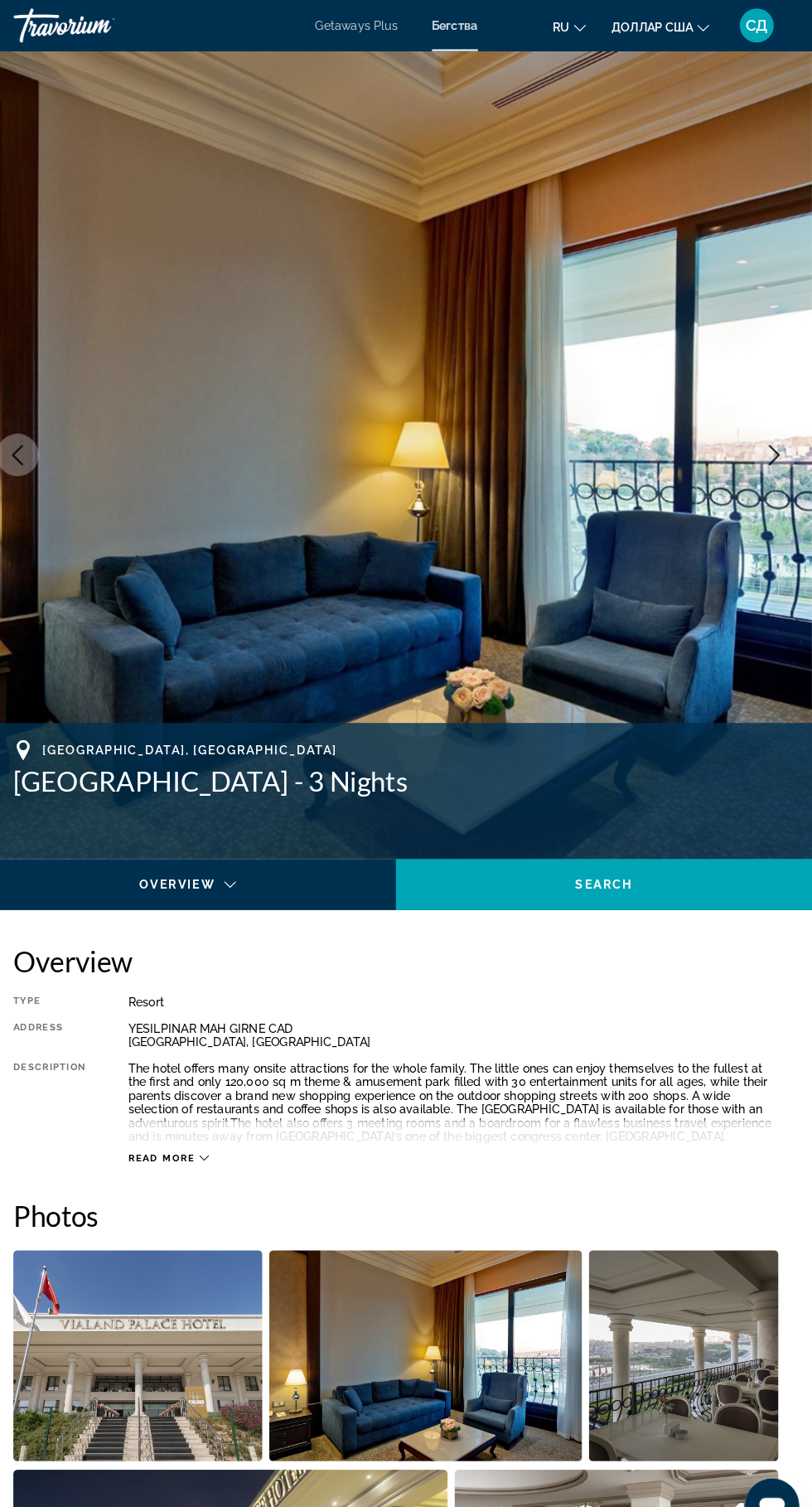
click at [772, 449] on icon "Next image" at bounding box center [775, 444] width 20 height 20
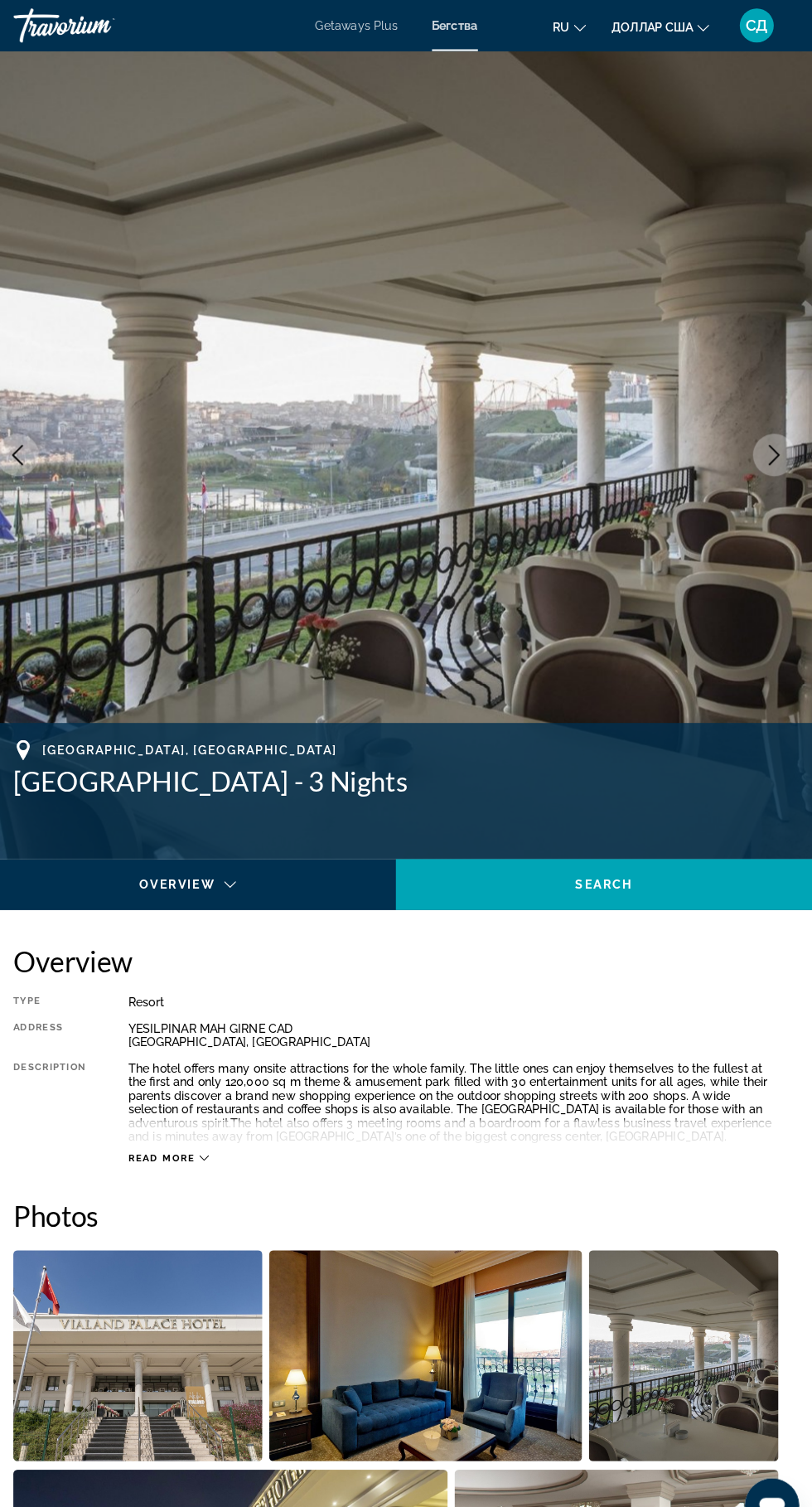
click at [747, 453] on img "Основное содержание" at bounding box center [406, 443] width 812 height 787
click at [191, 1130] on span "Read more" at bounding box center [178, 1128] width 66 height 11
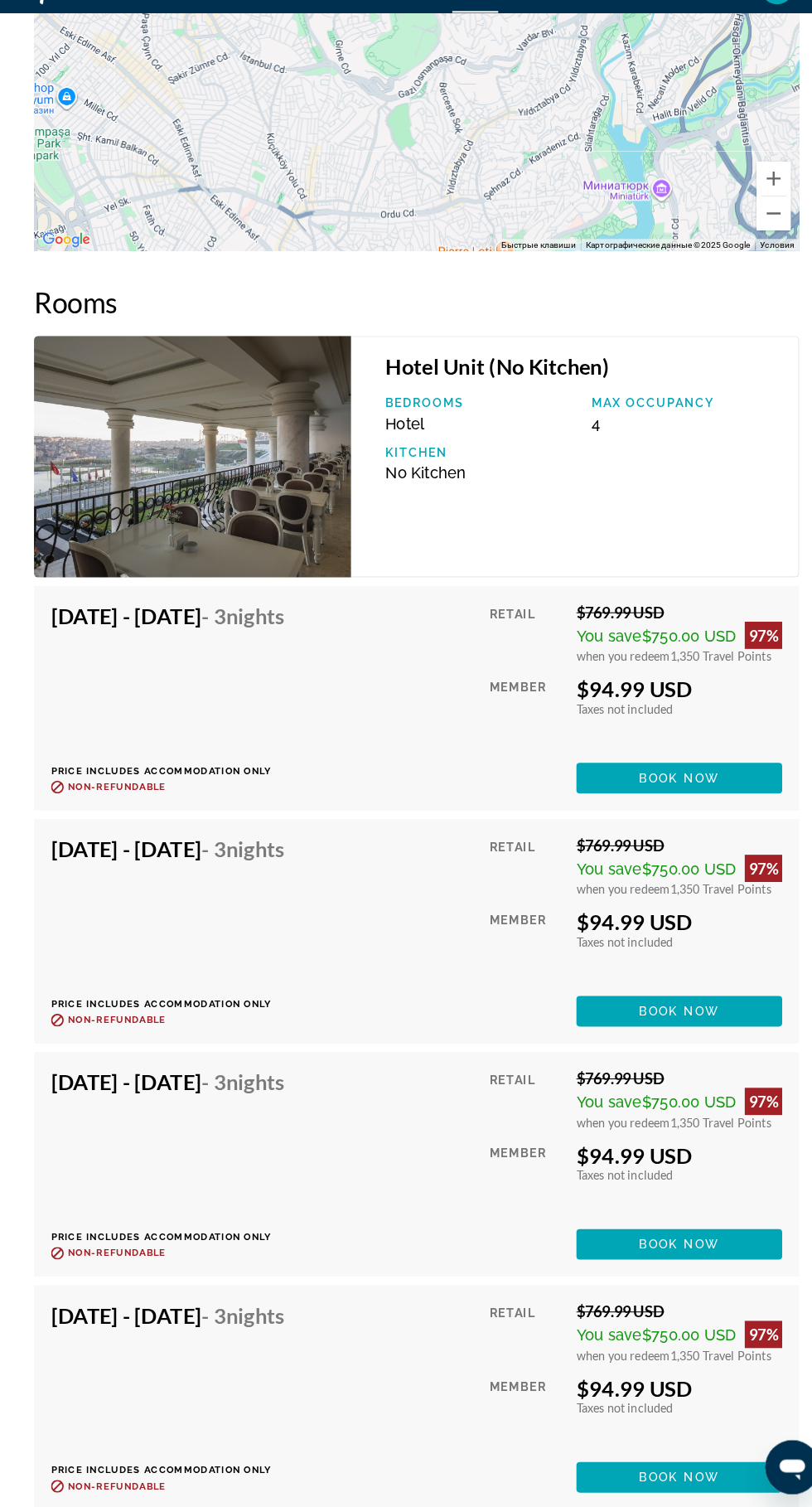
scroll to position [2939, 0]
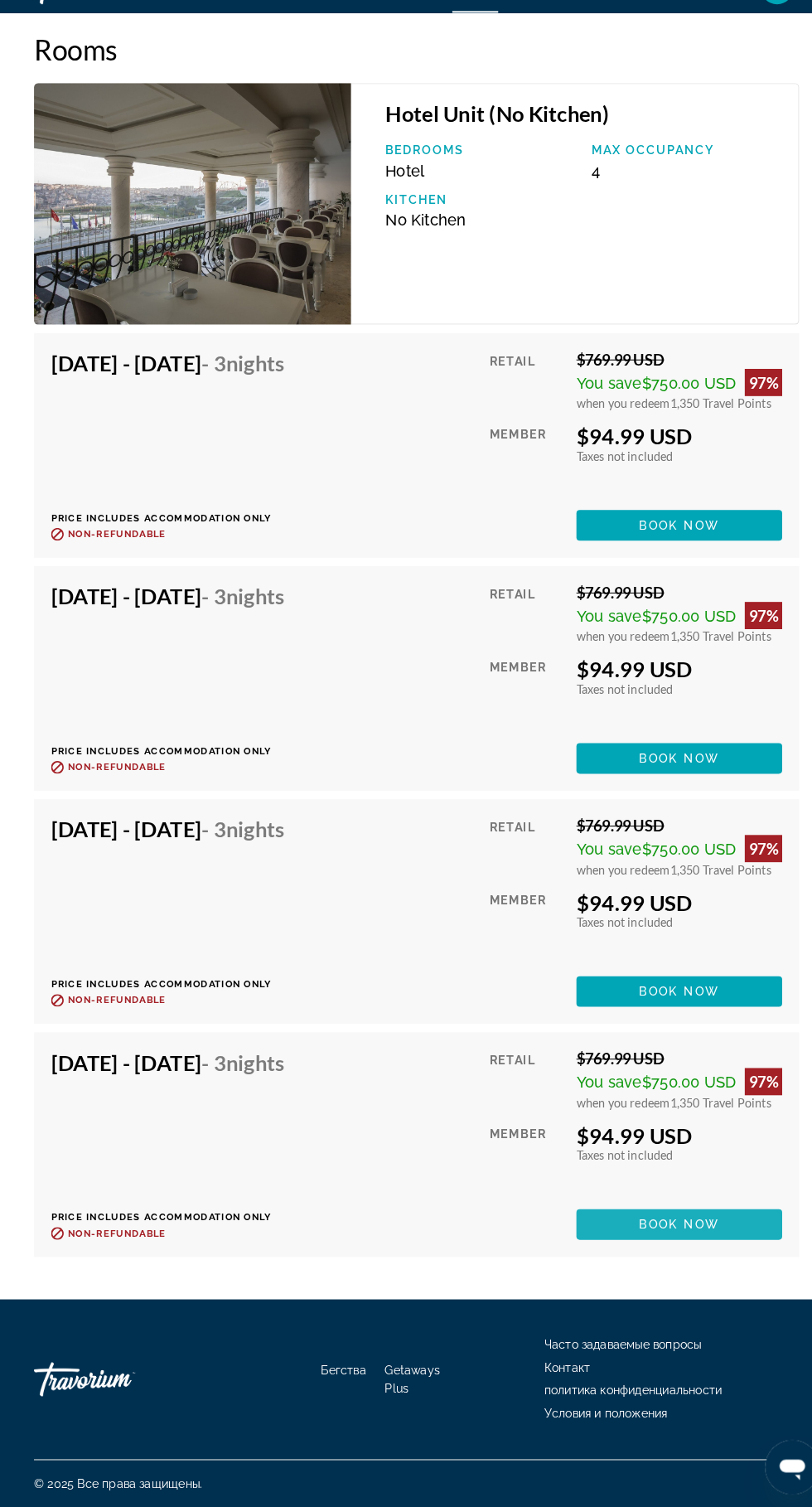
click at [629, 1234] on span "Book now" at bounding box center [663, 1231] width 79 height 14
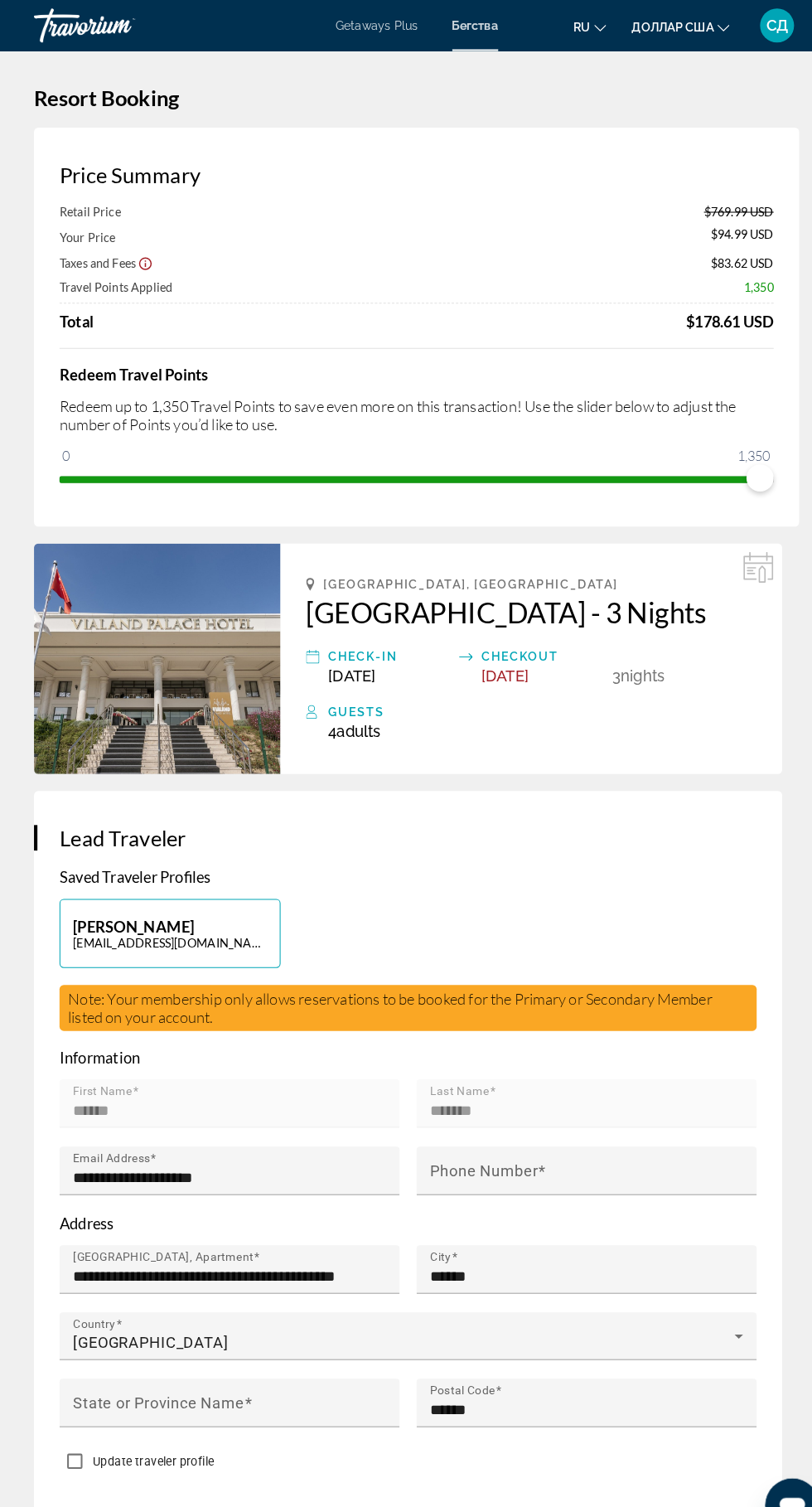
click at [322, 599] on h2 "[GEOGRAPHIC_DATA] - 3 Nights" at bounding box center [518, 597] width 439 height 33
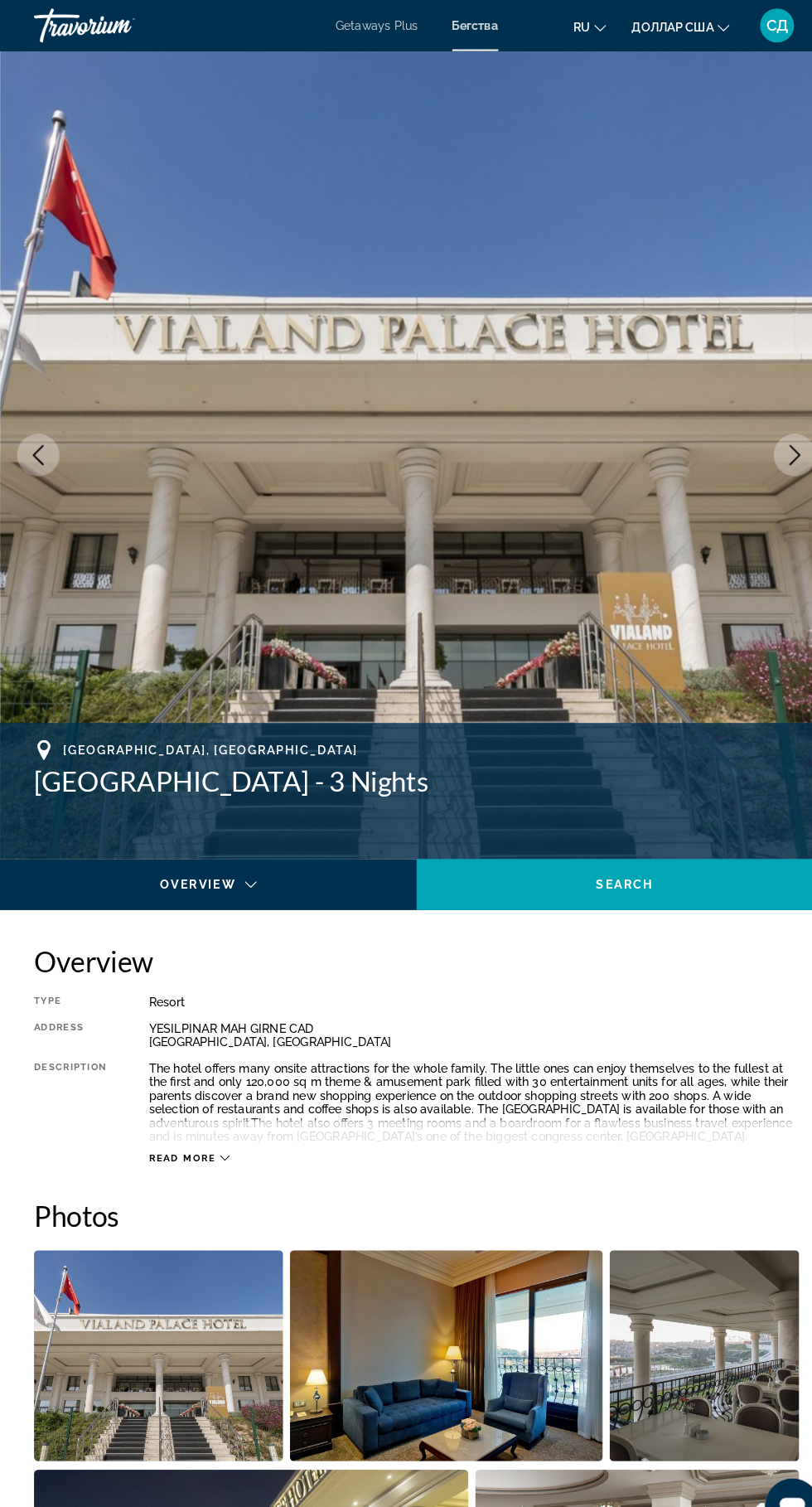
click at [376, 588] on img "Основное содержание" at bounding box center [406, 443] width 812 height 787
click at [187, 317] on img "Основное содержание" at bounding box center [406, 443] width 812 height 787
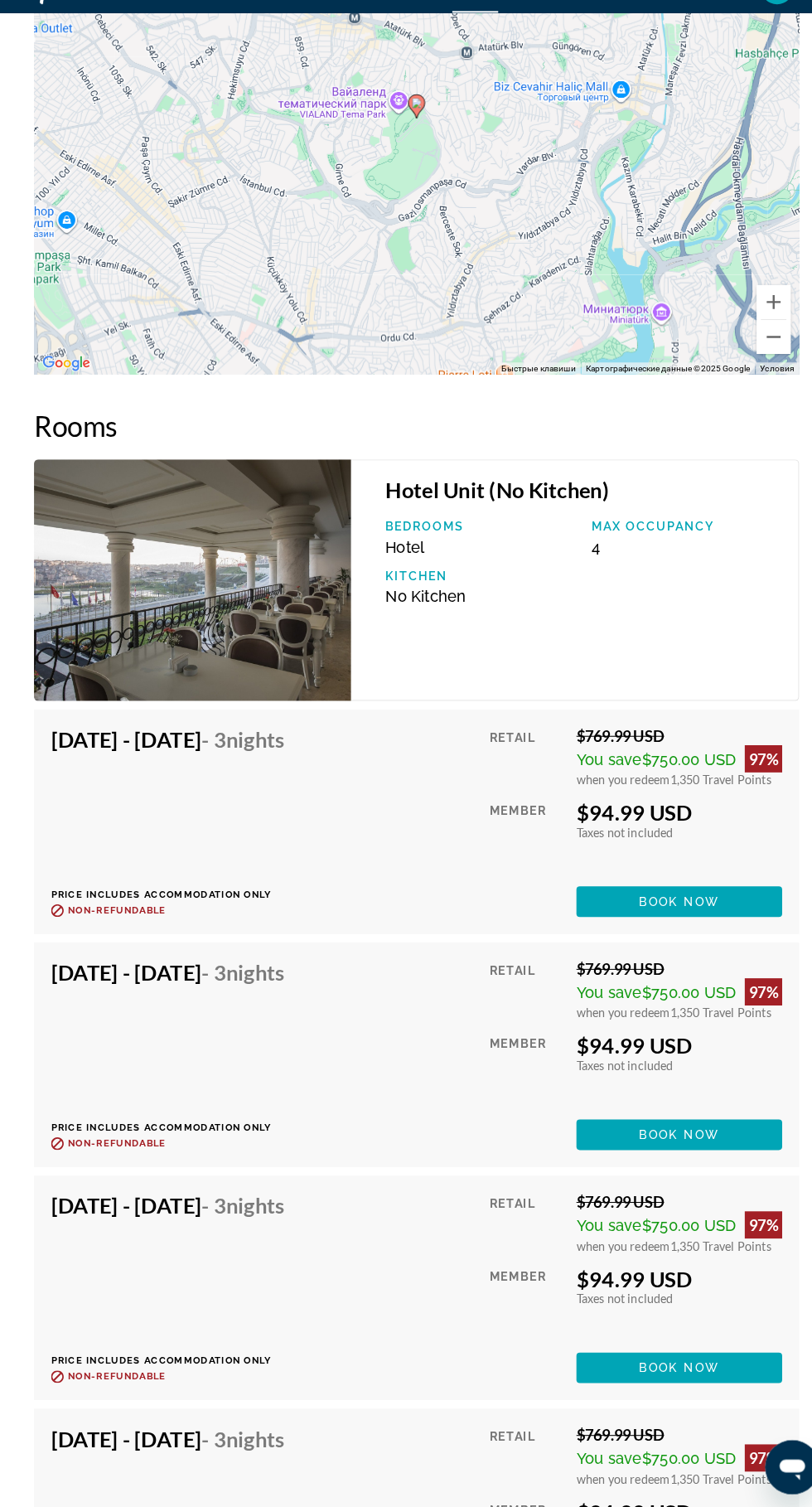
scroll to position [2939, 0]
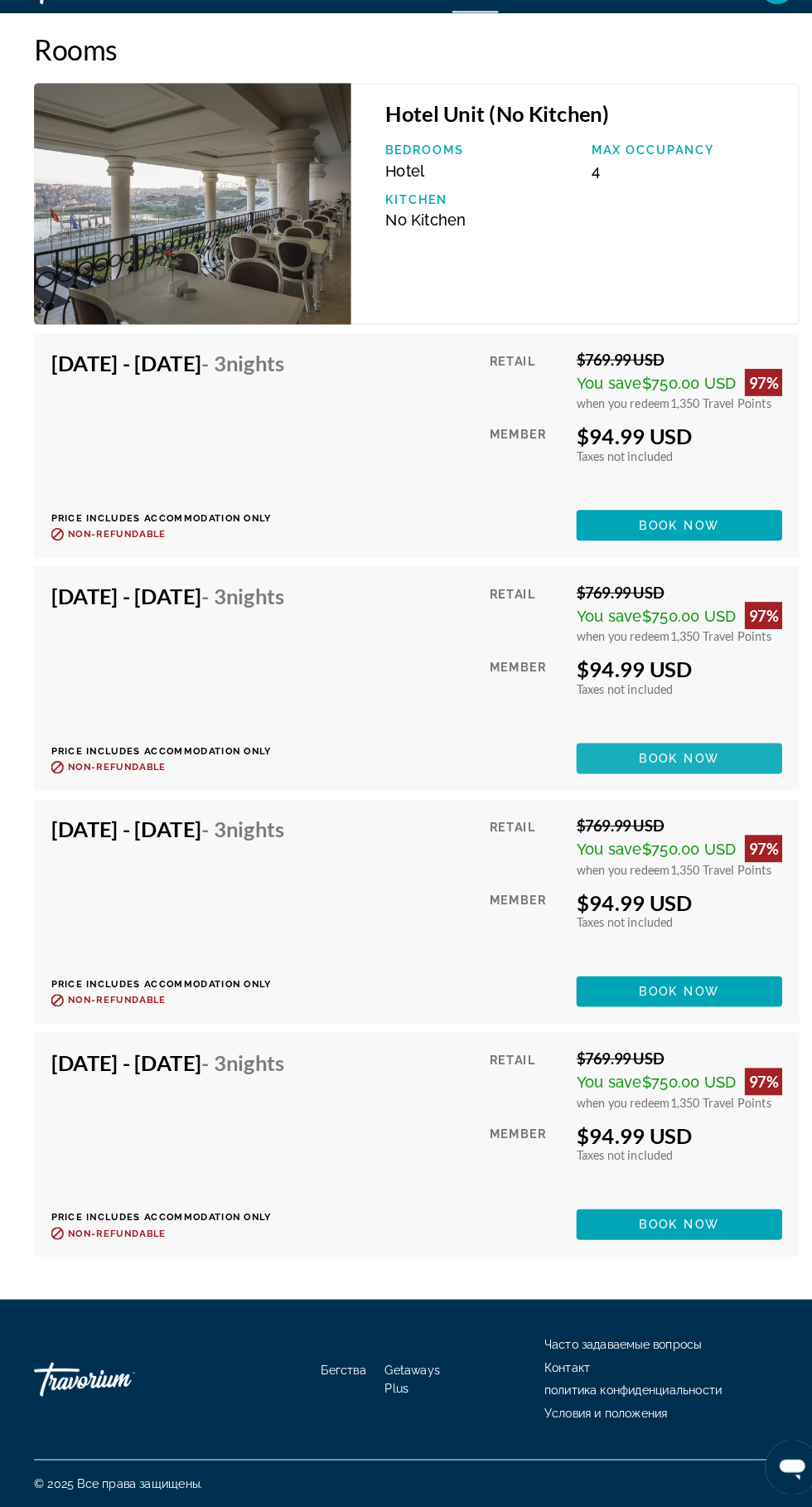
click at [611, 775] on span "Основное содержание" at bounding box center [662, 777] width 200 height 40
